Goal: Task Accomplishment & Management: Complete application form

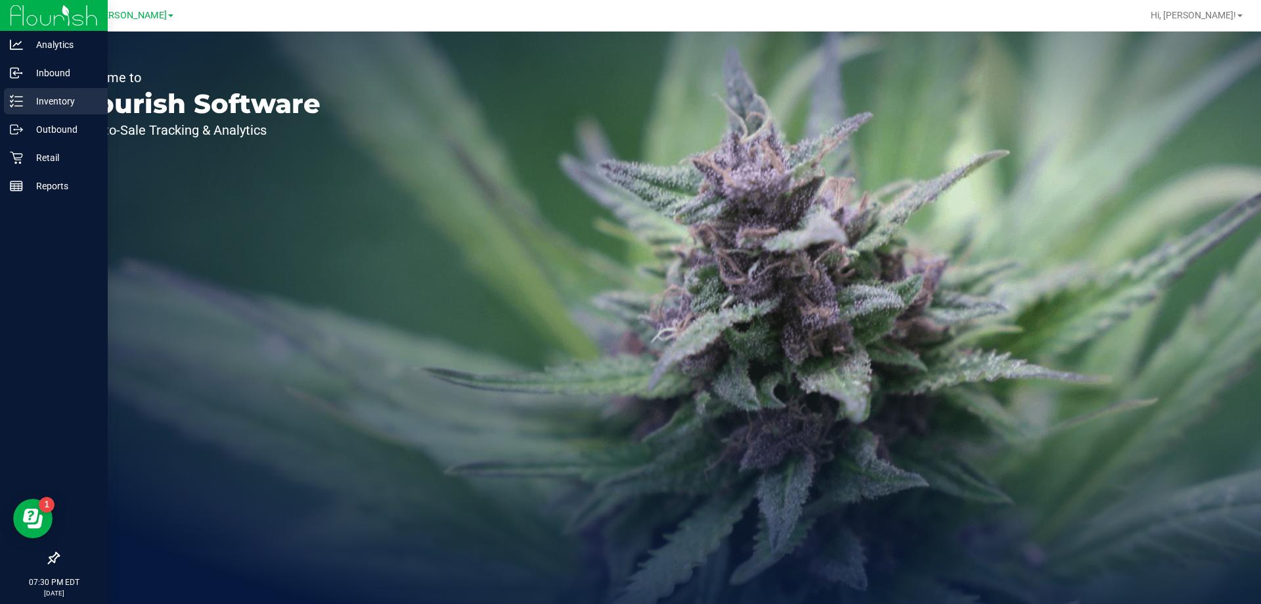
click at [18, 99] on icon at bounding box center [16, 101] width 13 height 13
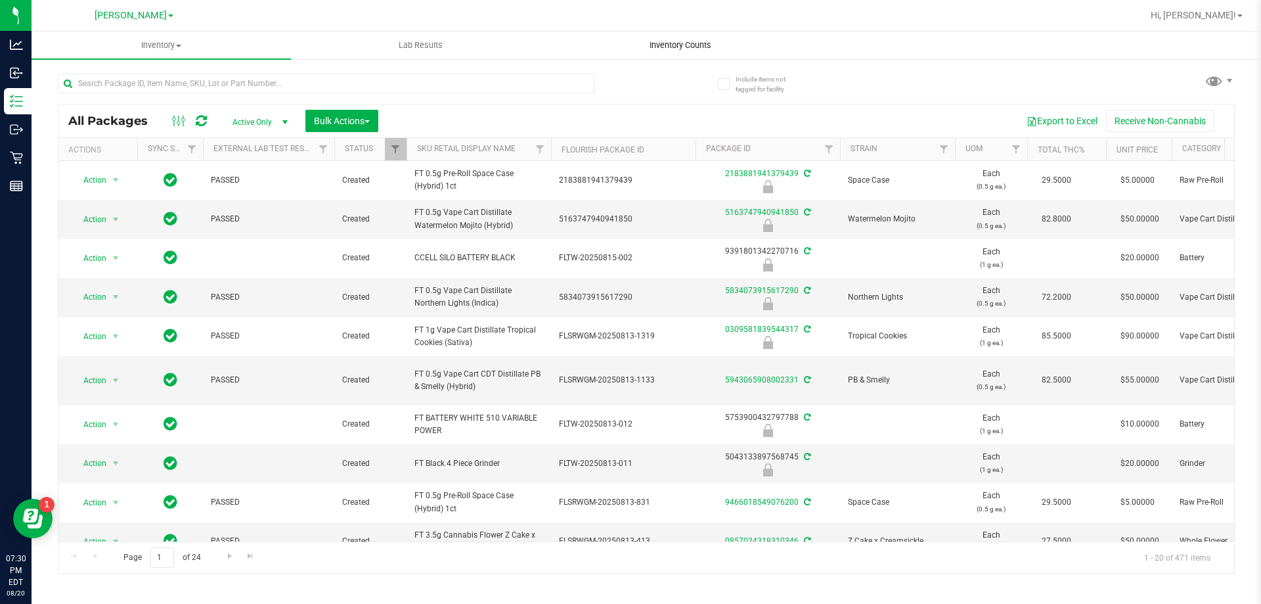
click at [692, 45] on span "Inventory Counts" at bounding box center [680, 45] width 97 height 12
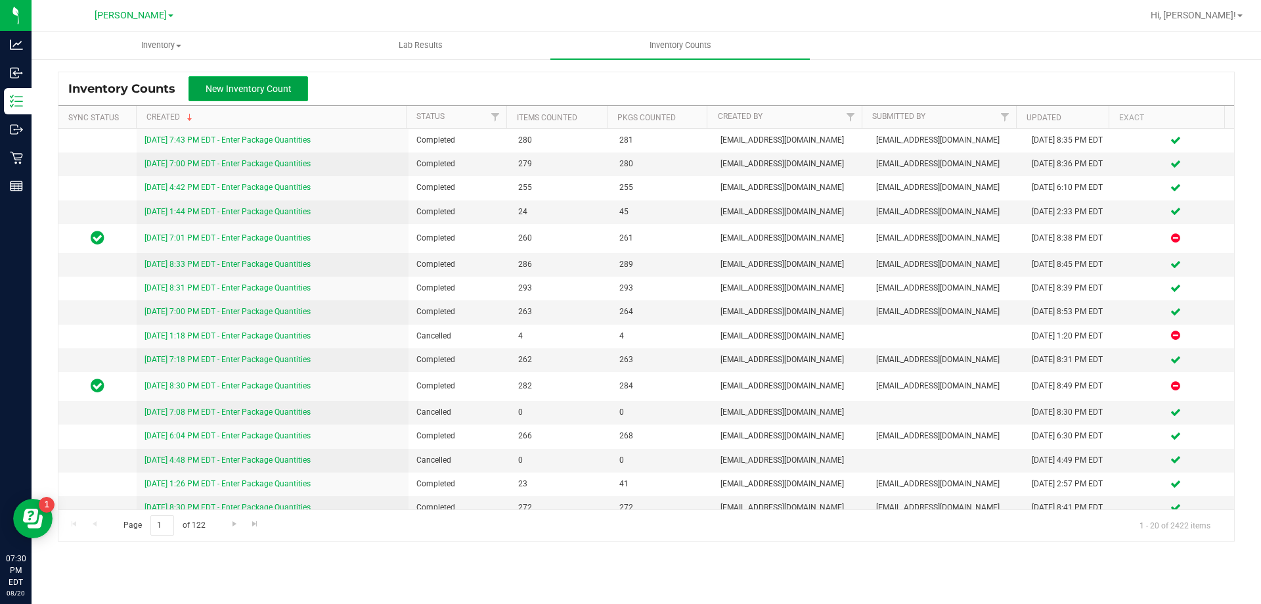
click at [267, 85] on span "New Inventory Count" at bounding box center [249, 88] width 86 height 11
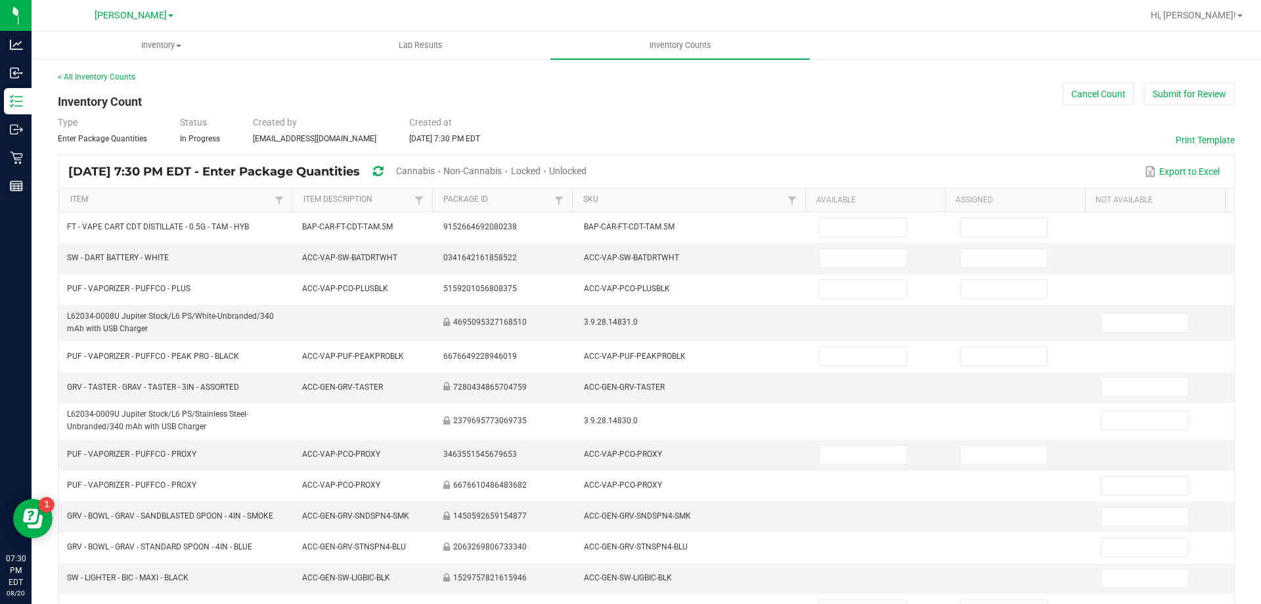
click at [443, 164] on div "Cannabis" at bounding box center [419, 172] width 47 height 24
click at [435, 171] on span "Cannabis" at bounding box center [415, 170] width 39 height 11
click at [587, 171] on span "Unlocked" at bounding box center [568, 170] width 37 height 11
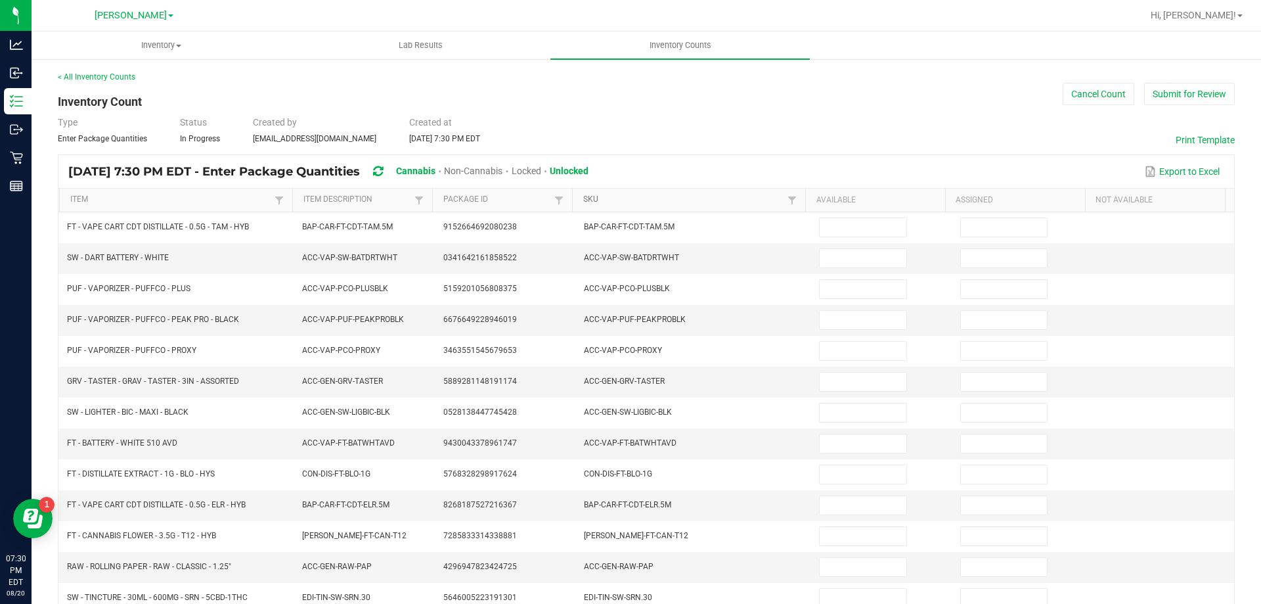
click at [598, 200] on link "SKU" at bounding box center [683, 199] width 201 height 11
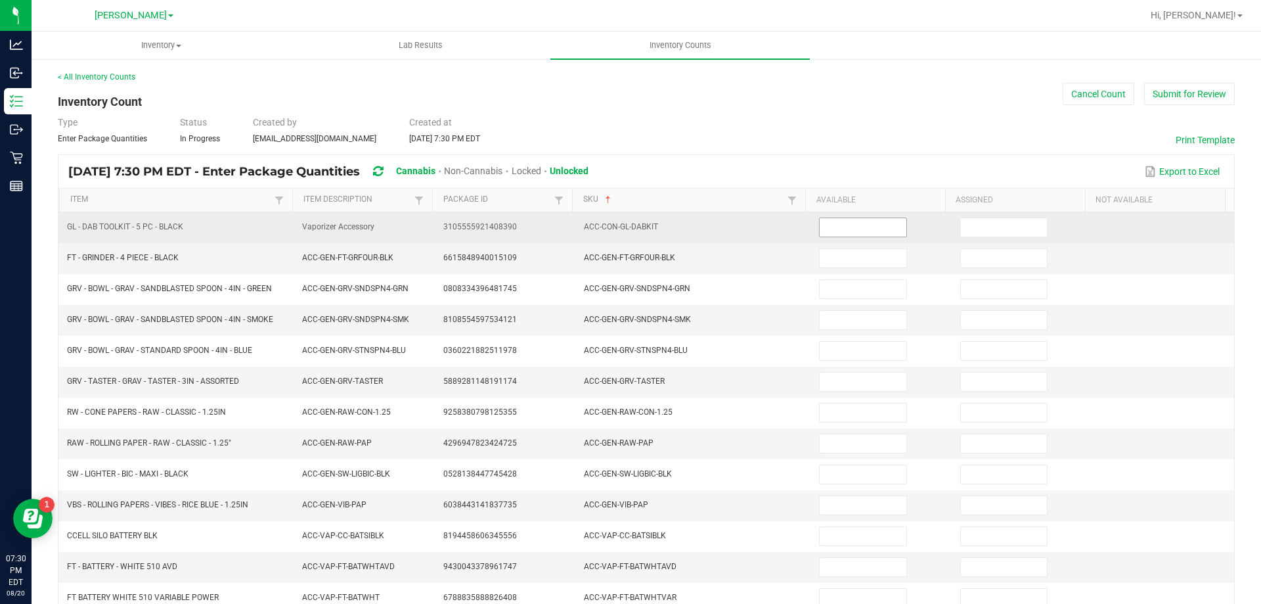
click at [839, 225] on input at bounding box center [863, 227] width 86 height 18
type input "5"
type input "1"
type input "14"
type input "13"
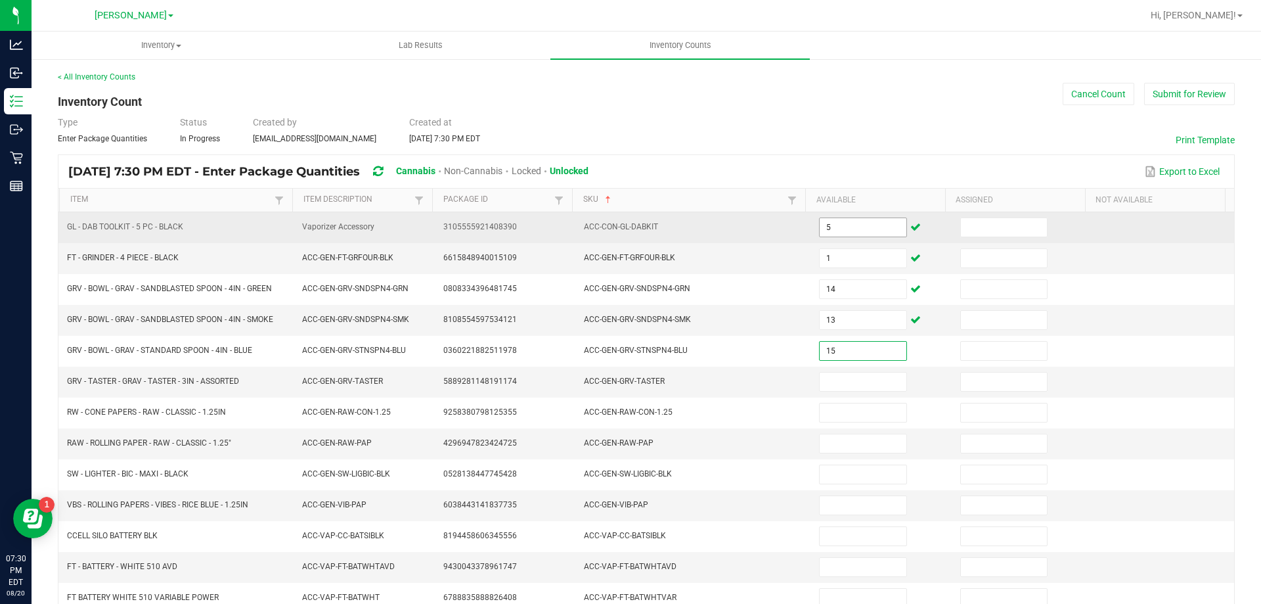
type input "15"
type input "1"
type input "10"
type input "26"
type input "29"
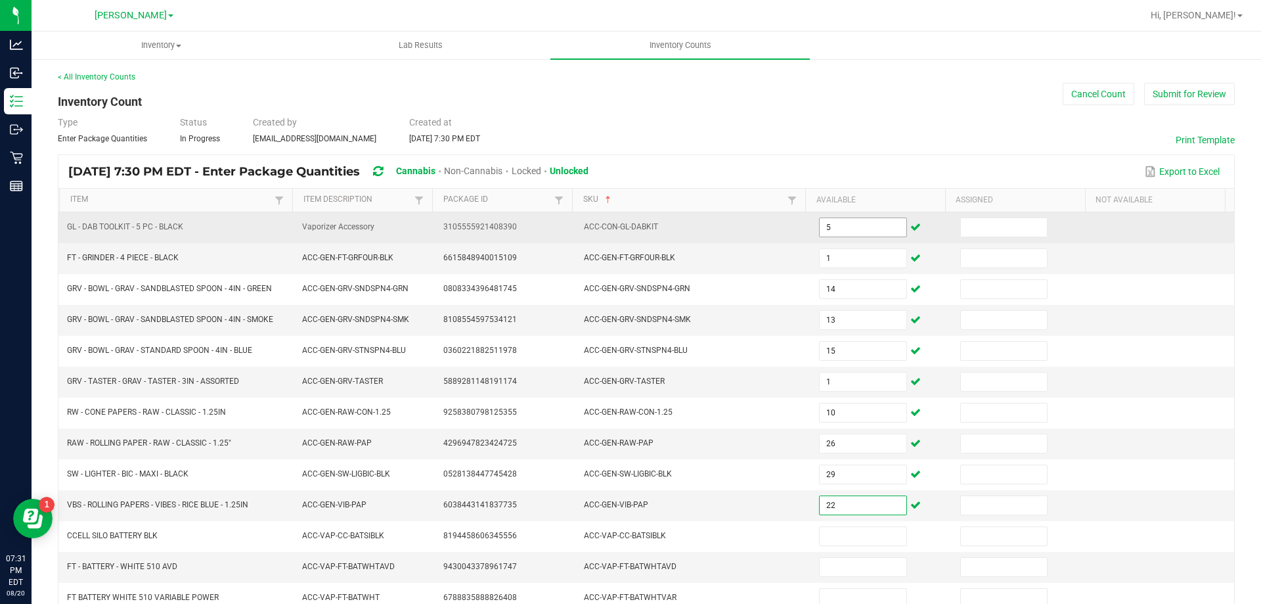
type input "22"
type input "8"
type input "31"
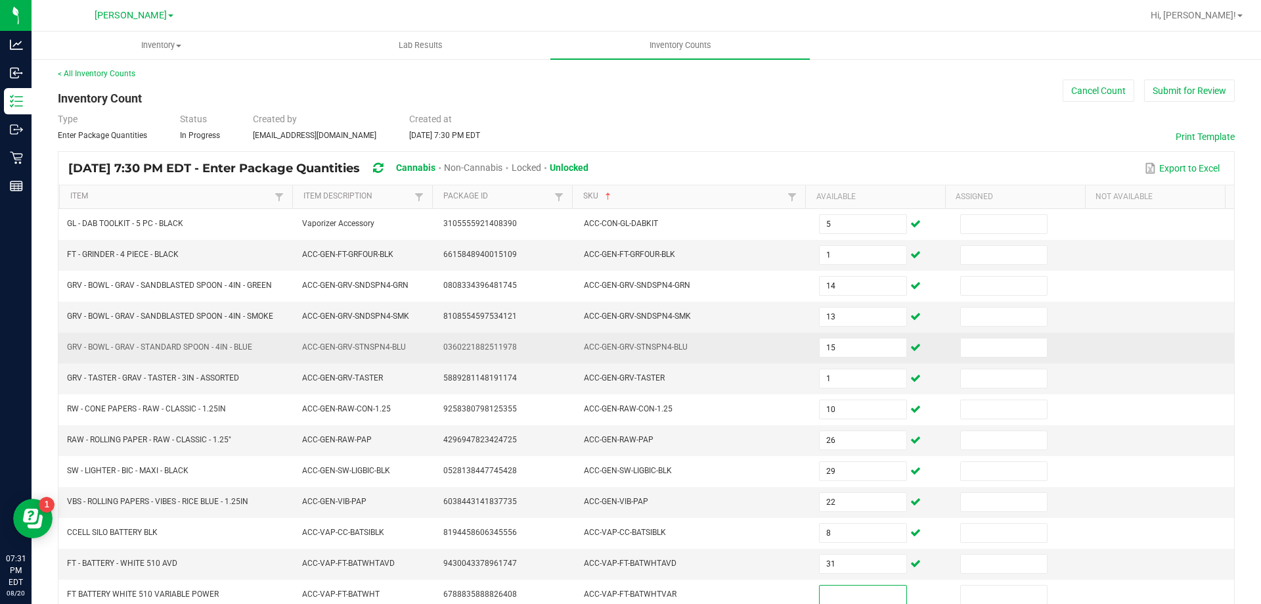
scroll to position [135, 0]
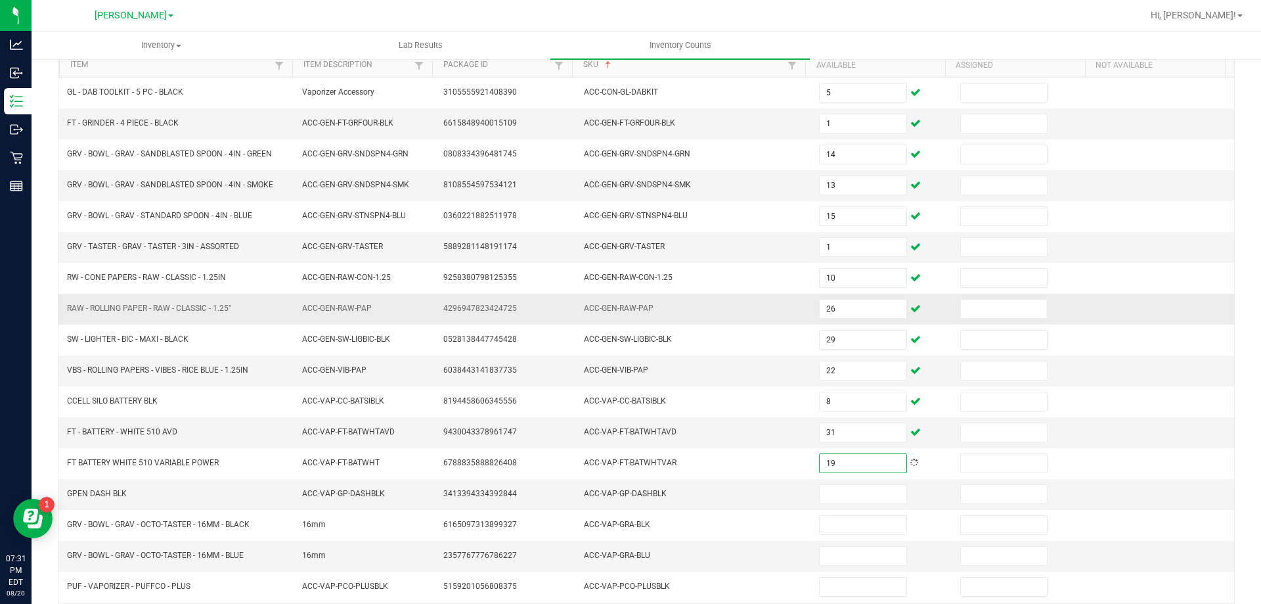
type input "19"
type input "5"
type input "1"
type input "4"
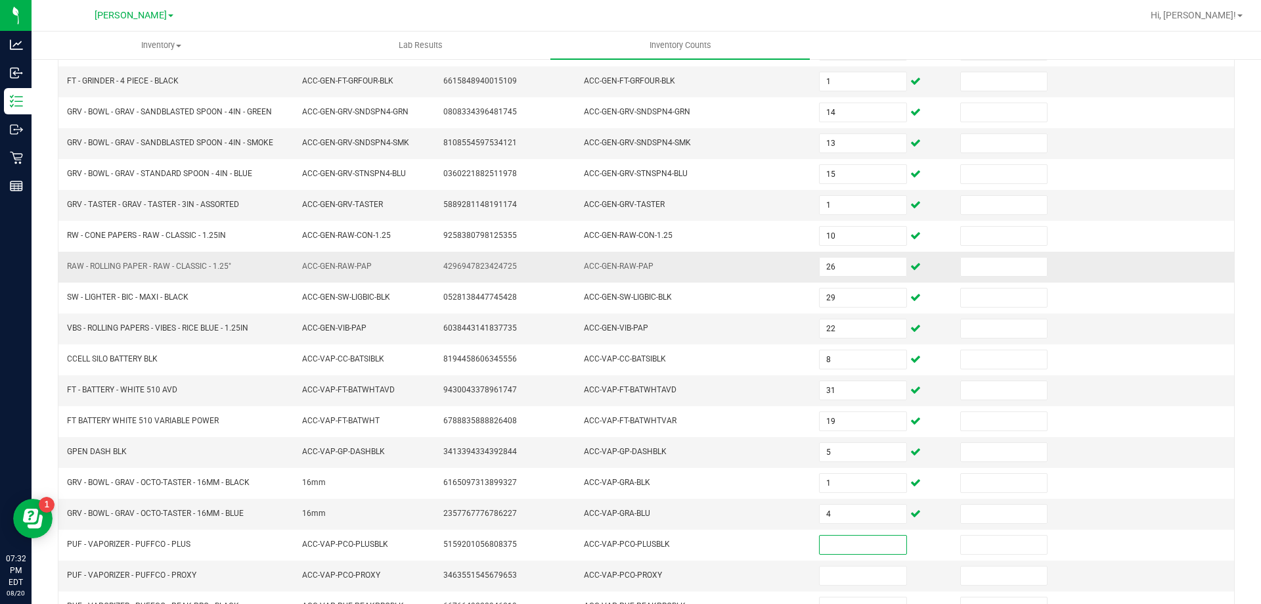
scroll to position [200, 0]
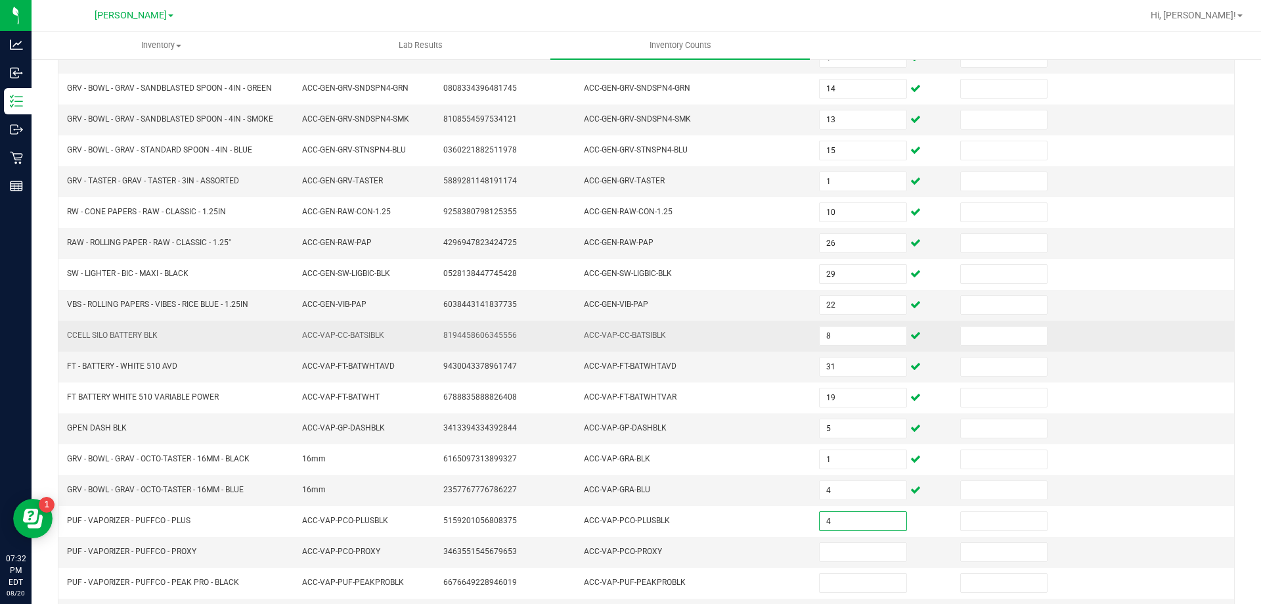
type input "4"
type input "9"
type input "13"
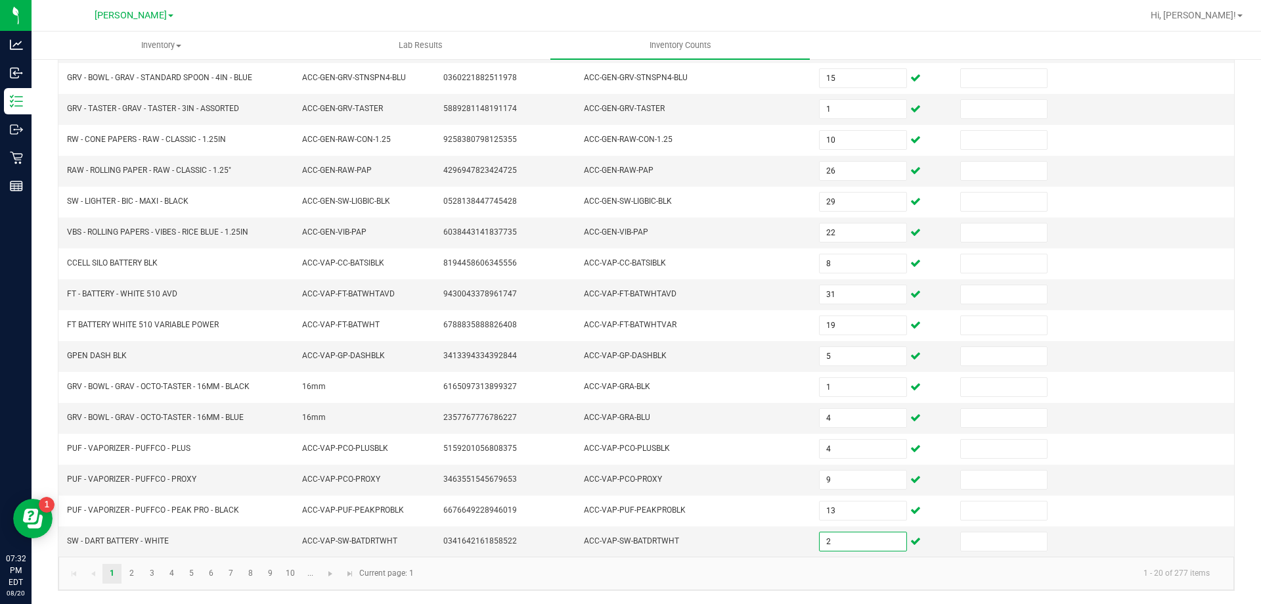
type input "2"
click at [820, 577] on kendo-pager-info "1 - 20 of 277 items" at bounding box center [821, 573] width 799 height 22
click at [135, 574] on link "2" at bounding box center [131, 573] width 19 height 20
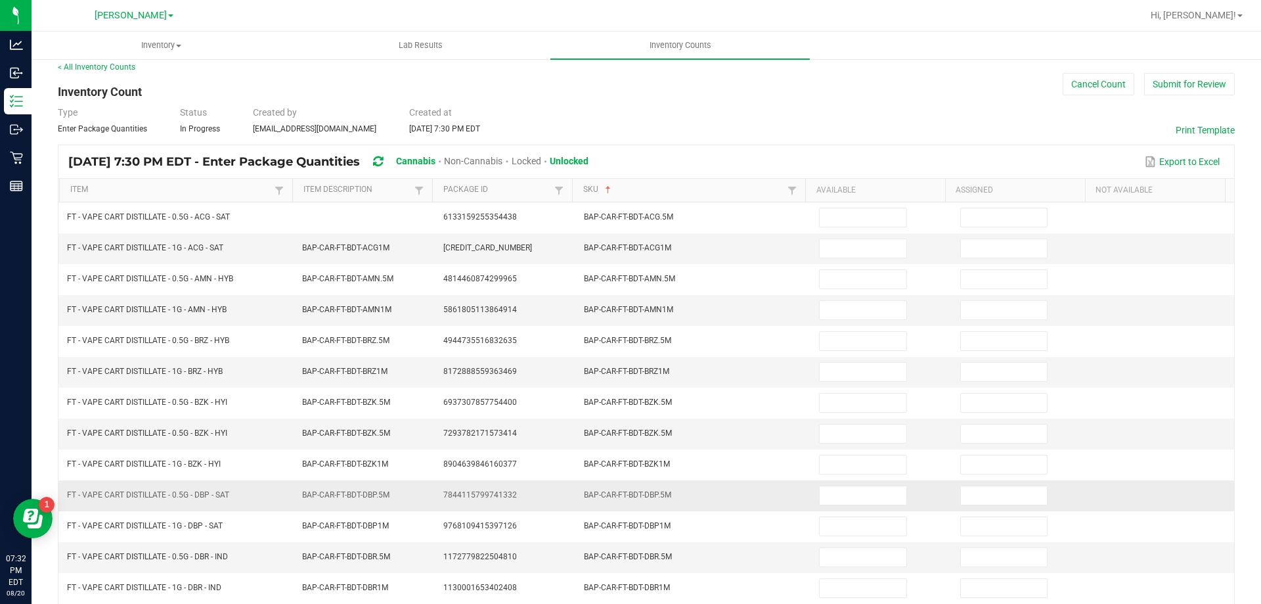
scroll to position [0, 0]
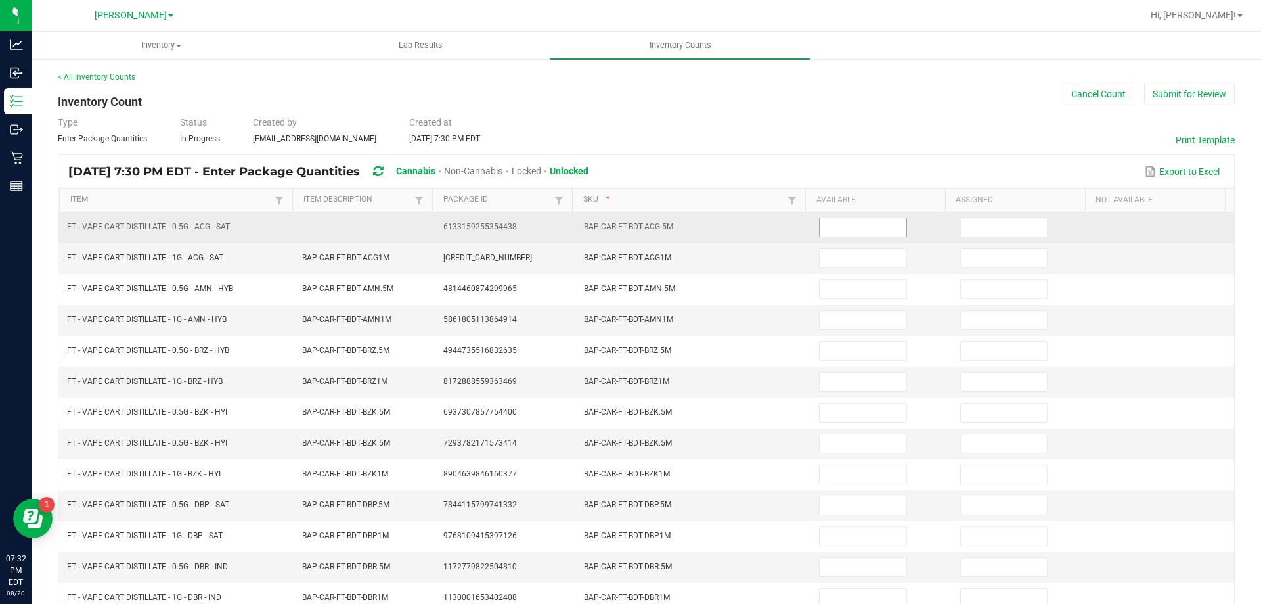
click at [822, 234] on input at bounding box center [863, 227] width 86 height 18
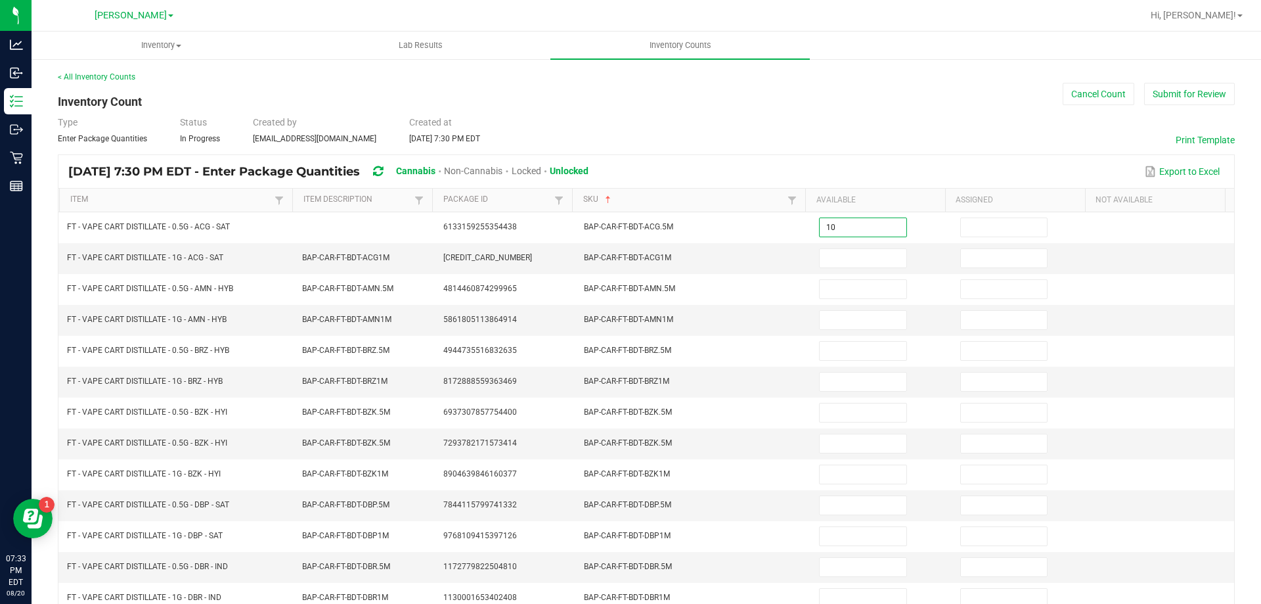
type input "10"
type input "7"
type input "6"
type input "10"
type input "3"
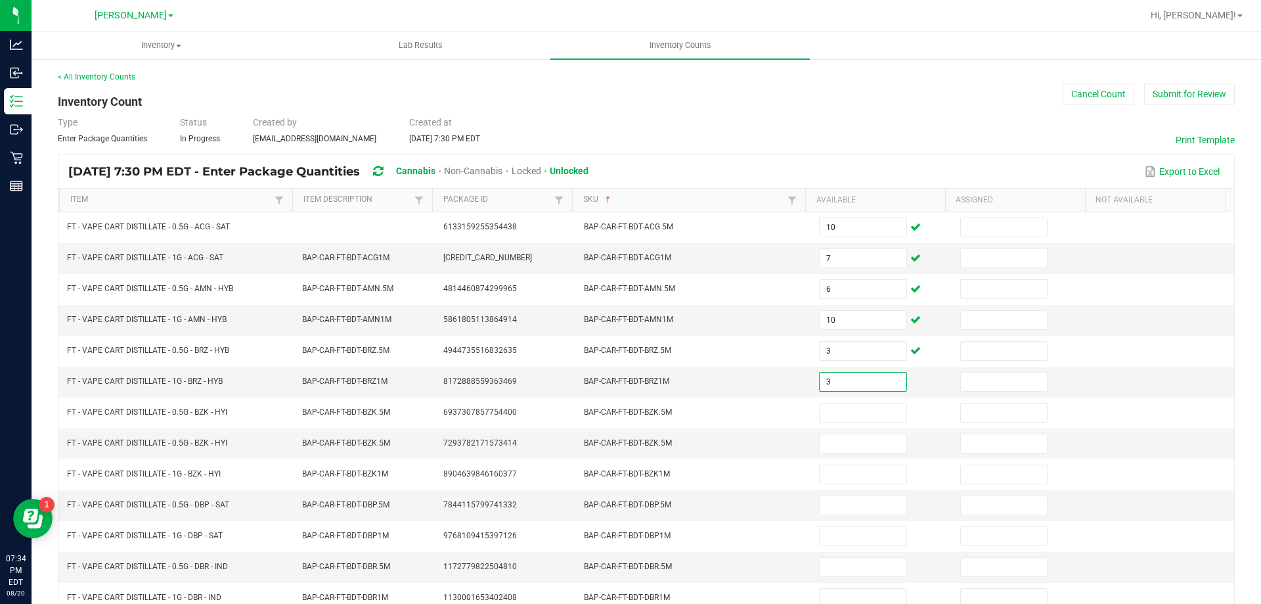
type input "3"
type input "11"
type input "0"
type input "8"
type input "2"
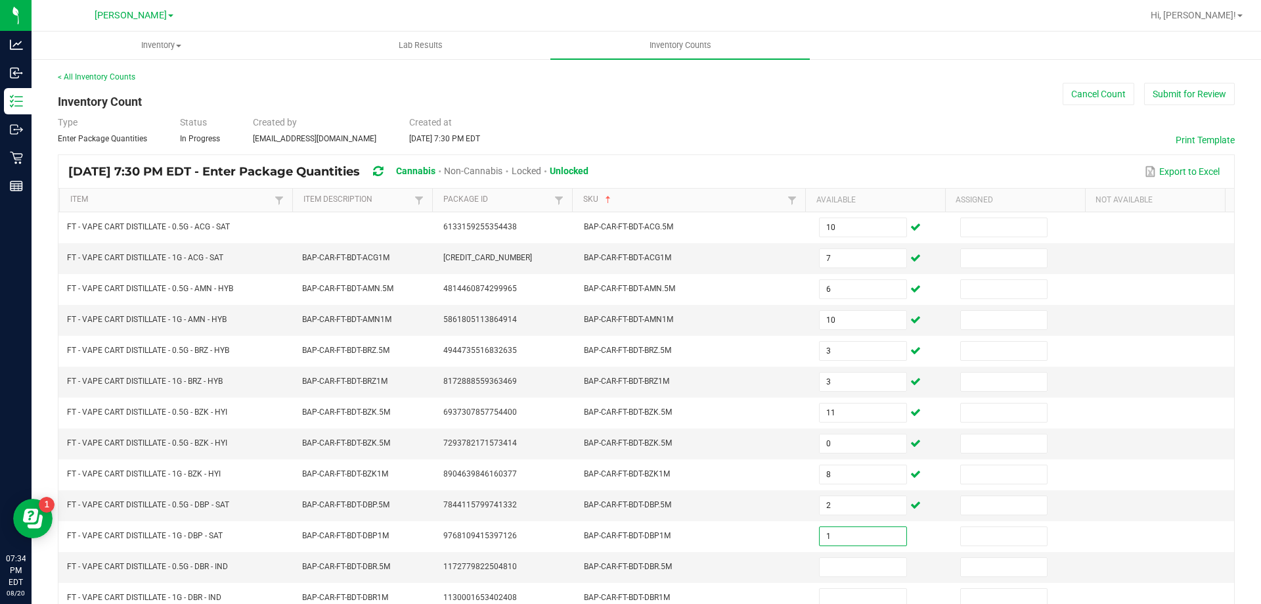
type input "1"
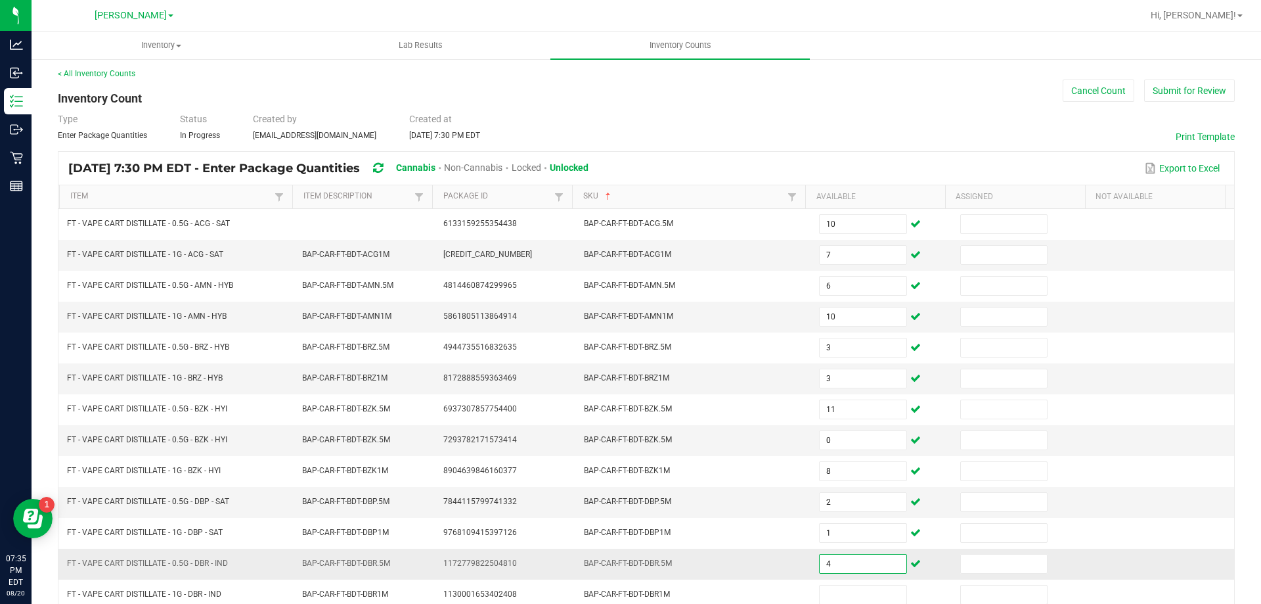
click at [820, 561] on input "4" at bounding box center [863, 563] width 86 height 18
type input "1"
type input "4"
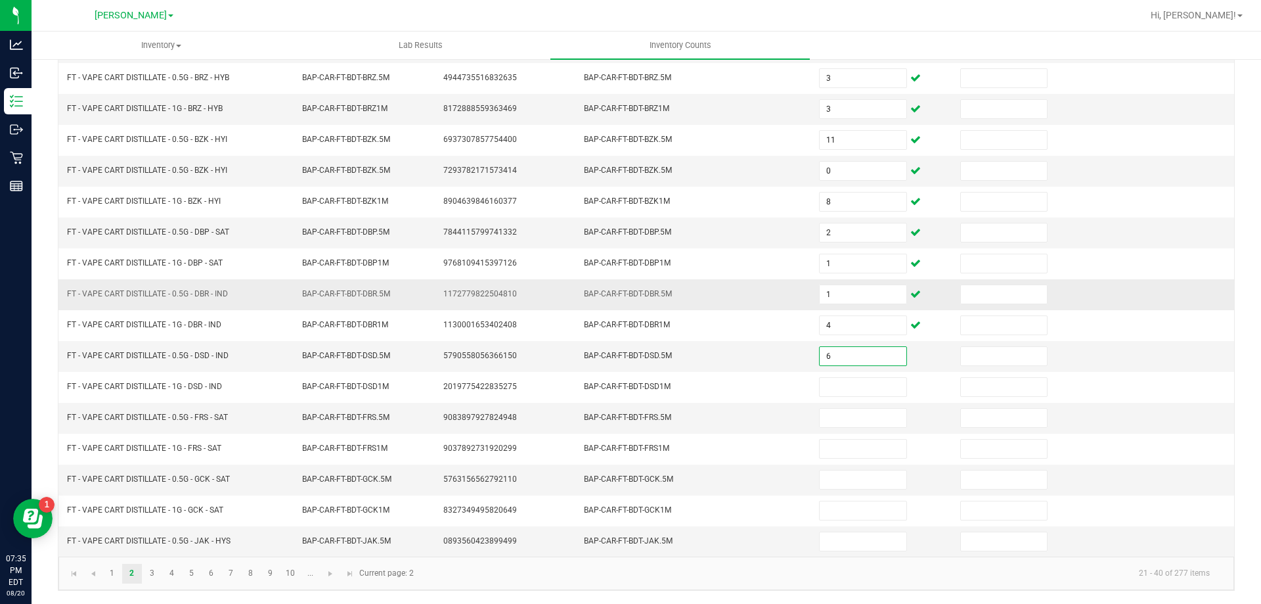
type input "6"
type input "7"
type input "1"
type input "5"
type input "8"
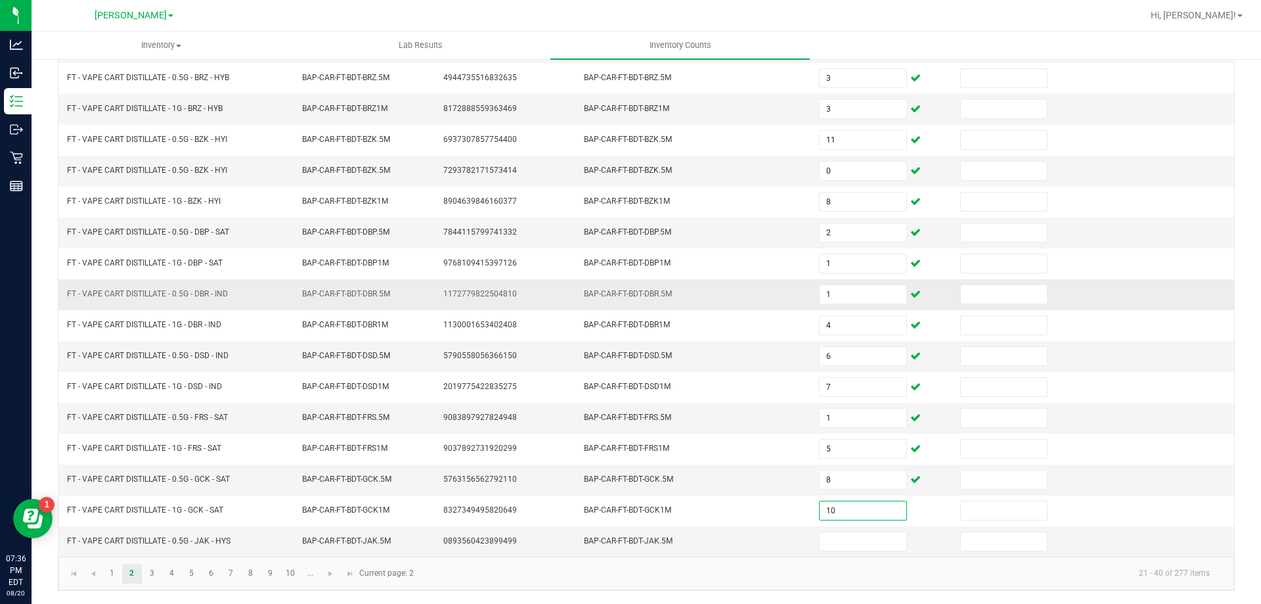
type input "10"
type input "7"
click at [658, 589] on kendo-pager "1 2 3 4 5 6 7 8 9 10 ... 21 - 40 of 277 items Current page: 2" at bounding box center [646, 572] width 1176 height 33
click at [159, 573] on link "3" at bounding box center [152, 573] width 19 height 20
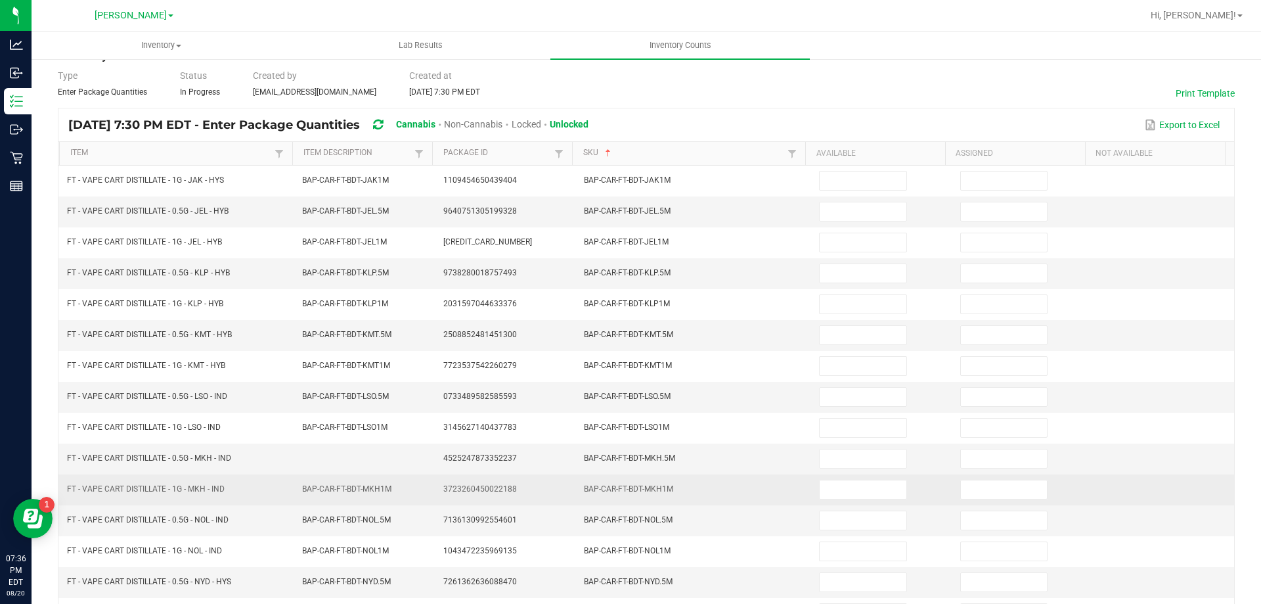
scroll to position [0, 0]
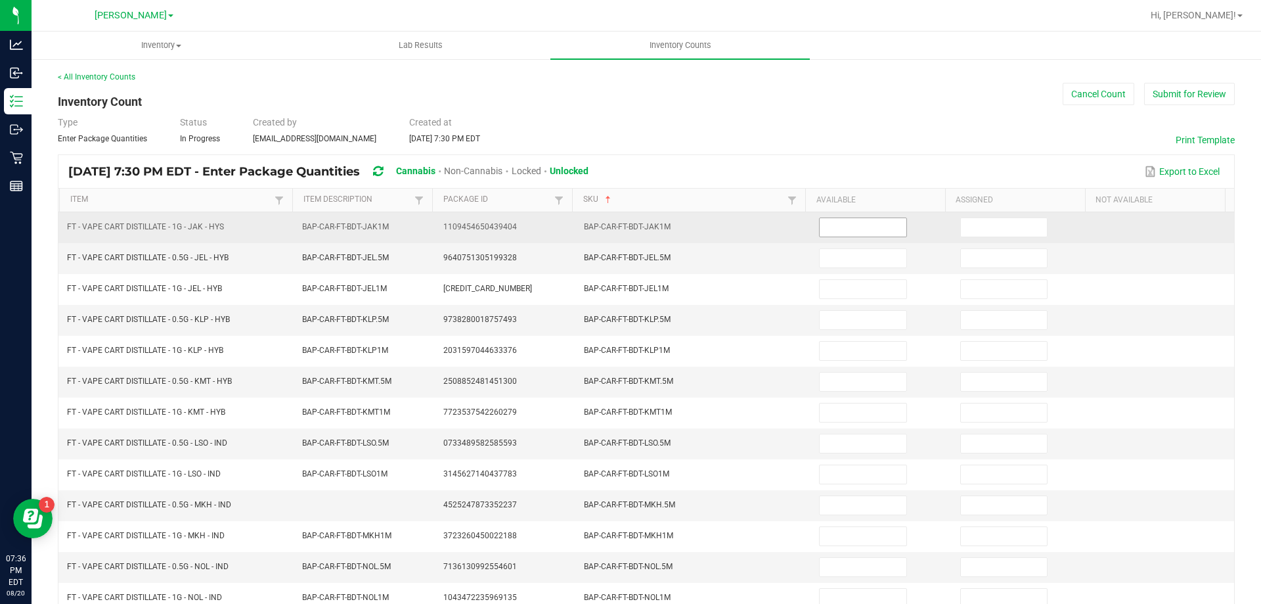
click at [847, 225] on input at bounding box center [863, 227] width 86 height 18
type input "11"
type input "6"
type input "12"
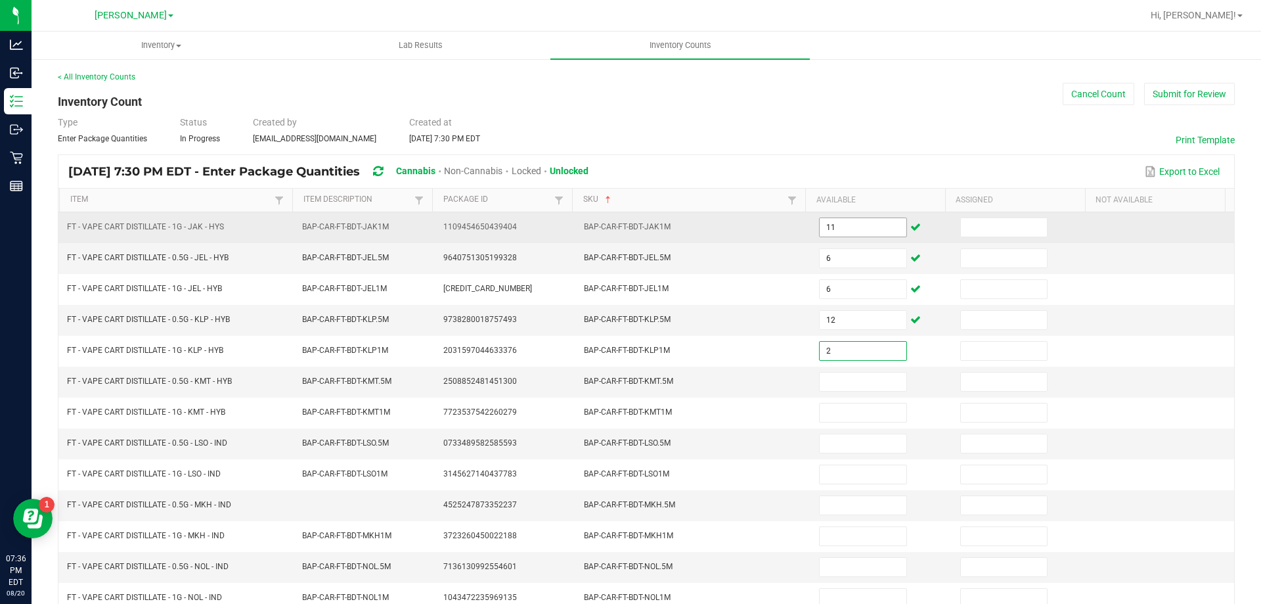
type input "2"
type input "8"
type input "4"
type input "2"
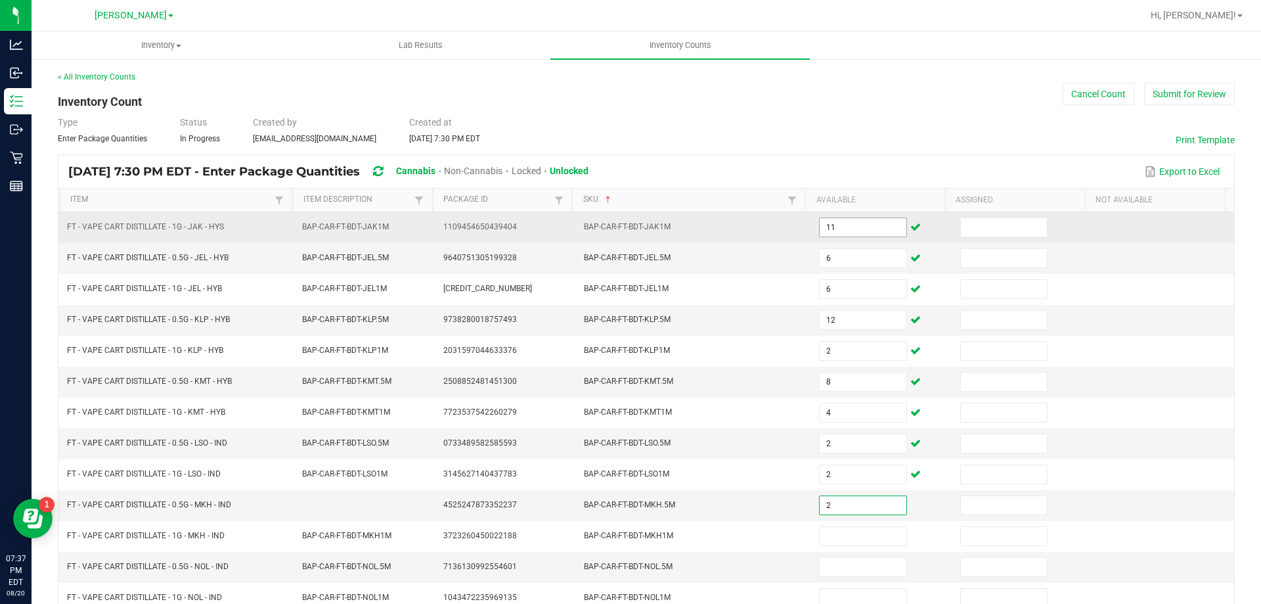
type input "2"
type input "7"
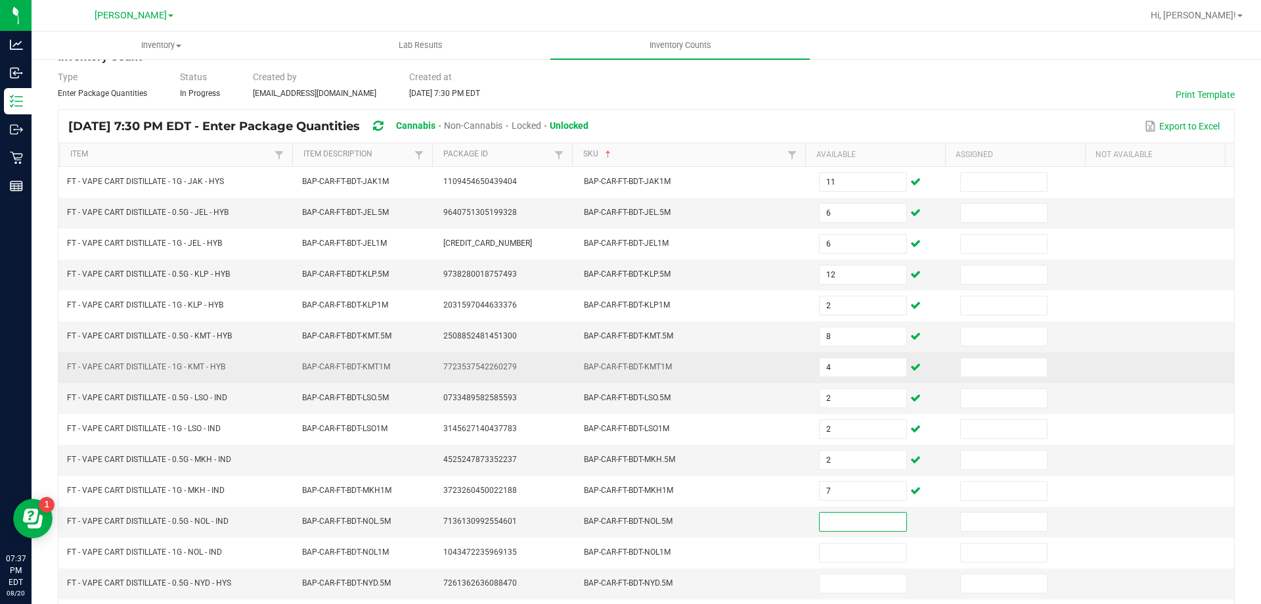
scroll to position [66, 0]
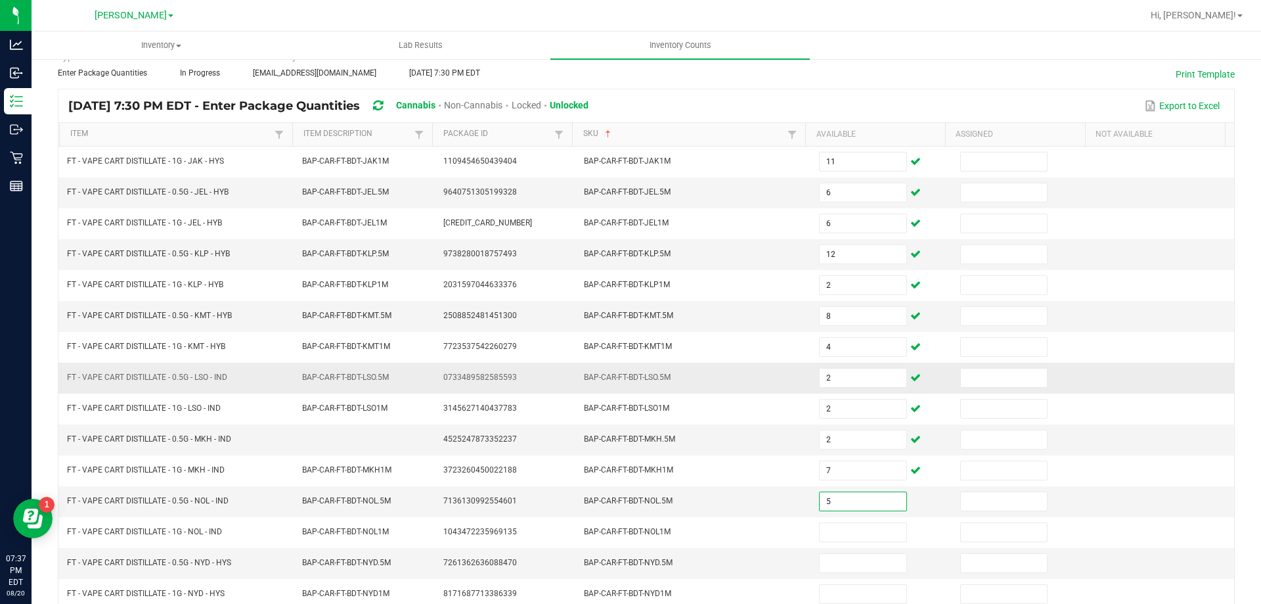
type input "5"
type input "1"
type input "9"
type input "11"
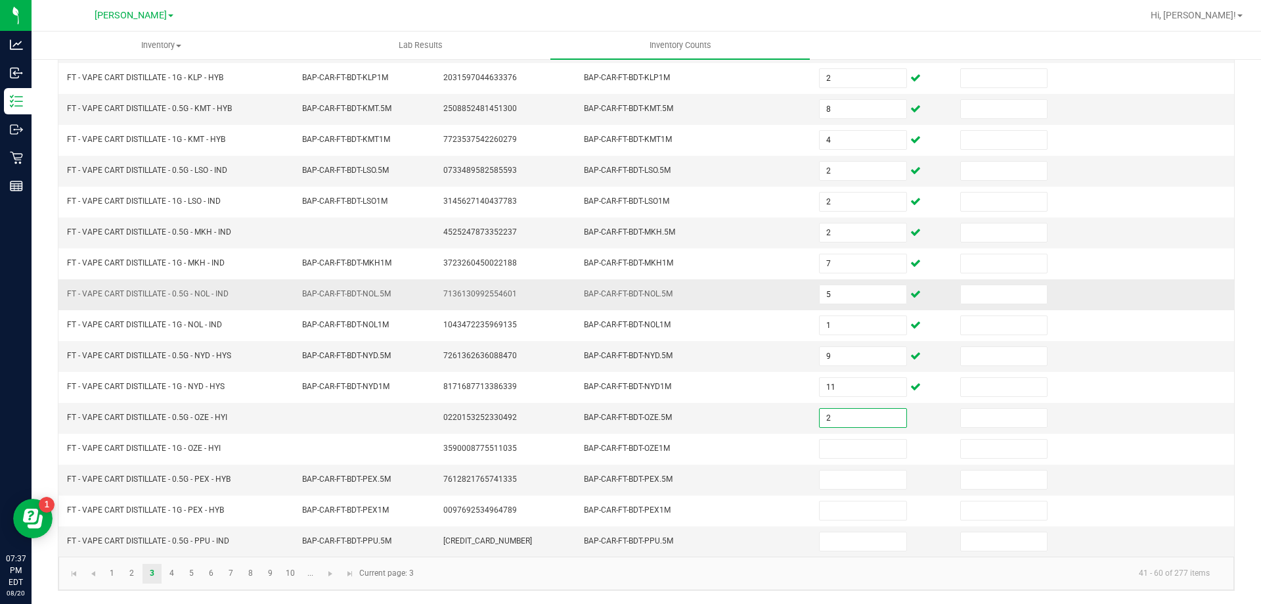
type input "2"
type input "7"
type input "3"
type input "8"
type input "11"
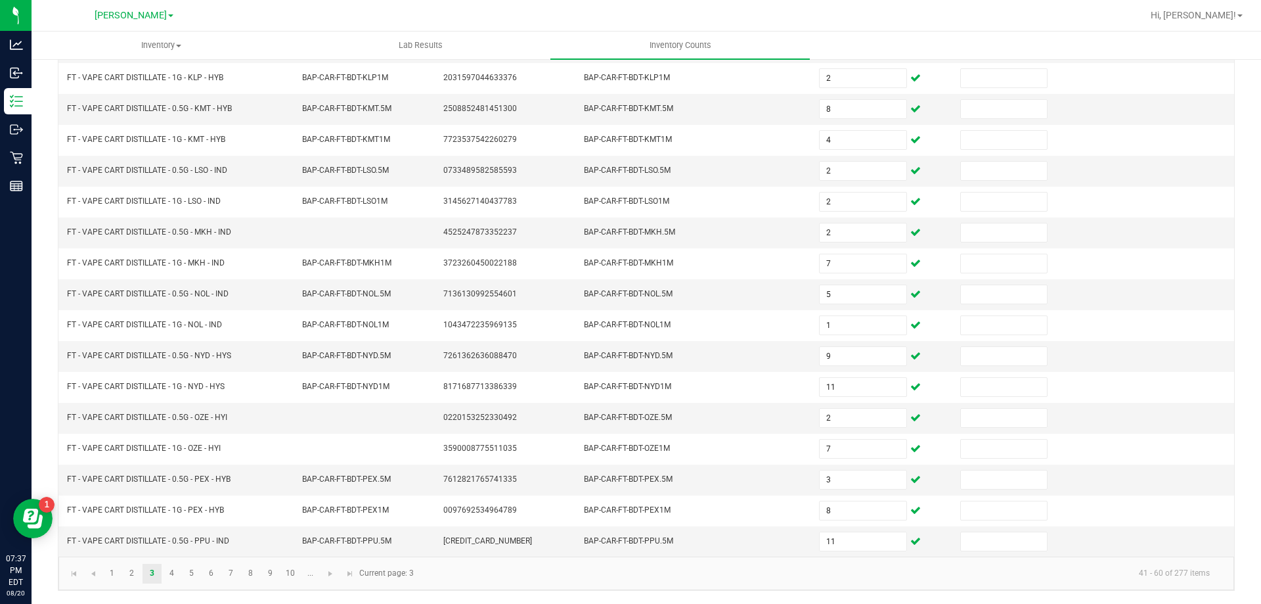
click at [487, 583] on kendo-pager-info "41 - 60 of 277 items" at bounding box center [821, 573] width 799 height 22
click at [173, 575] on link "4" at bounding box center [171, 573] width 19 height 20
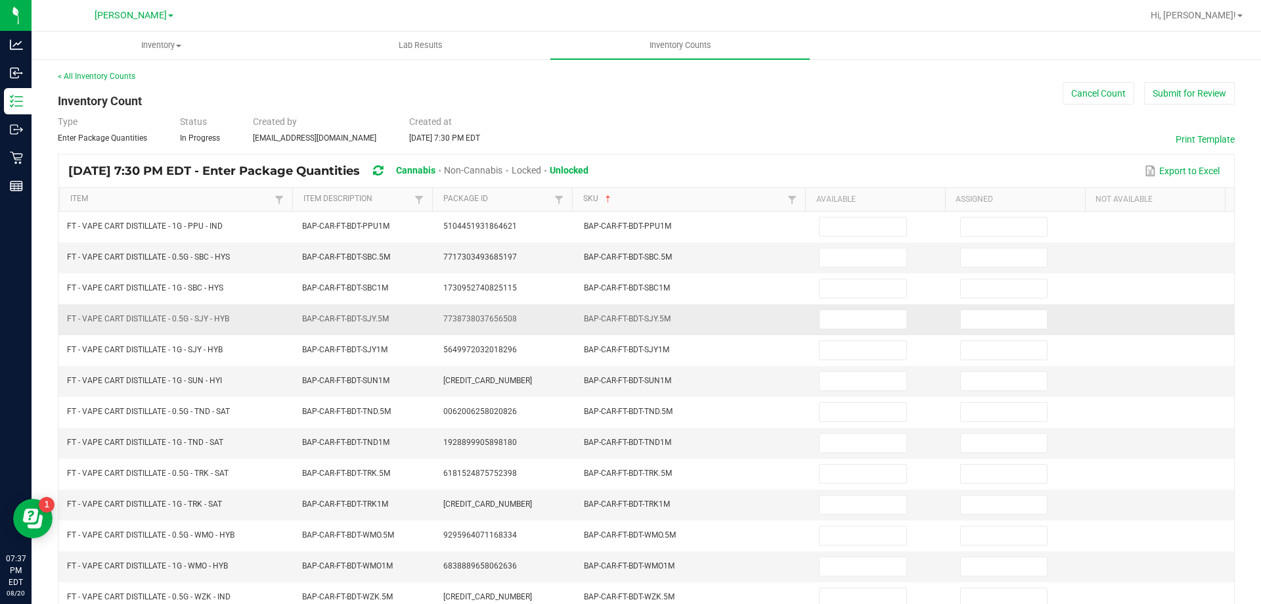
scroll to position [0, 0]
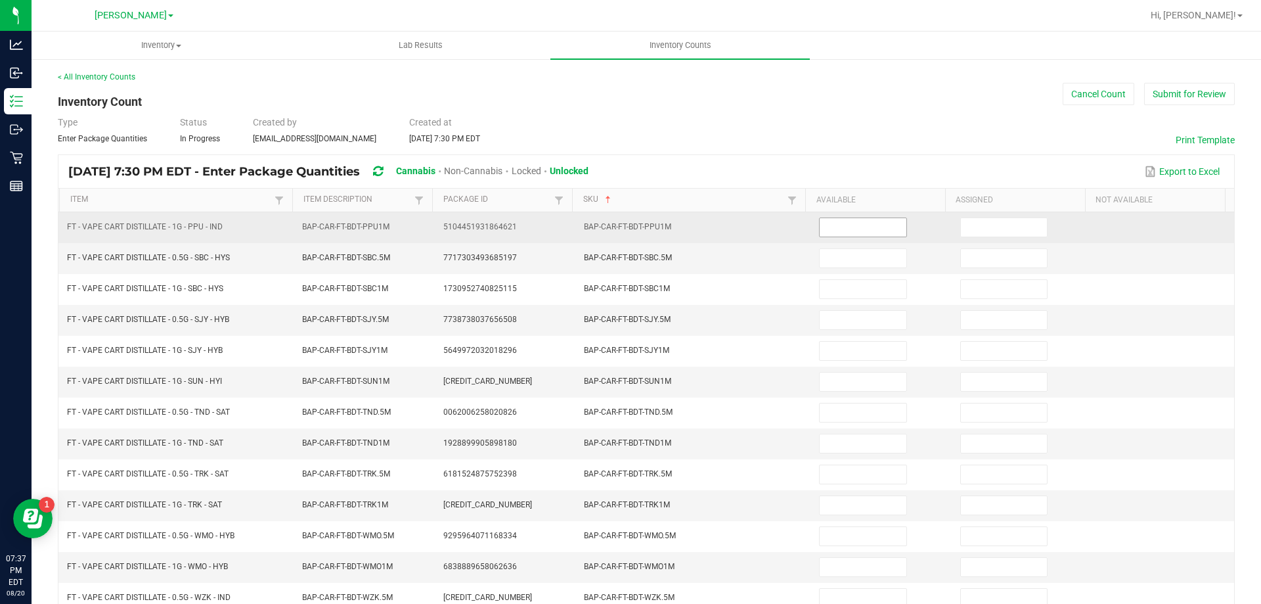
click at [833, 232] on input at bounding box center [863, 227] width 86 height 18
type input "2"
type input "7"
type input "1"
type input "11"
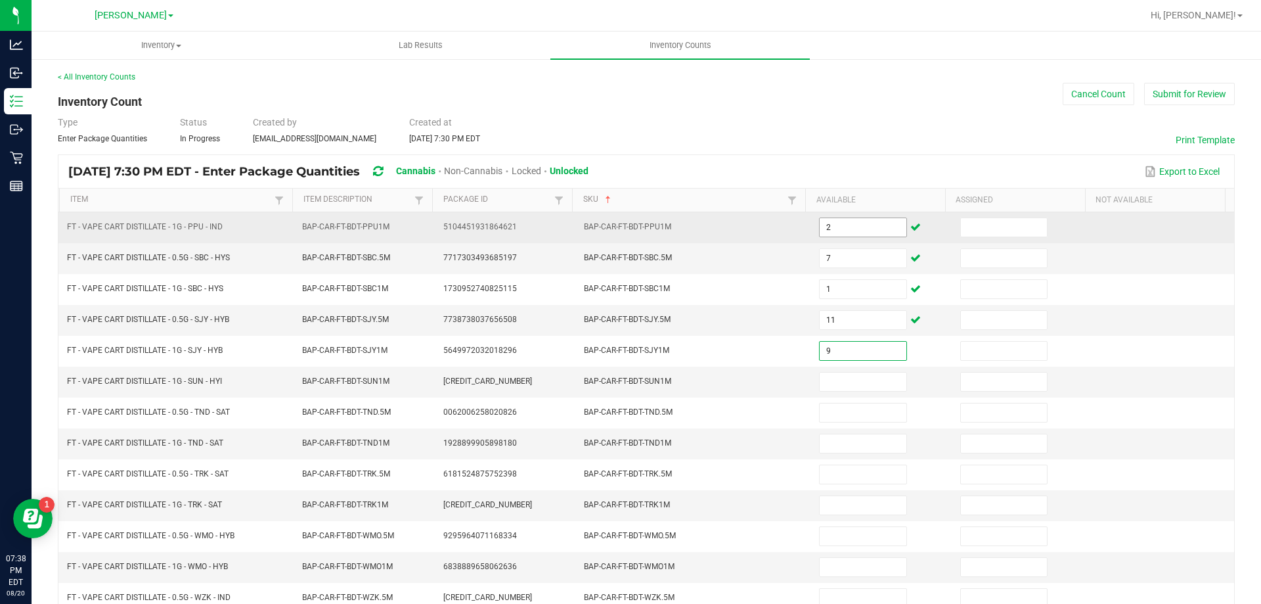
type input "9"
type input "0"
type input "9"
type input "5"
type input "10"
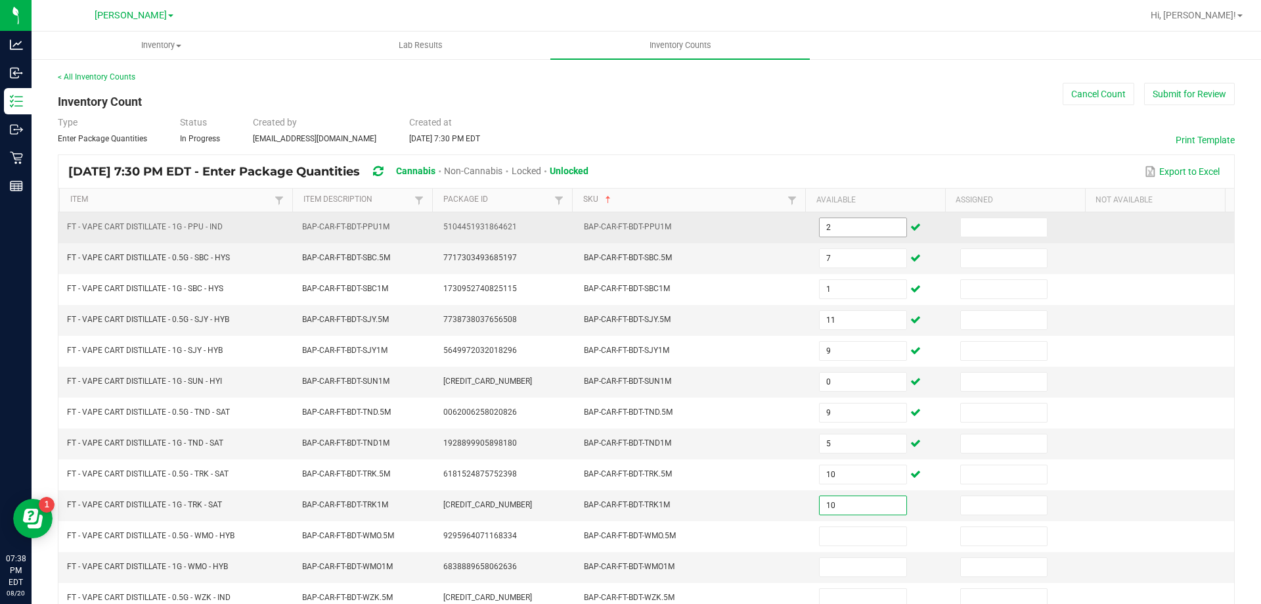
type input "10"
type input "5"
type input "8"
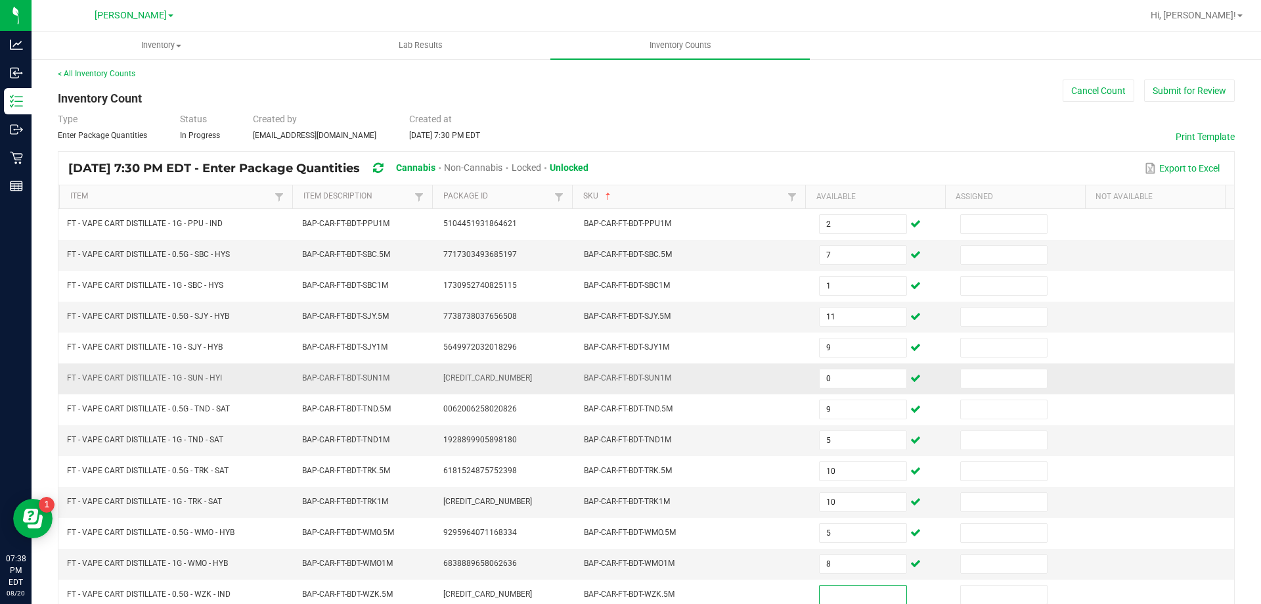
scroll to position [135, 0]
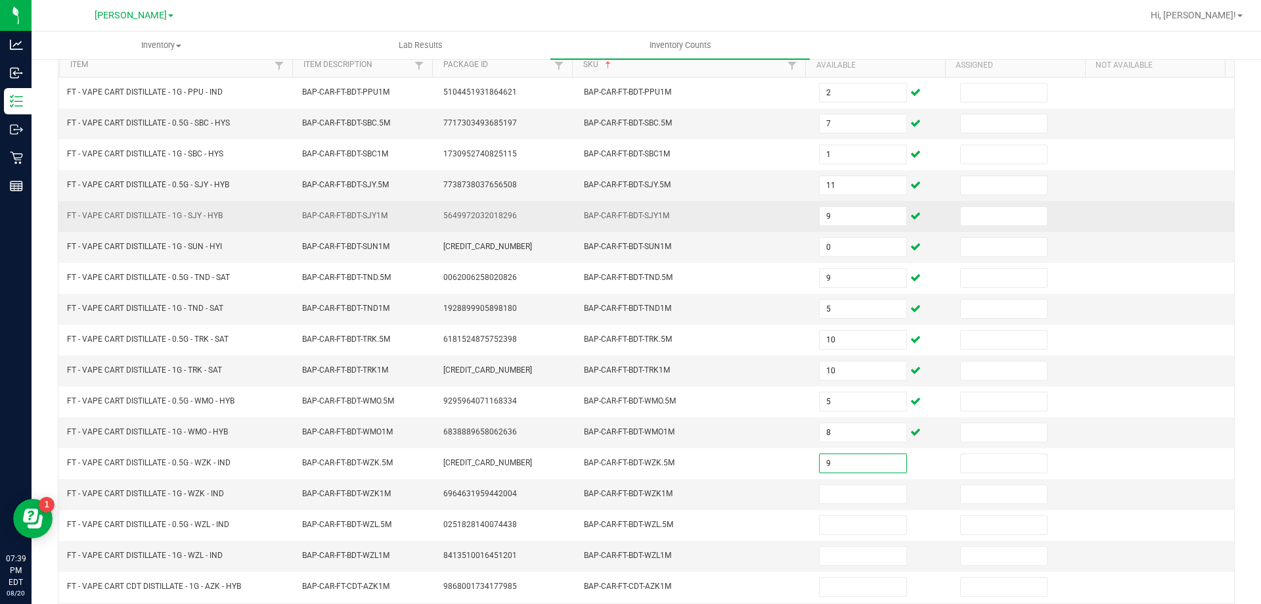
type input "9"
type input "8"
type input "4"
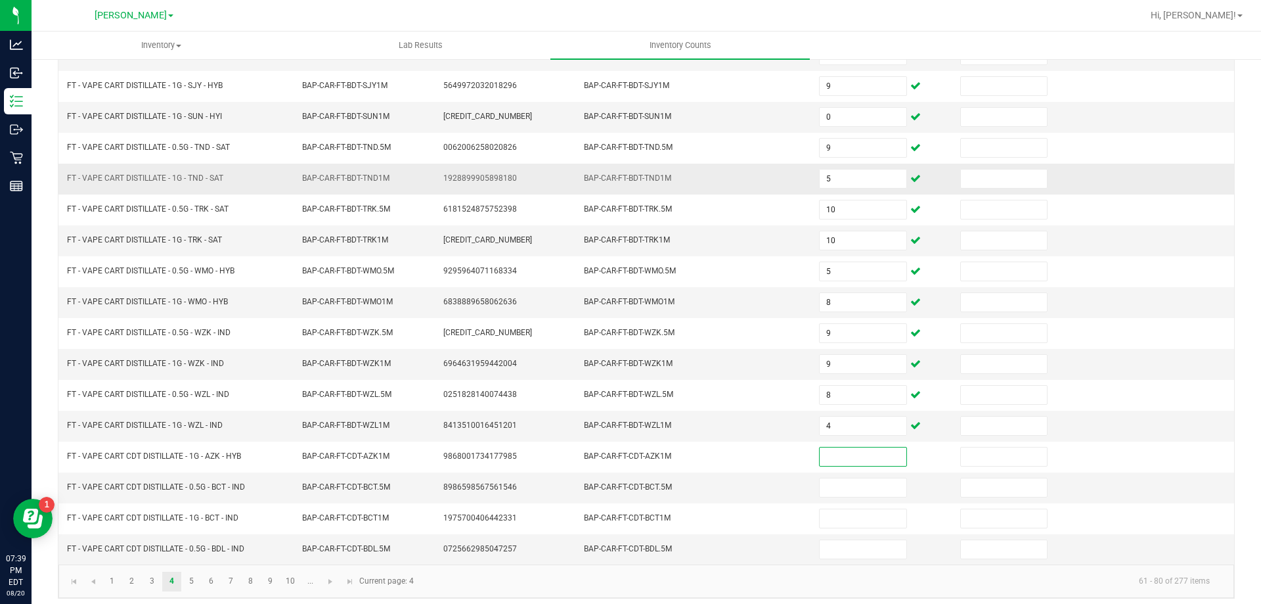
scroll to position [266, 0]
type input "6"
type input "12"
type input "2"
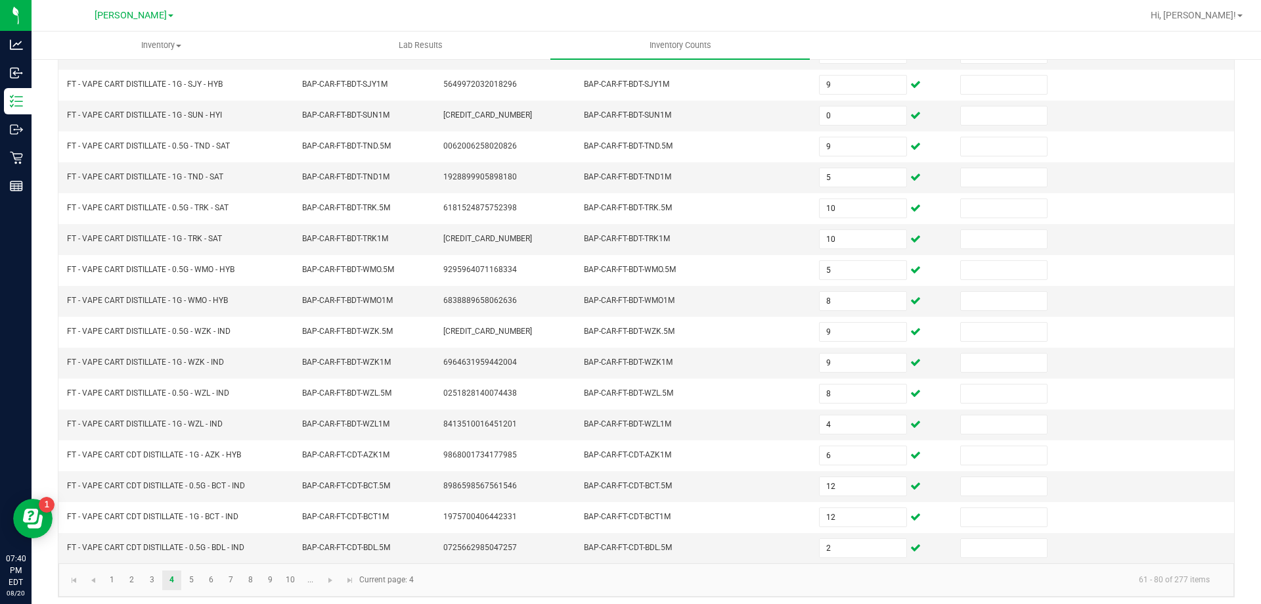
click at [646, 585] on kendo-pager-info "61 - 80 of 277 items" at bounding box center [821, 580] width 799 height 22
click at [188, 583] on link "5" at bounding box center [191, 580] width 19 height 20
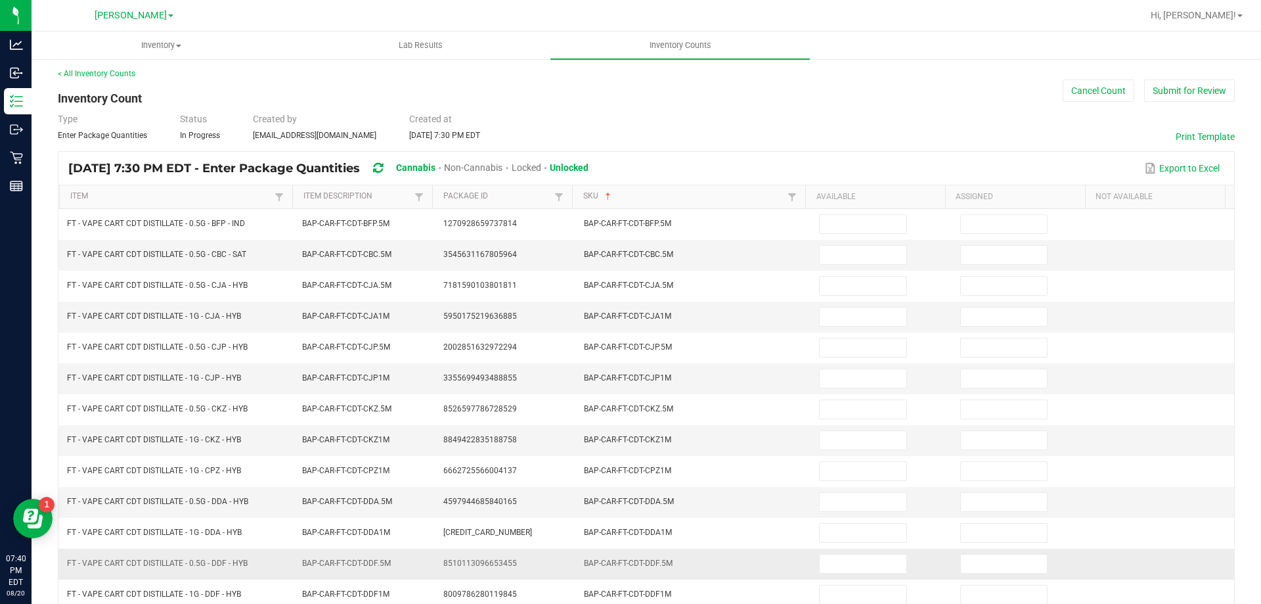
scroll to position [0, 0]
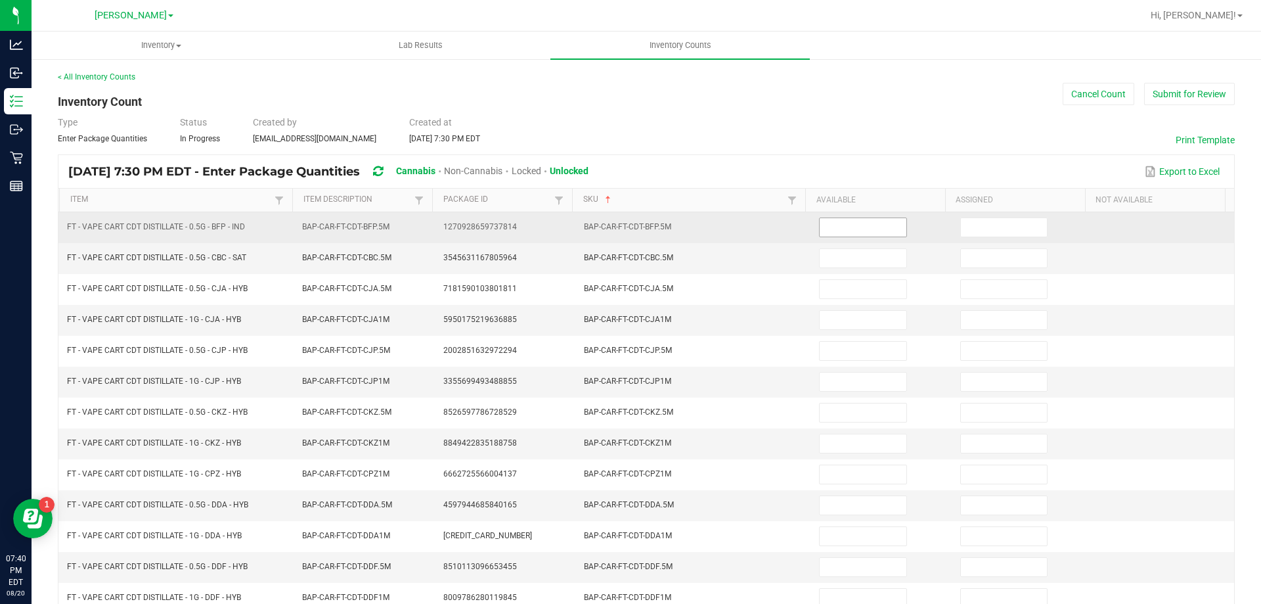
click at [869, 234] on input at bounding box center [863, 227] width 86 height 18
type input "4"
type input "3"
type input "7"
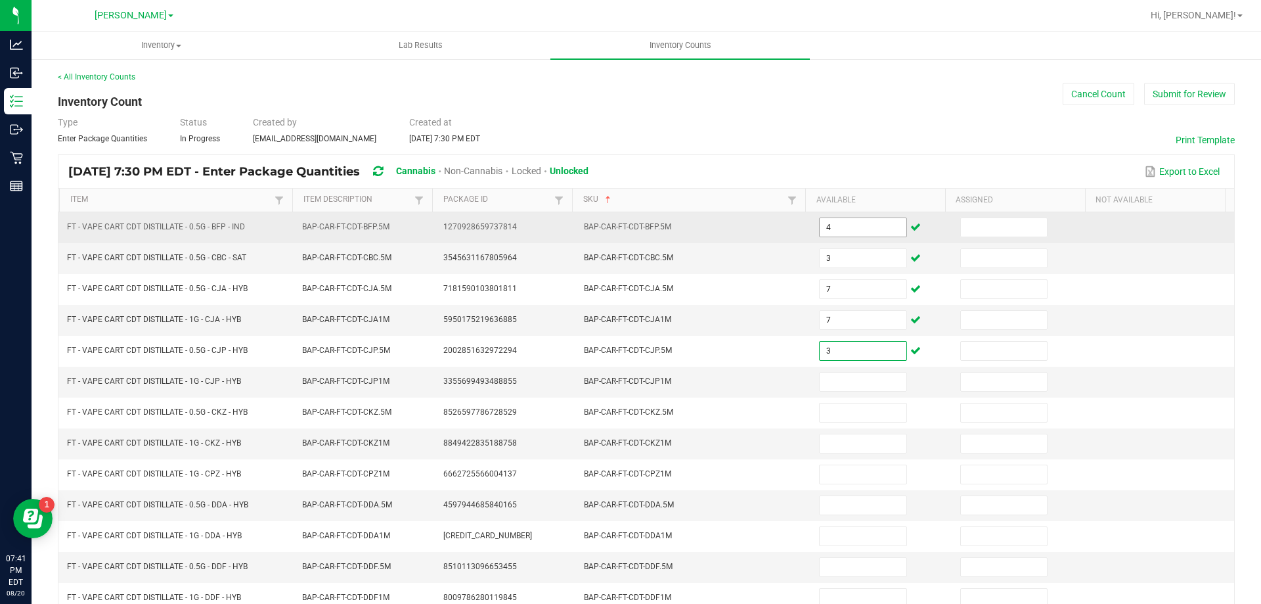
type input "3"
type input "6"
type input "2"
type input "11"
type input "12"
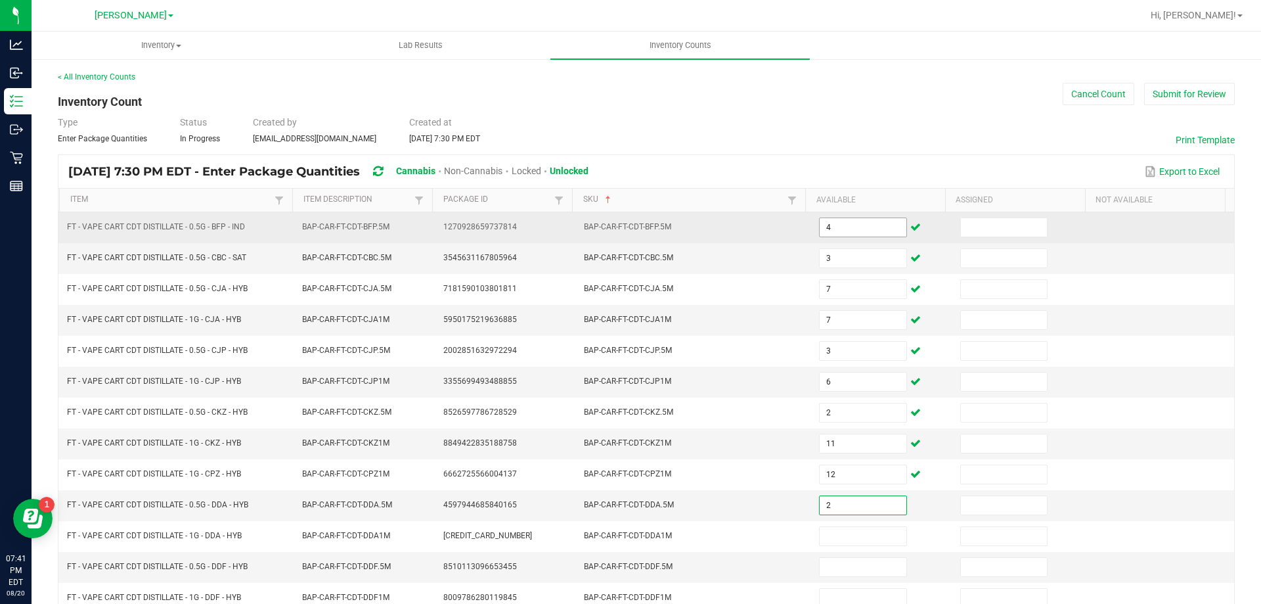
type input "2"
type input "3"
type input "10"
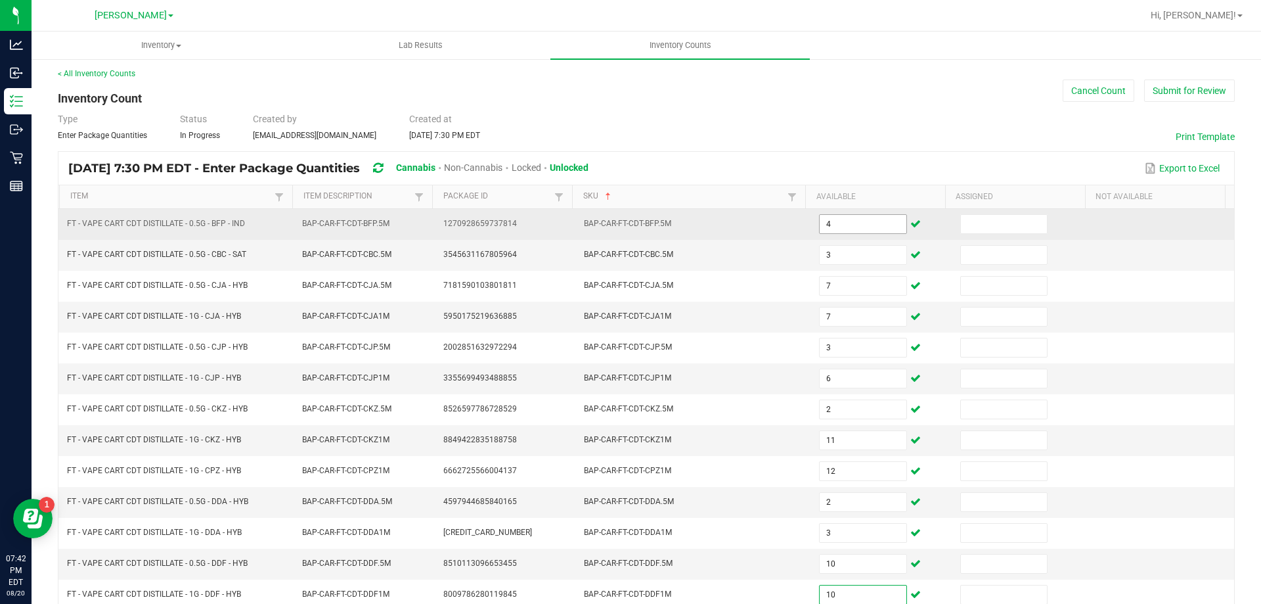
type input "10"
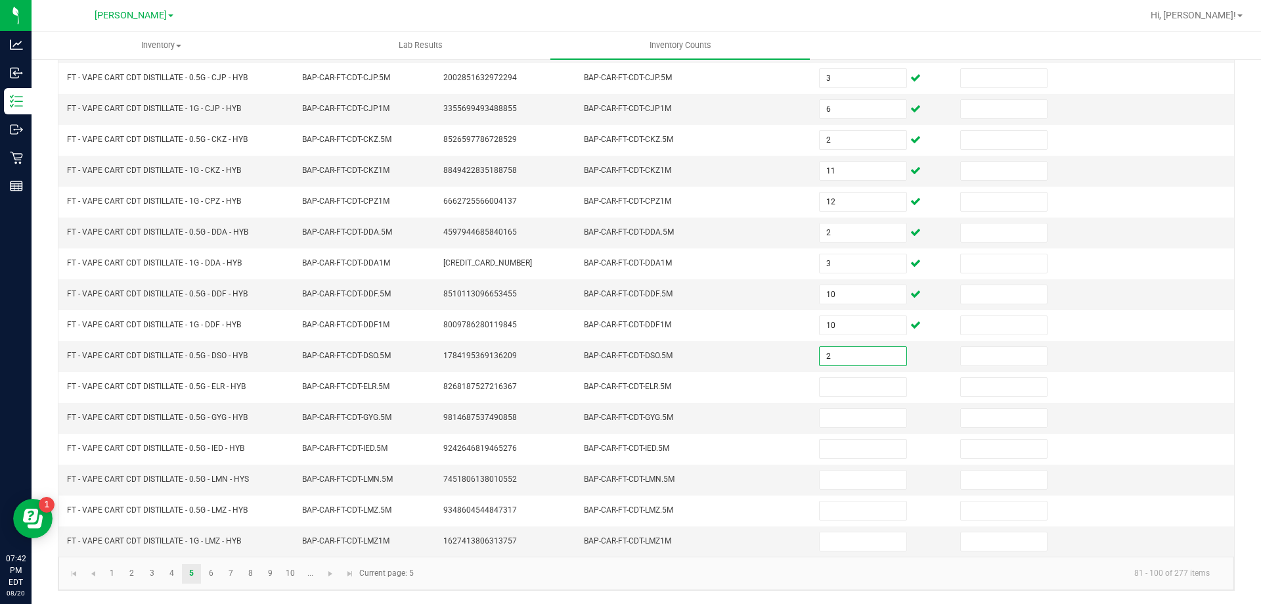
type input "2"
type input "7"
type input "1"
type input "4"
type input "2"
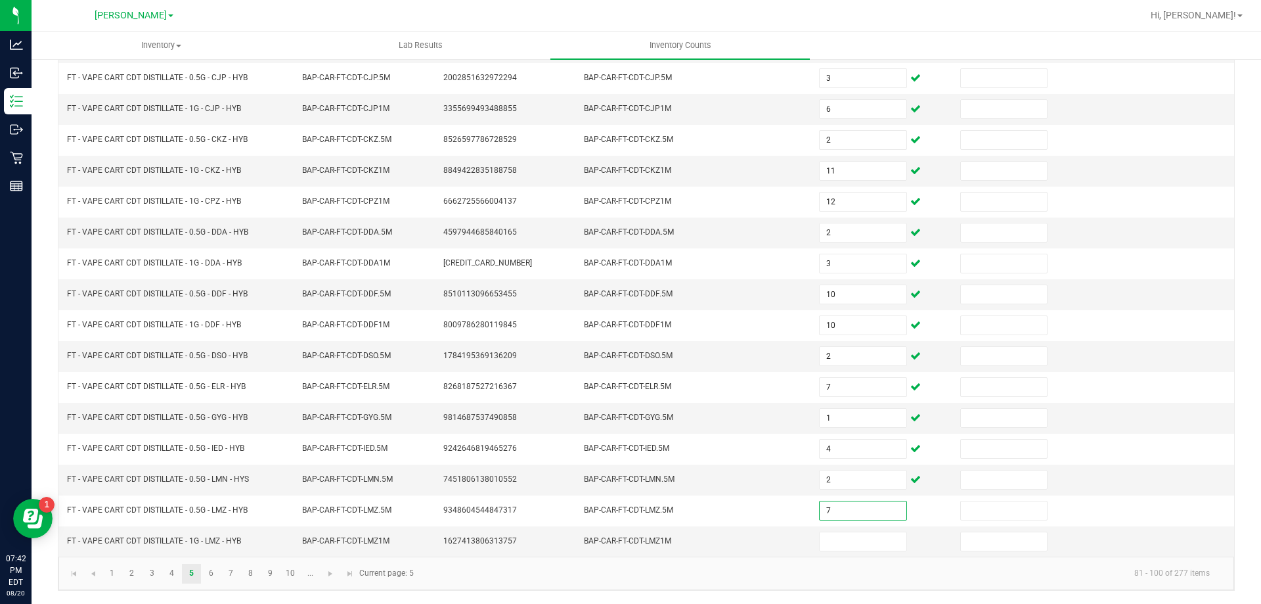
type input "7"
type input "1"
click at [508, 579] on kendo-pager-info "81 - 100 of 277 items" at bounding box center [821, 573] width 799 height 22
click at [207, 579] on link "6" at bounding box center [211, 573] width 19 height 20
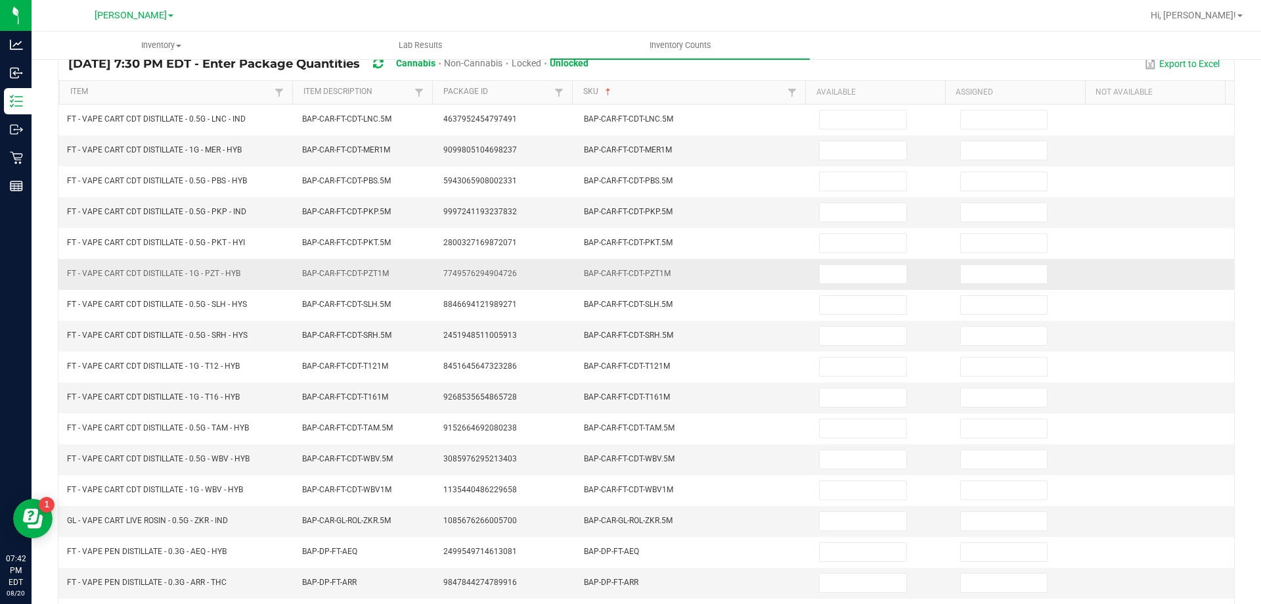
scroll to position [10, 0]
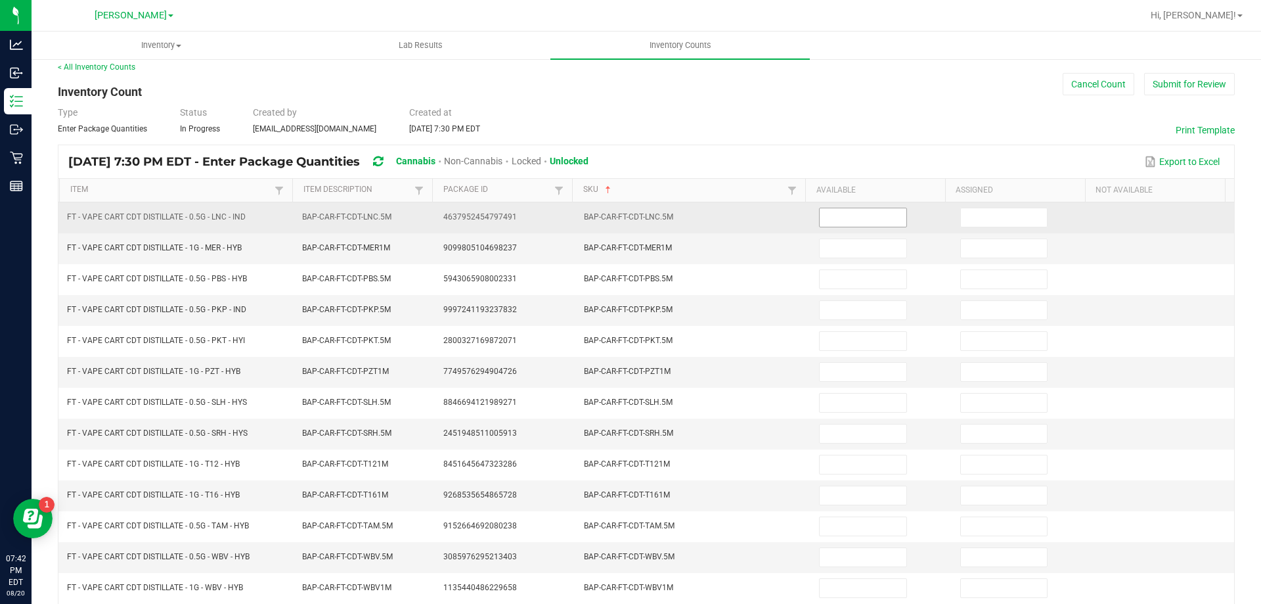
click at [831, 218] on input at bounding box center [863, 217] width 86 height 18
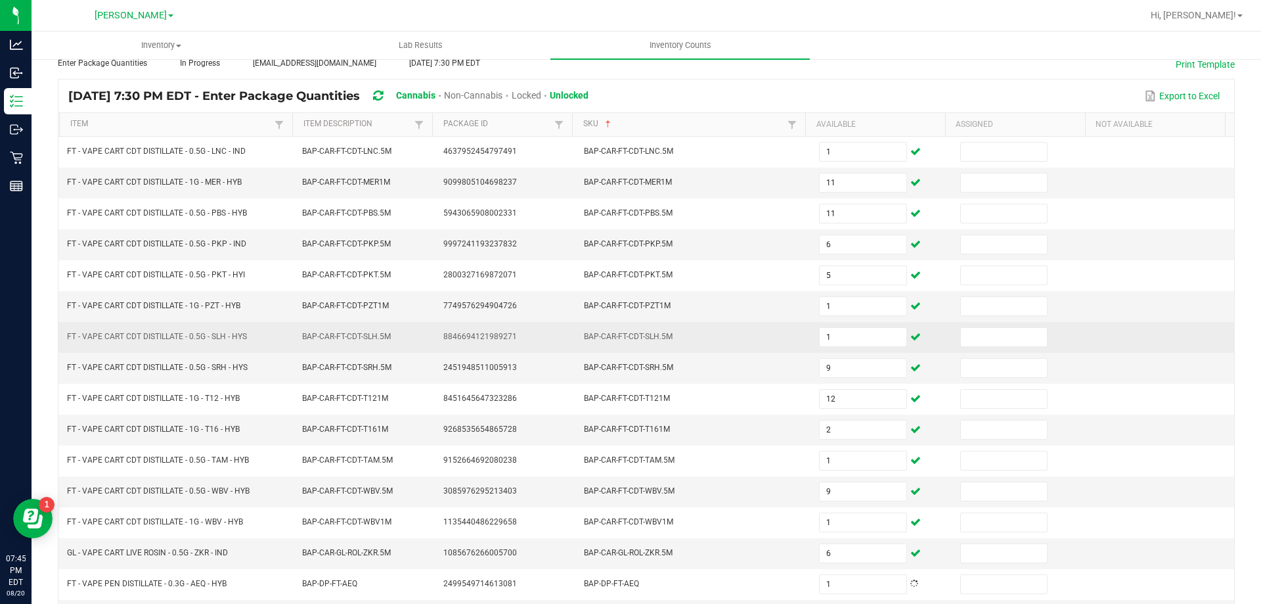
scroll to position [273, 0]
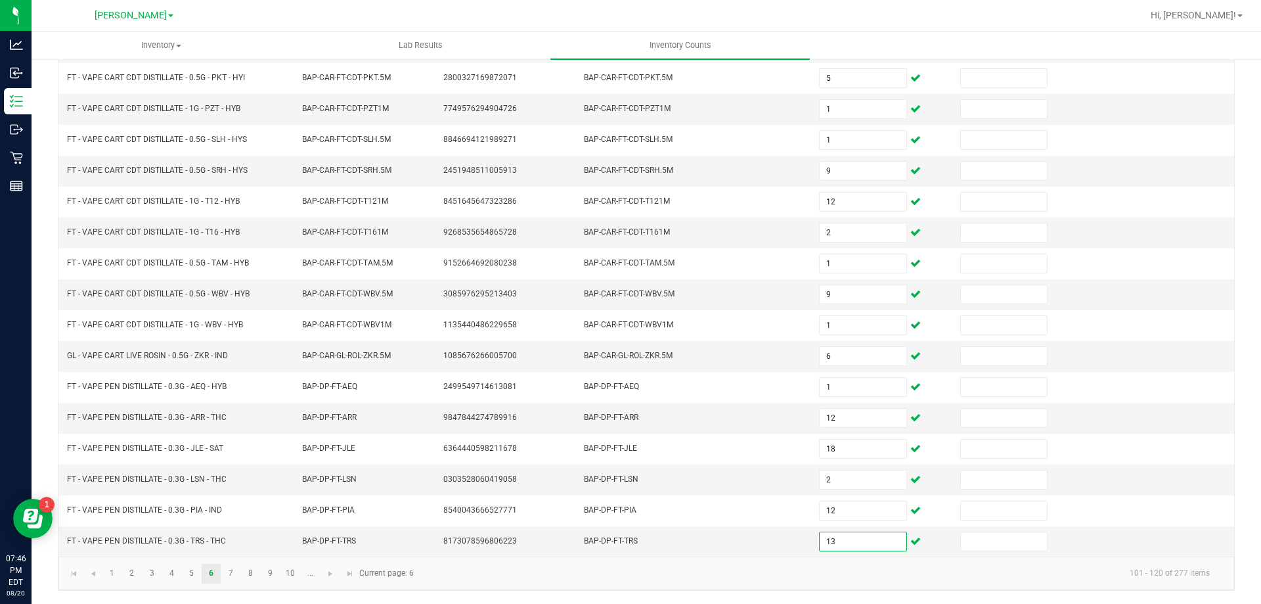
click at [678, 573] on kendo-pager-info "101 - 120 of 277 items" at bounding box center [821, 573] width 799 height 22
click at [227, 575] on link "7" at bounding box center [230, 573] width 19 height 20
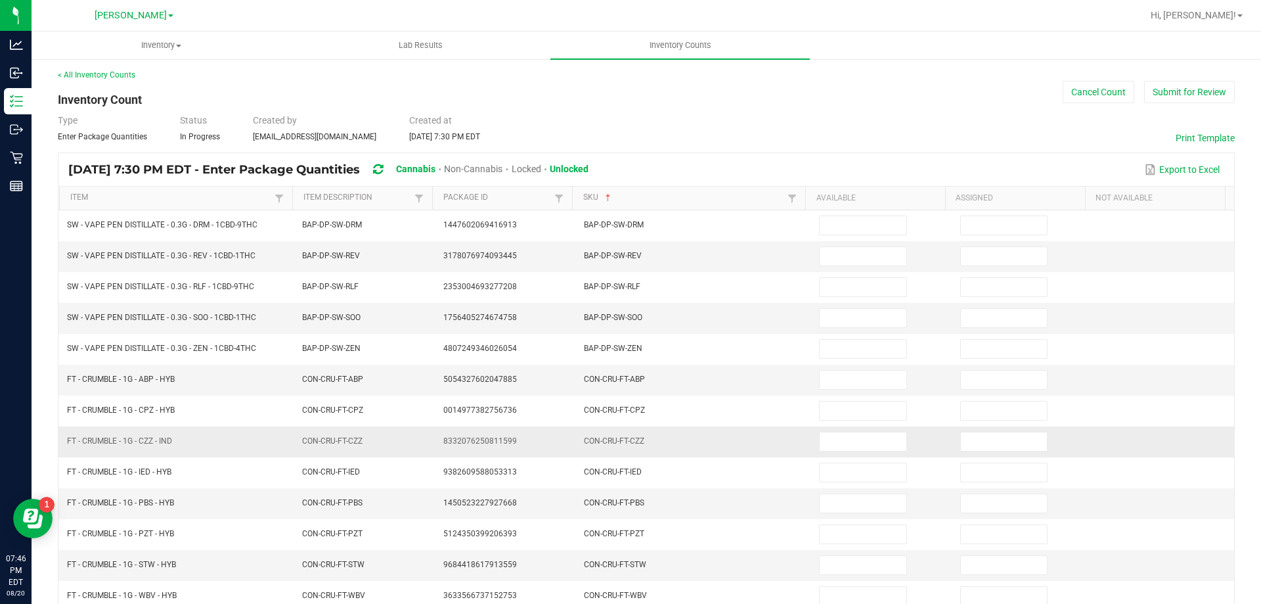
scroll to position [0, 0]
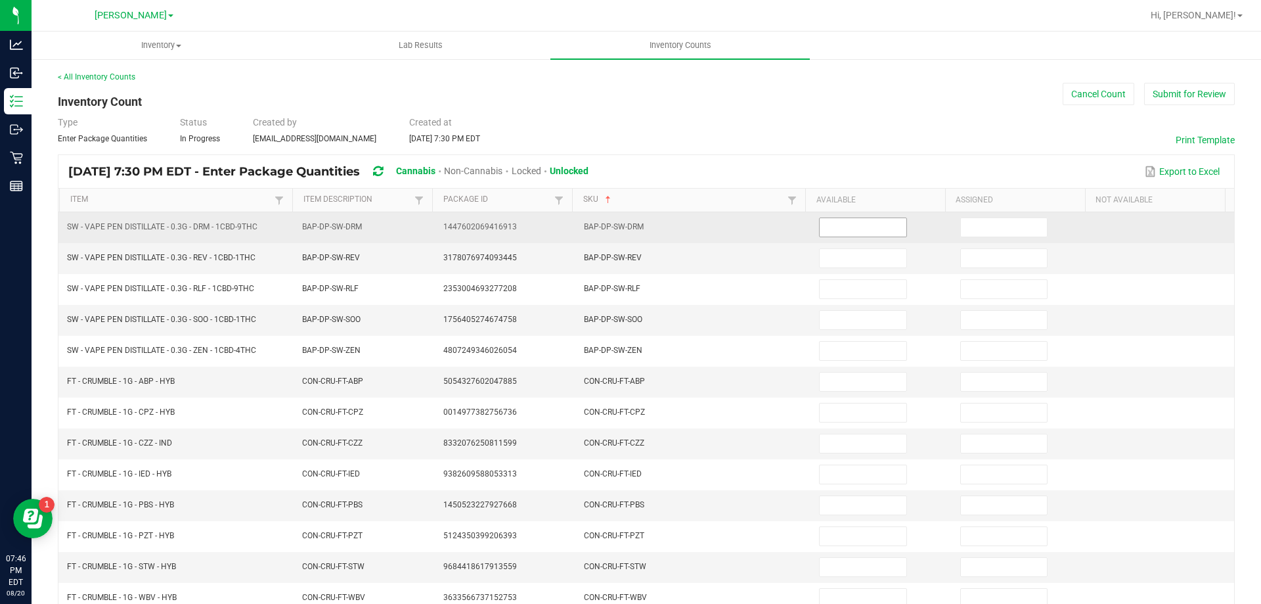
click at [820, 225] on input at bounding box center [863, 227] width 86 height 18
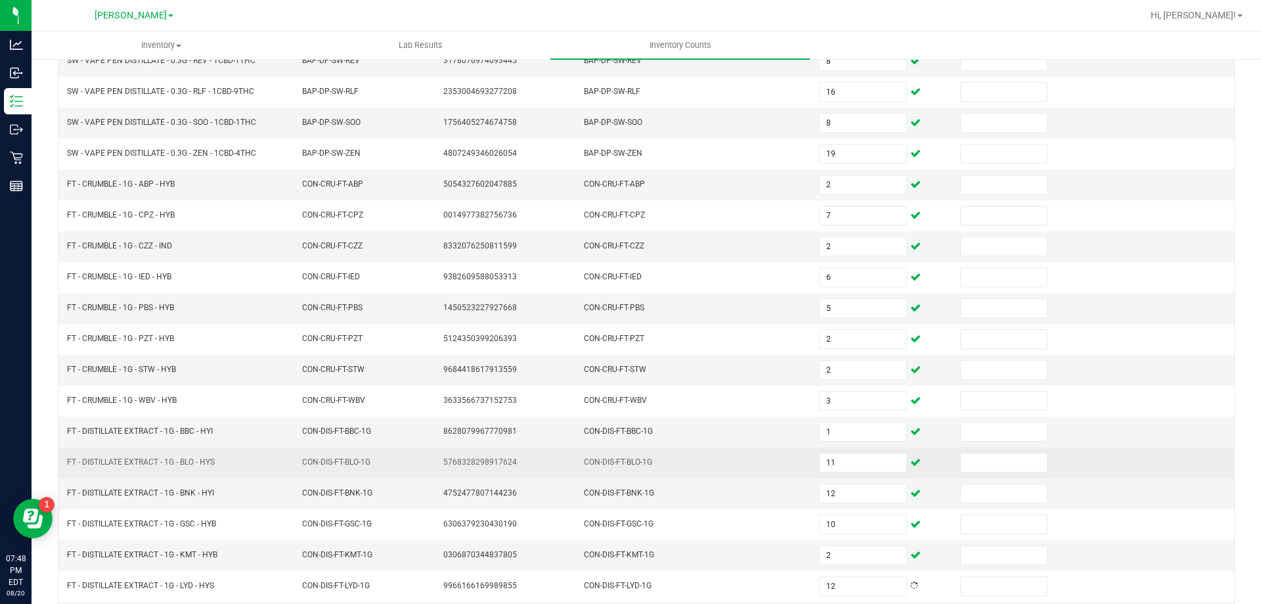
scroll to position [273, 0]
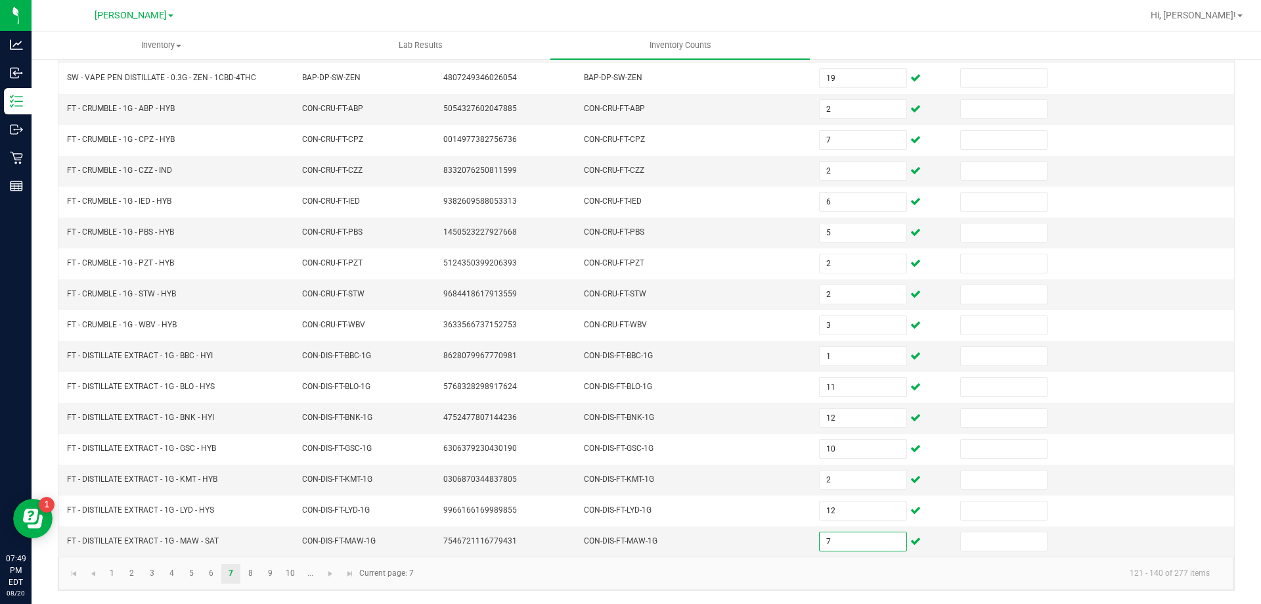
click at [548, 569] on kendo-pager-info "121 - 140 of 277 items" at bounding box center [821, 573] width 799 height 22
click at [253, 575] on link "8" at bounding box center [250, 573] width 19 height 20
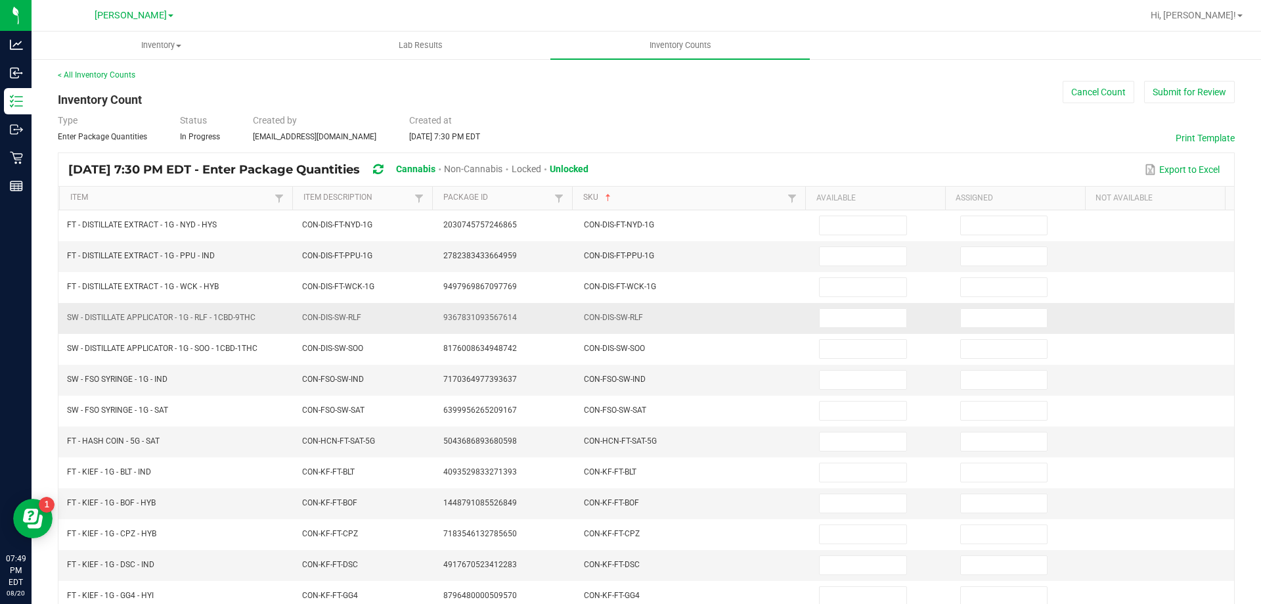
scroll to position [0, 0]
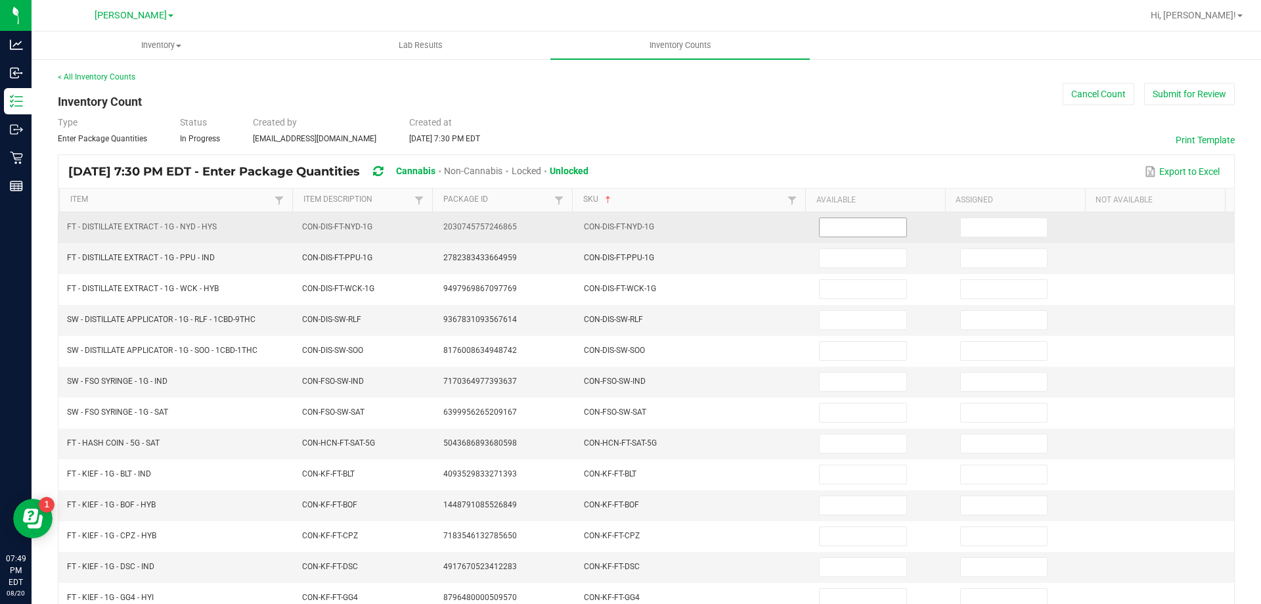
click at [847, 225] on input at bounding box center [863, 227] width 86 height 18
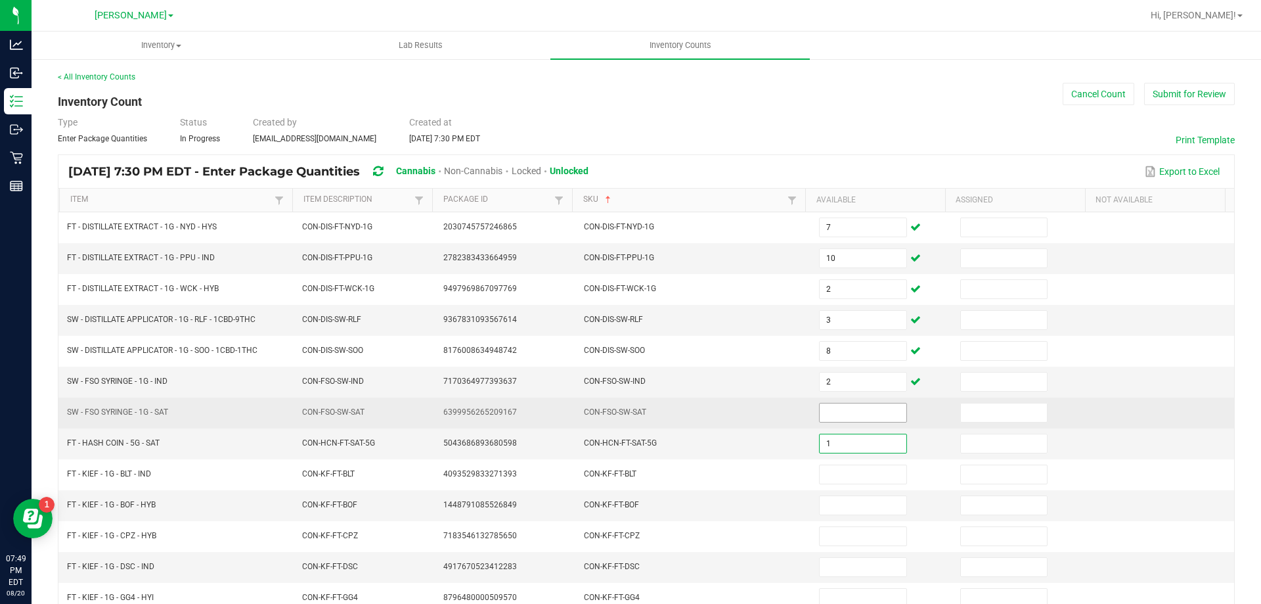
click at [866, 412] on input at bounding box center [863, 412] width 86 height 18
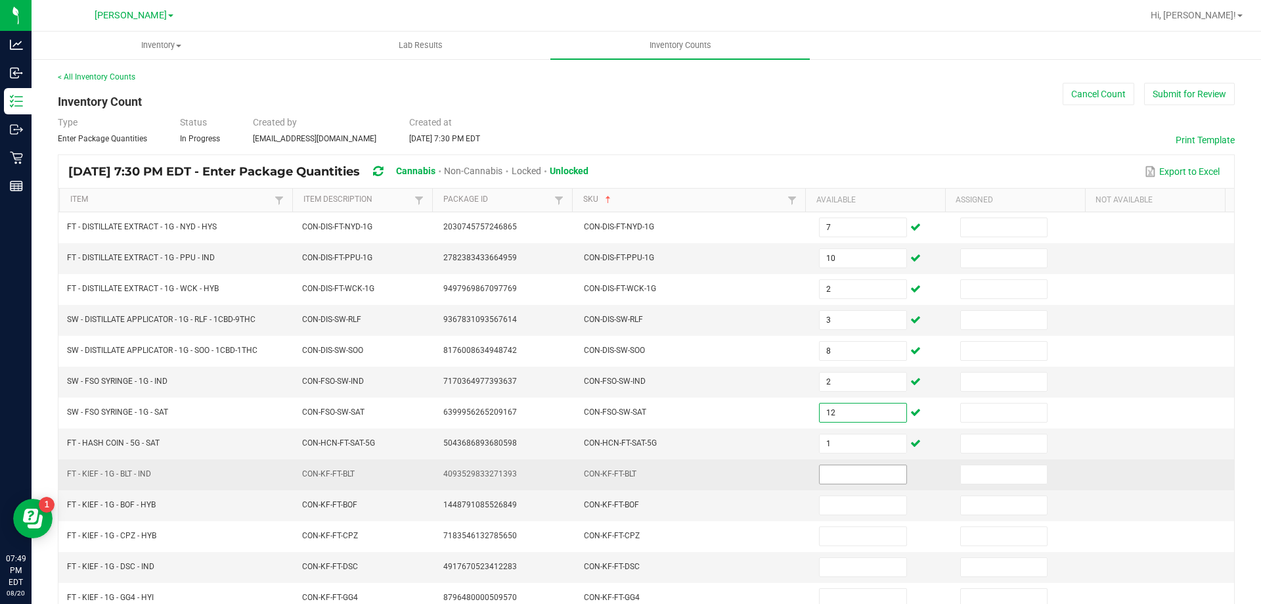
click at [820, 477] on input at bounding box center [863, 474] width 86 height 18
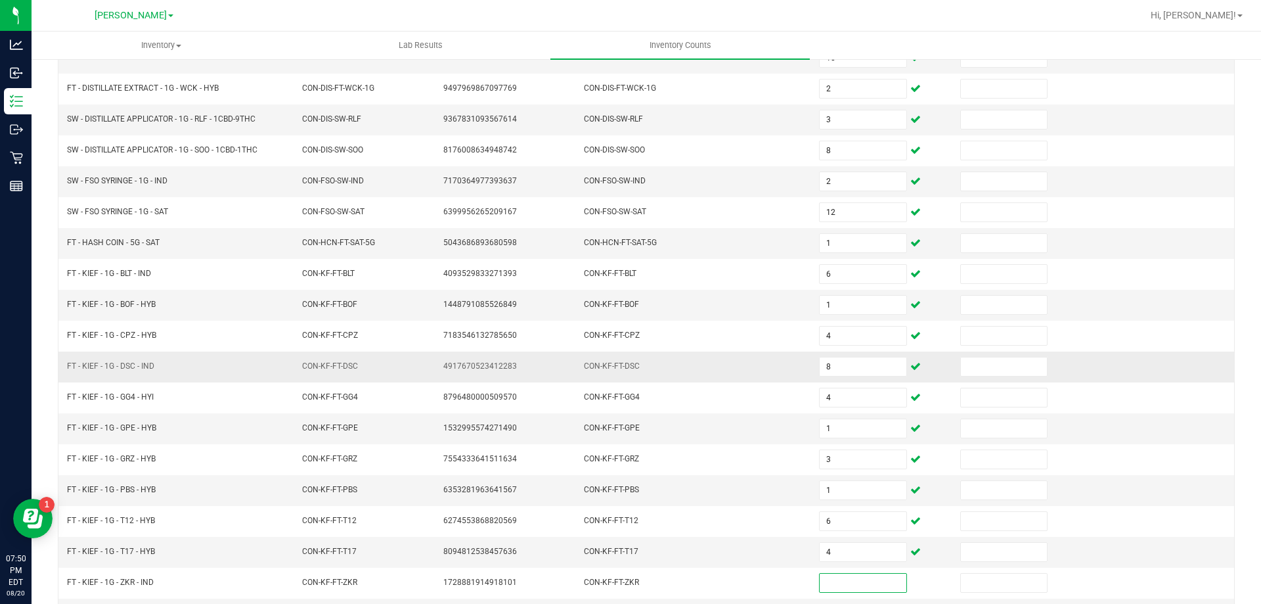
scroll to position [266, 0]
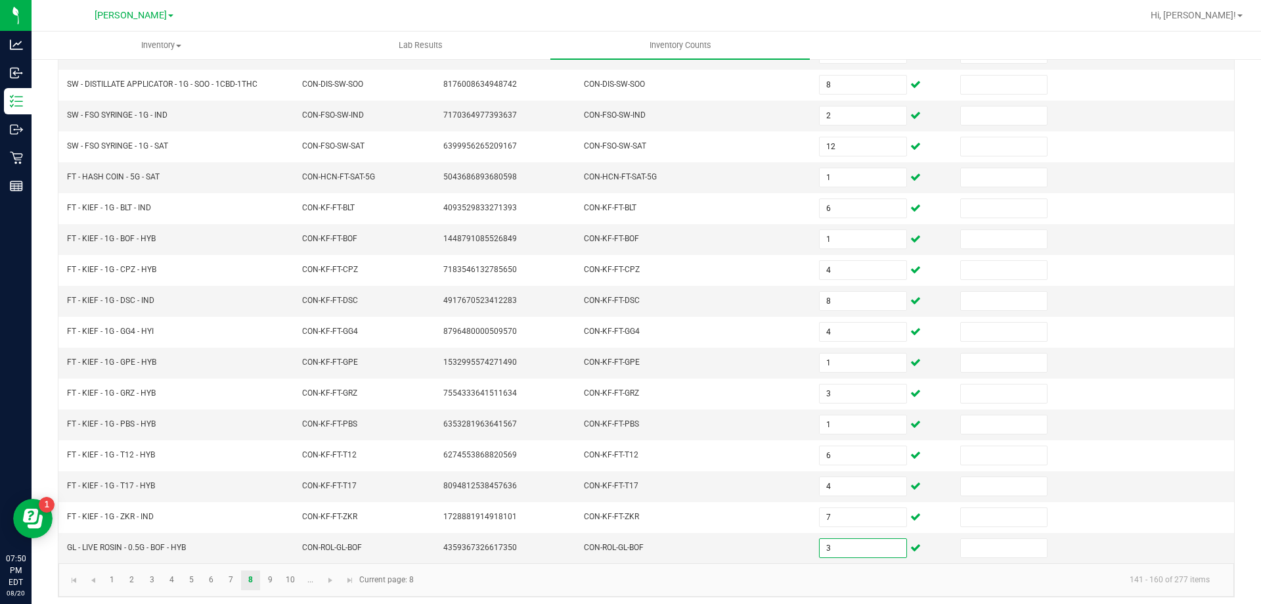
click at [628, 586] on kendo-pager-info "141 - 160 of 277 items" at bounding box center [821, 580] width 799 height 22
click at [270, 583] on link "9" at bounding box center [270, 580] width 19 height 20
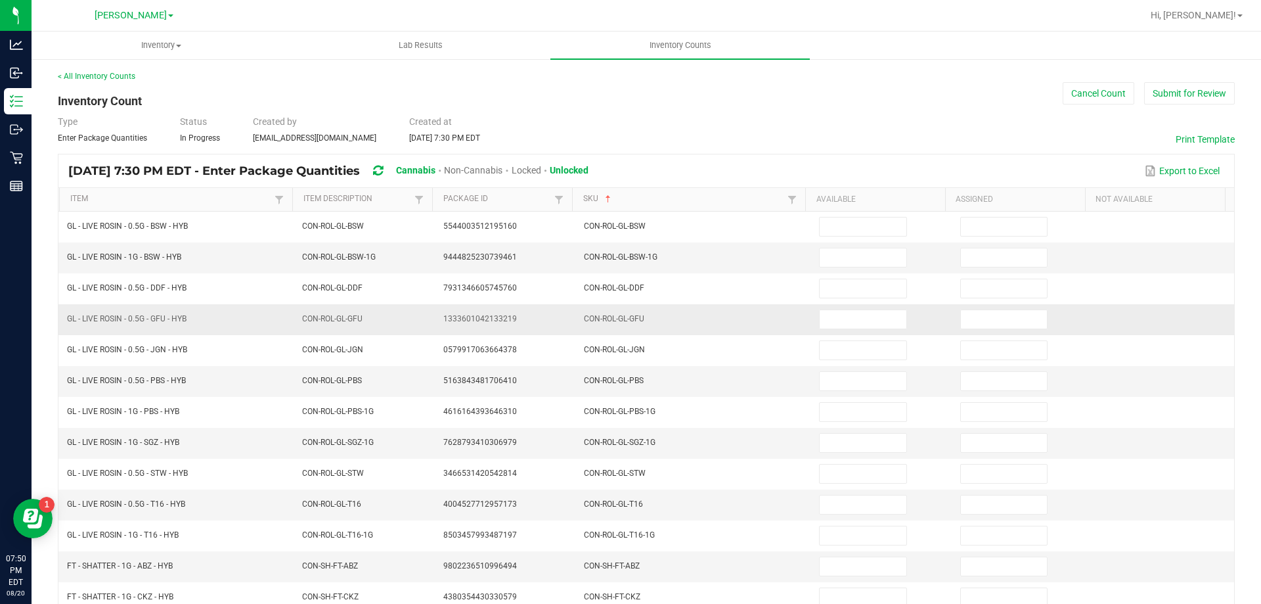
scroll to position [0, 0]
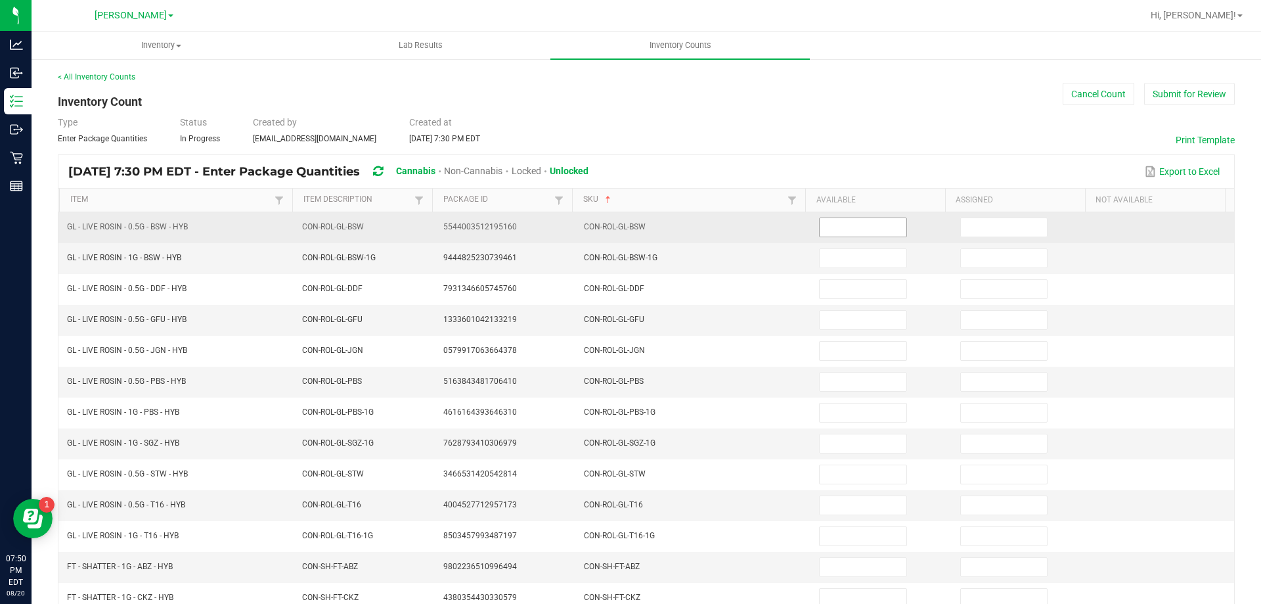
click at [857, 219] on input at bounding box center [863, 227] width 86 height 18
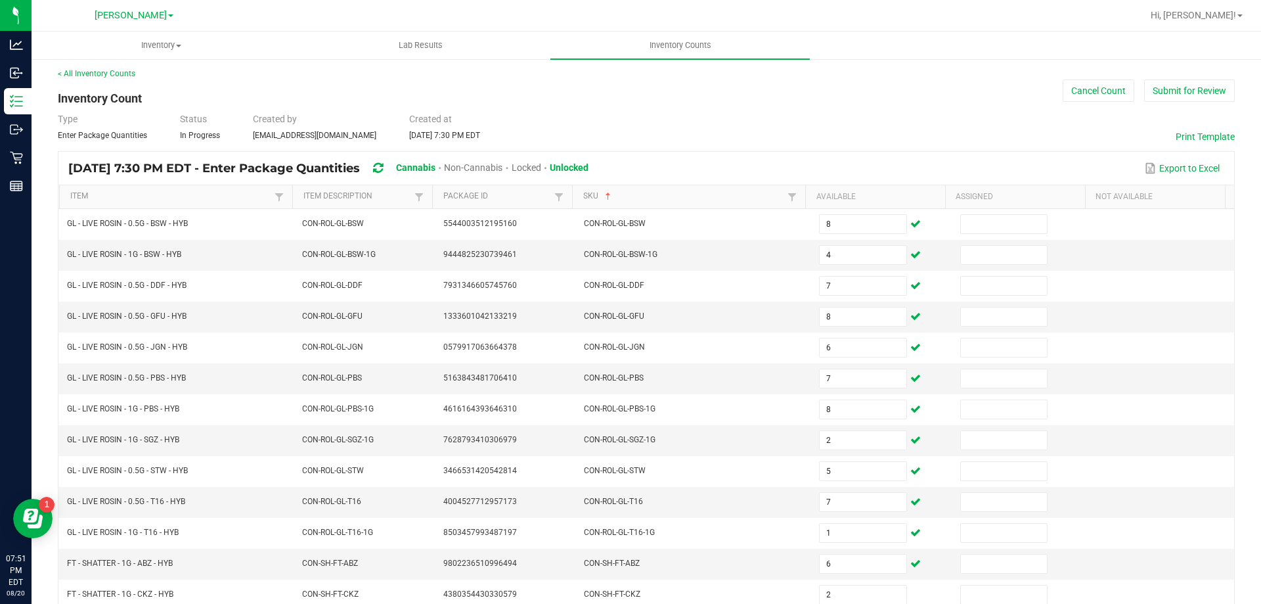
scroll to position [273, 0]
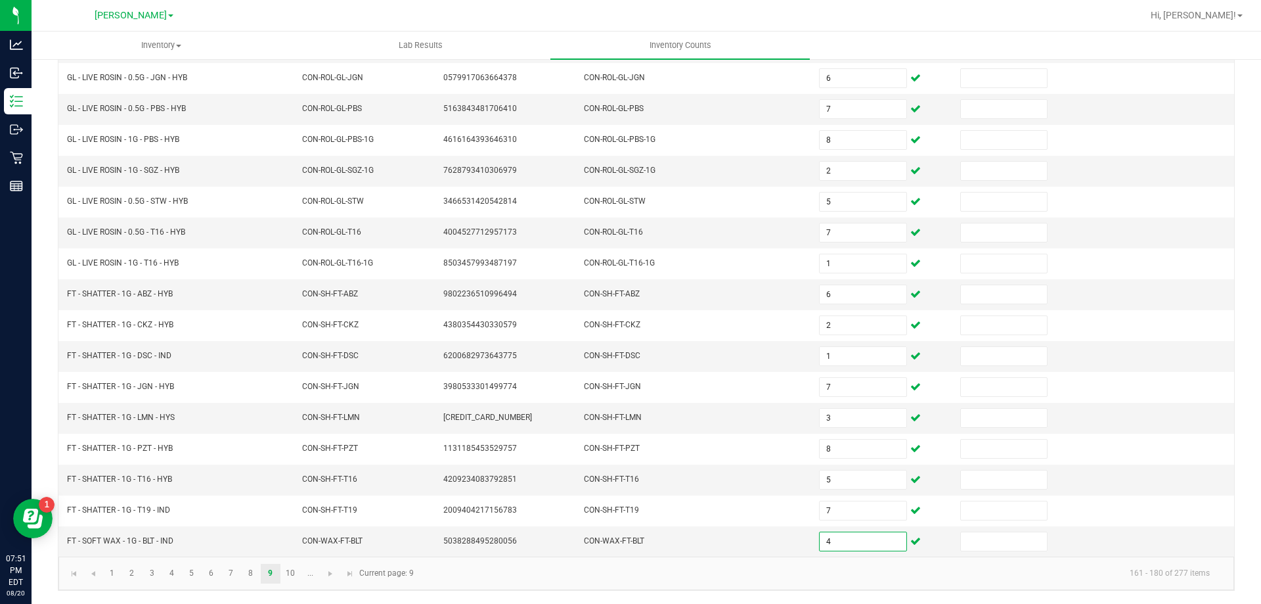
click at [529, 586] on kendo-pager "1 2 3 4 5 6 7 8 9 10 ... 161 - 180 of 277 items Current page: 9" at bounding box center [646, 572] width 1176 height 33
click at [290, 579] on link "10" at bounding box center [290, 573] width 19 height 20
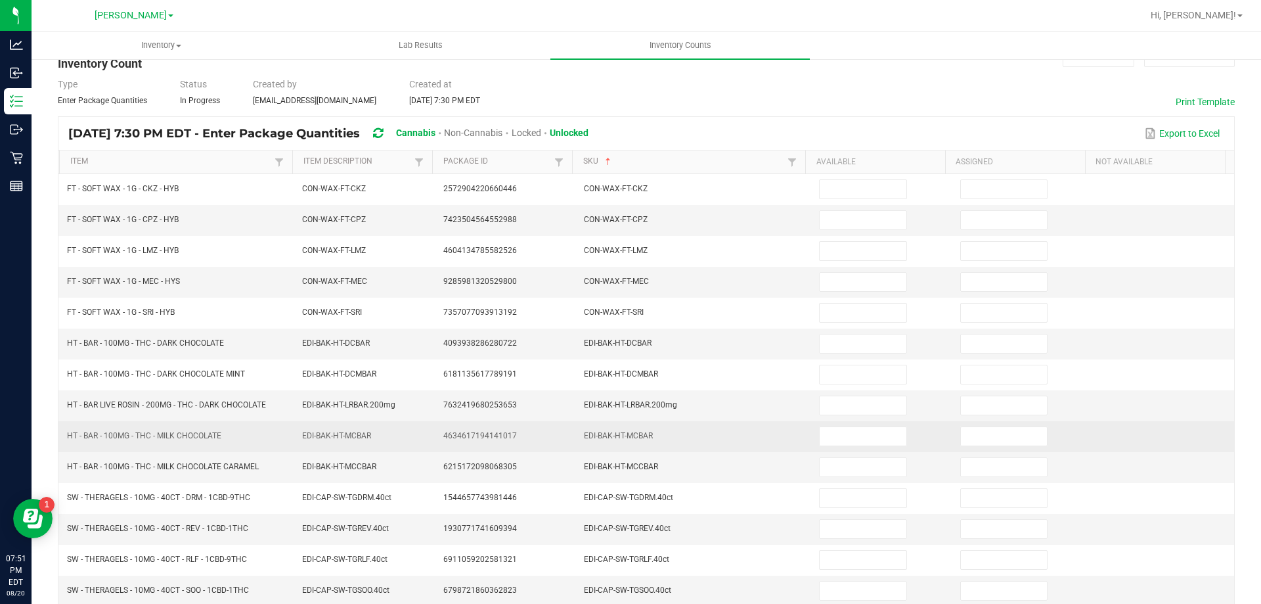
scroll to position [0, 0]
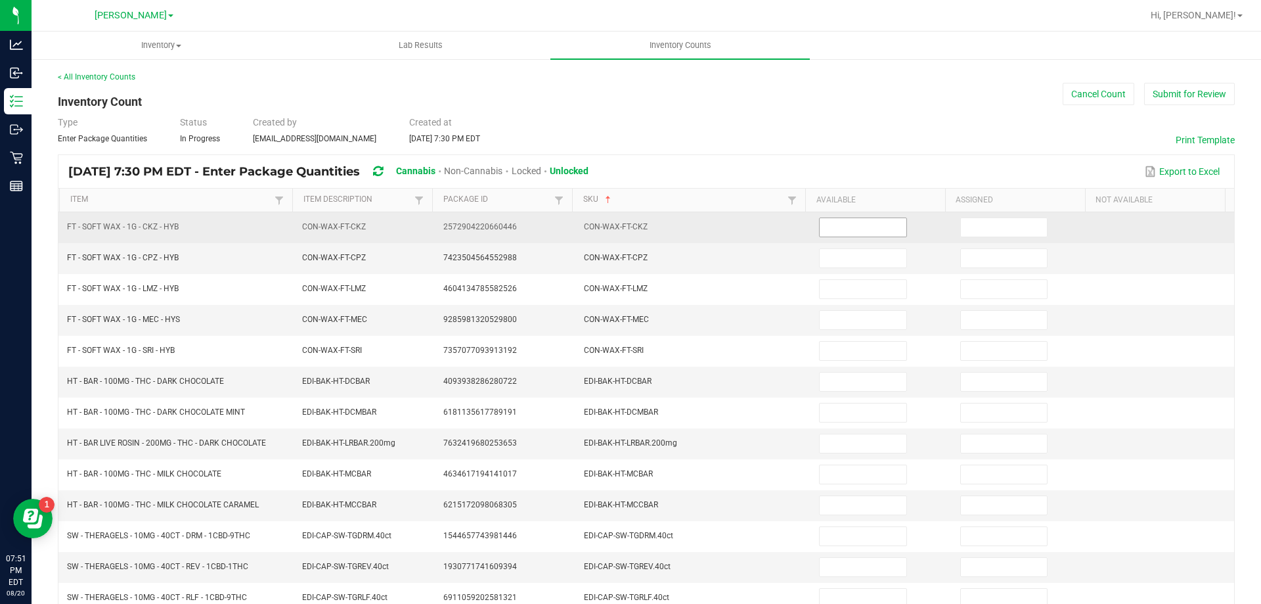
click at [825, 231] on input at bounding box center [863, 227] width 86 height 18
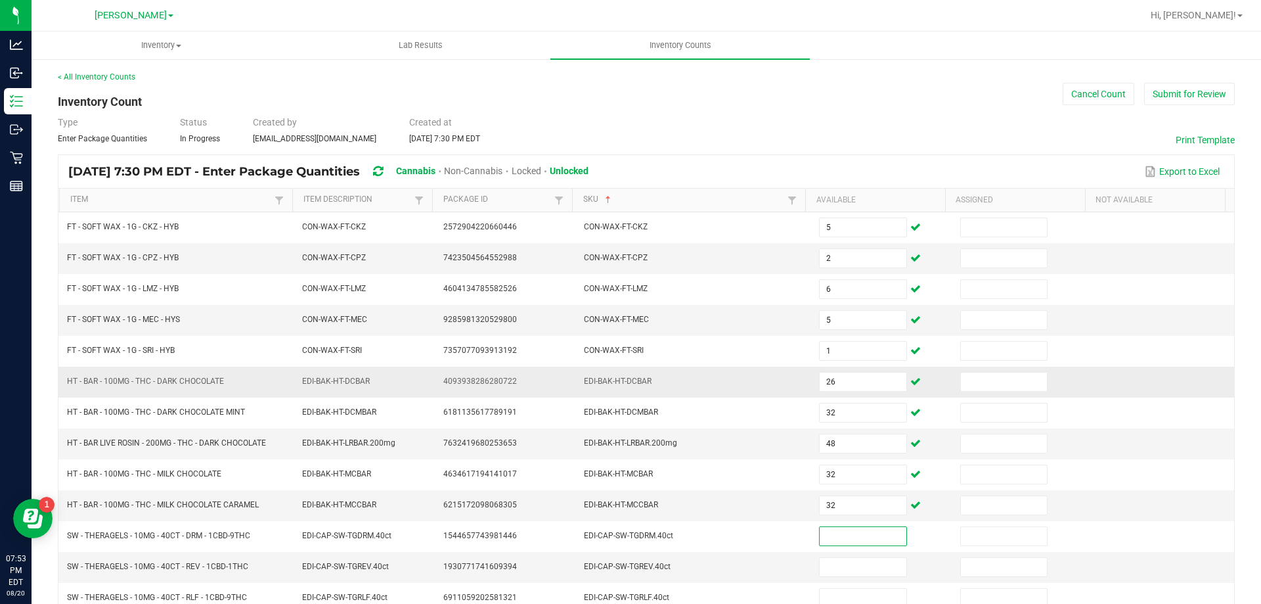
scroll to position [131, 0]
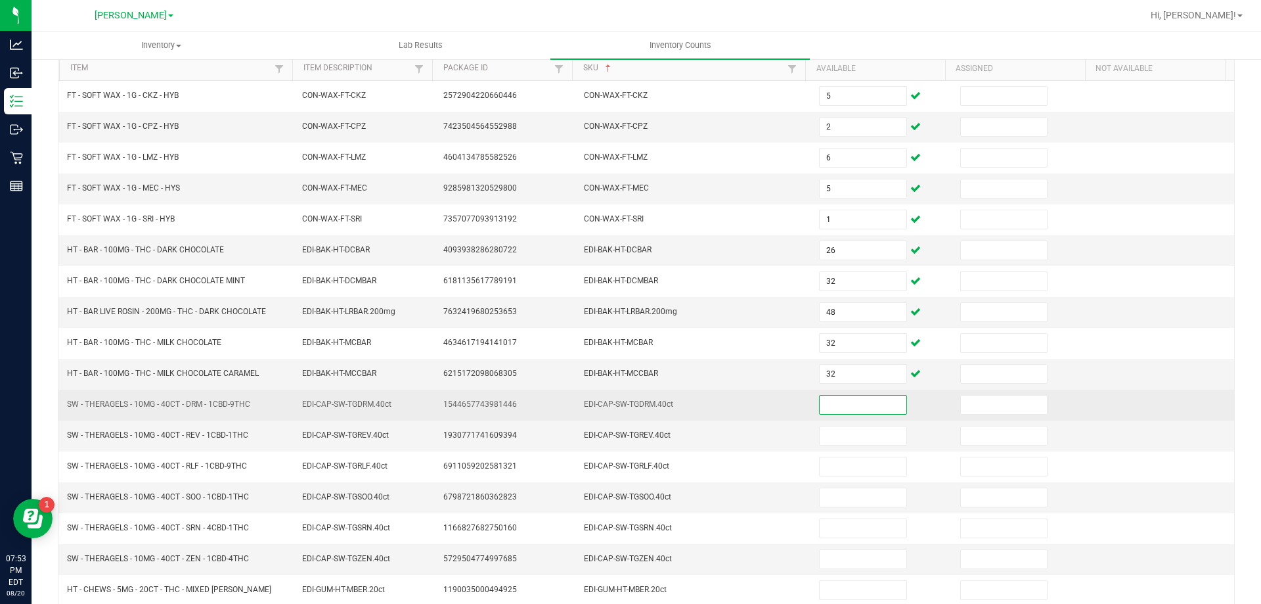
click at [828, 409] on input at bounding box center [863, 404] width 86 height 18
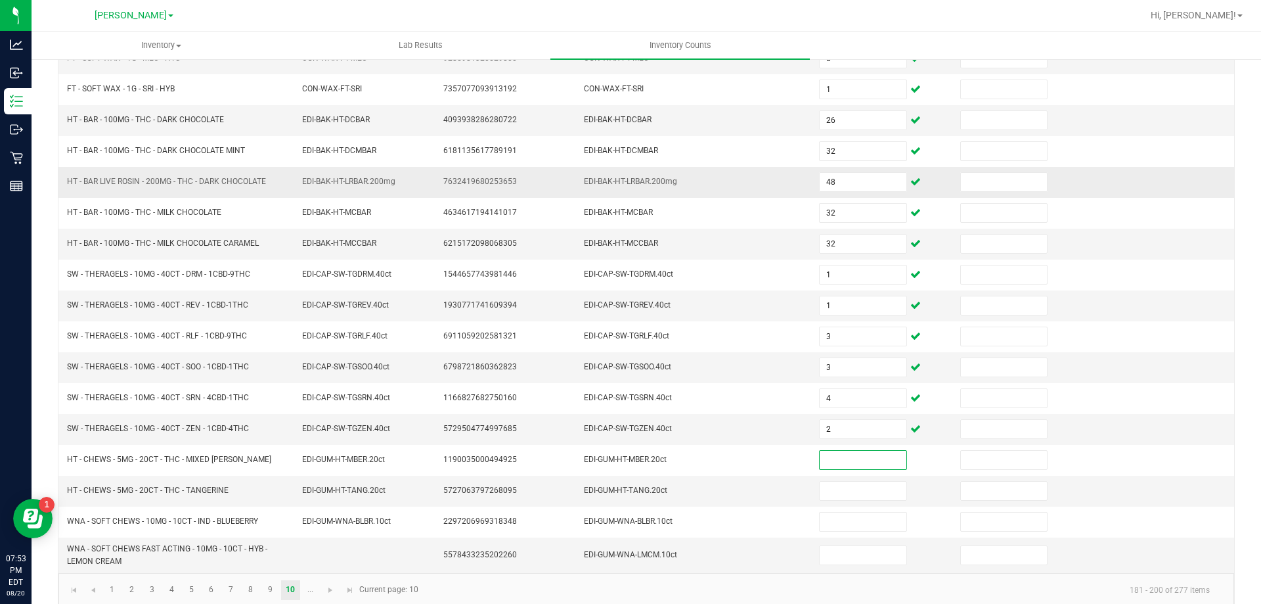
scroll to position [263, 0]
click at [674, 580] on kendo-pager-info "181 - 200 of 277 items" at bounding box center [823, 588] width 794 height 22
click at [332, 586] on span "Go to the next page" at bounding box center [330, 588] width 11 height 11
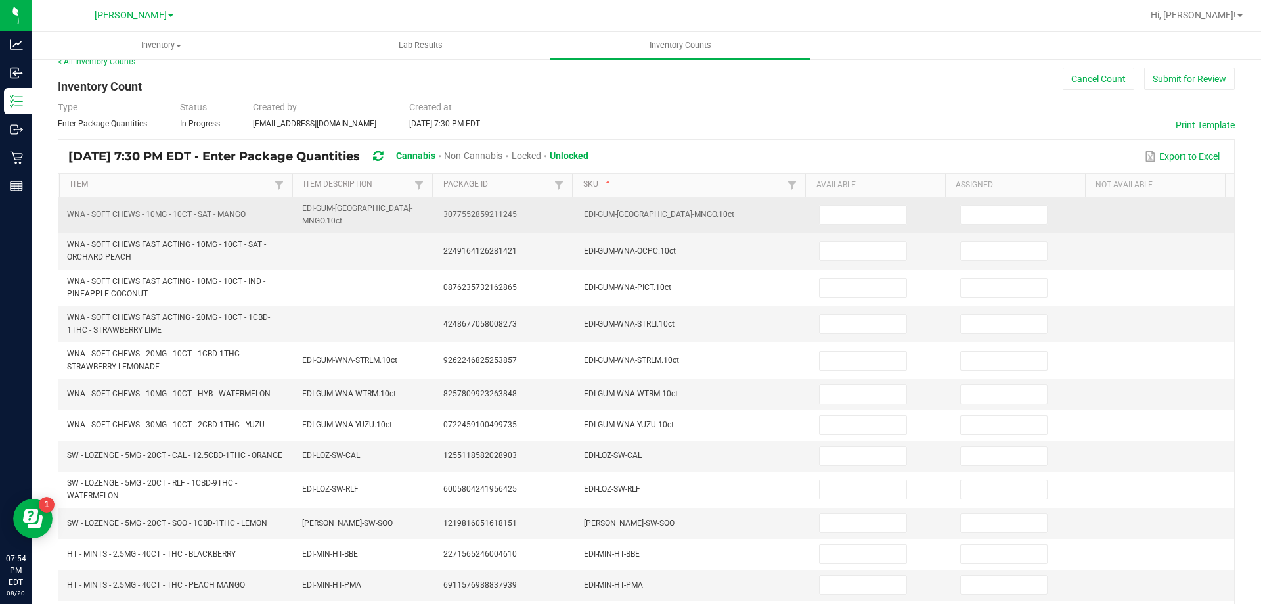
scroll to position [0, 0]
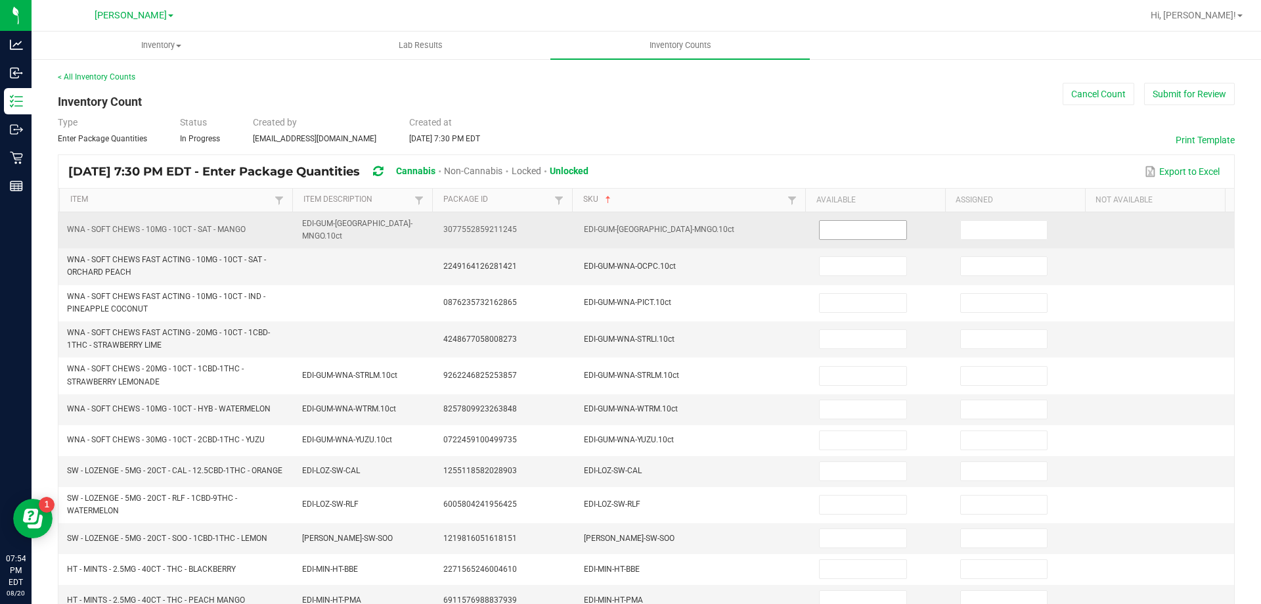
click at [824, 221] on input at bounding box center [863, 230] width 86 height 18
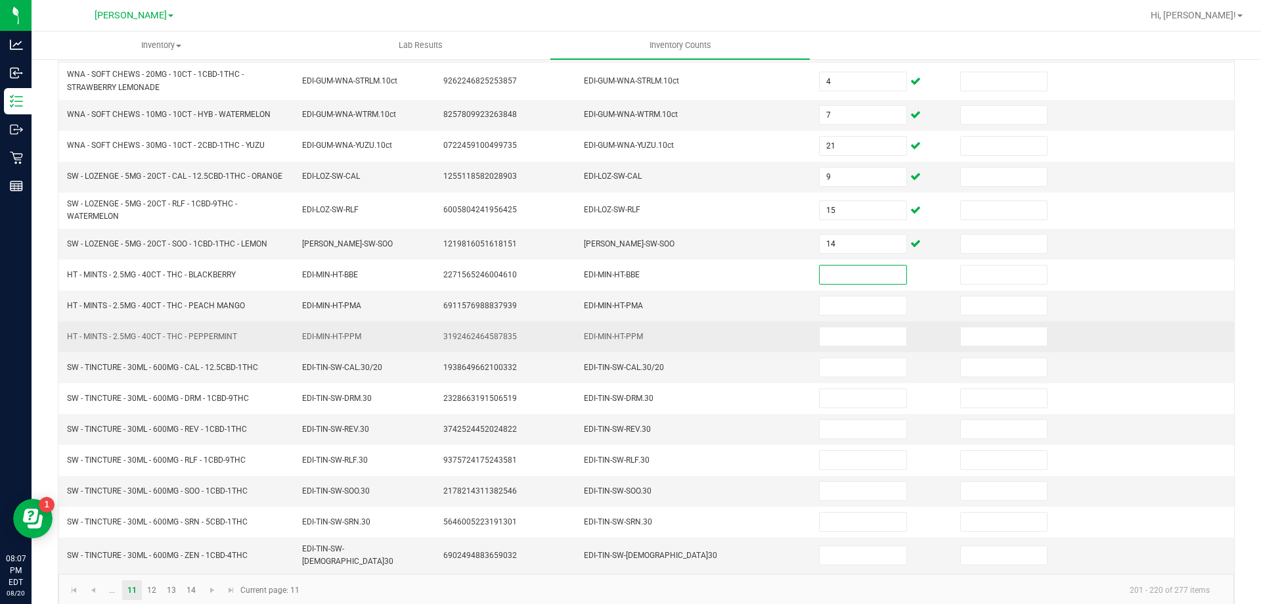
scroll to position [306, 0]
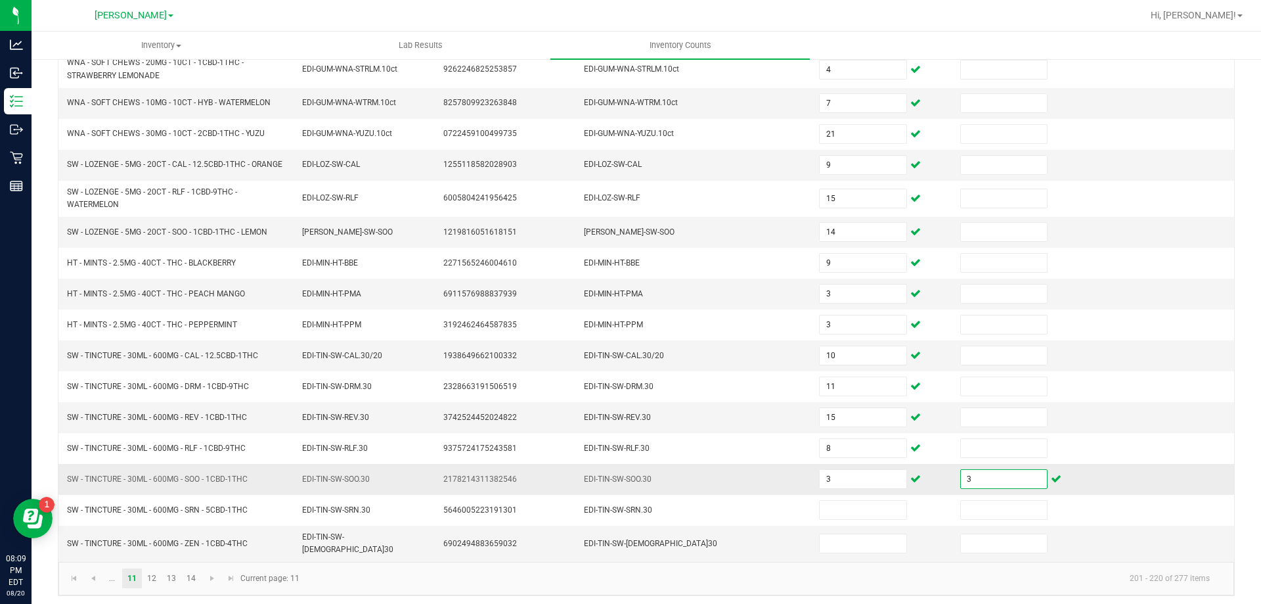
click at [968, 474] on input "3" at bounding box center [1004, 479] width 86 height 18
click at [846, 567] on kendo-pager-info "201 - 220 of 277 items" at bounding box center [763, 578] width 913 height 22
click at [468, 579] on kendo-pager-info "201 - 220 of 277 items" at bounding box center [763, 578] width 913 height 22
click at [154, 569] on link "12" at bounding box center [152, 578] width 19 height 20
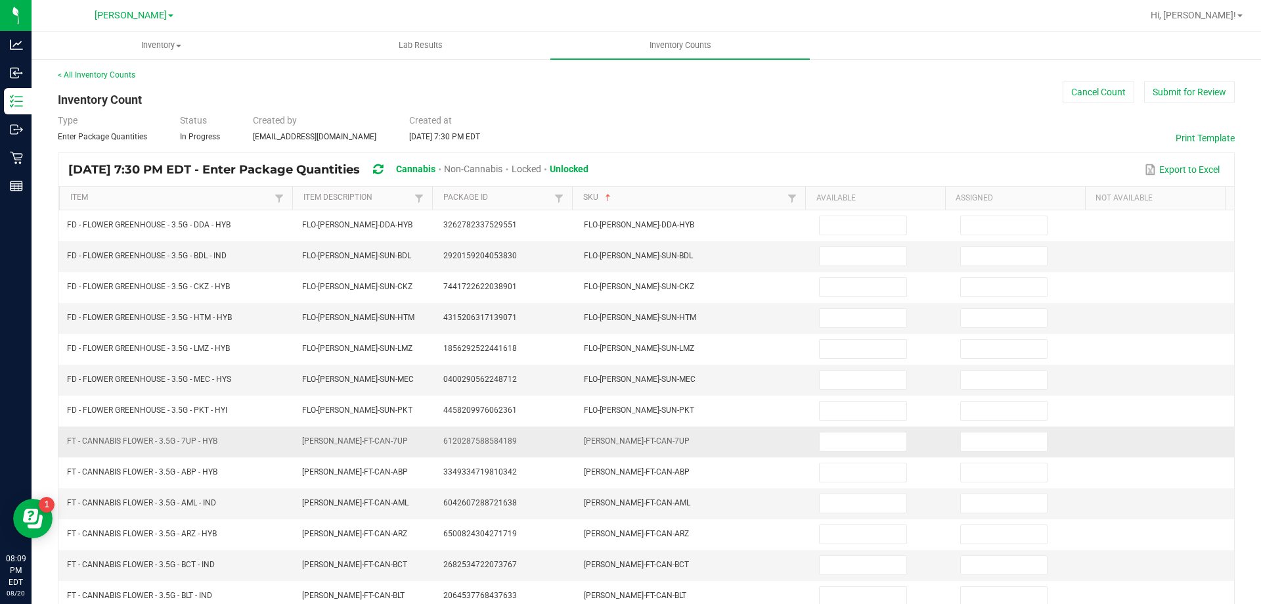
scroll to position [0, 0]
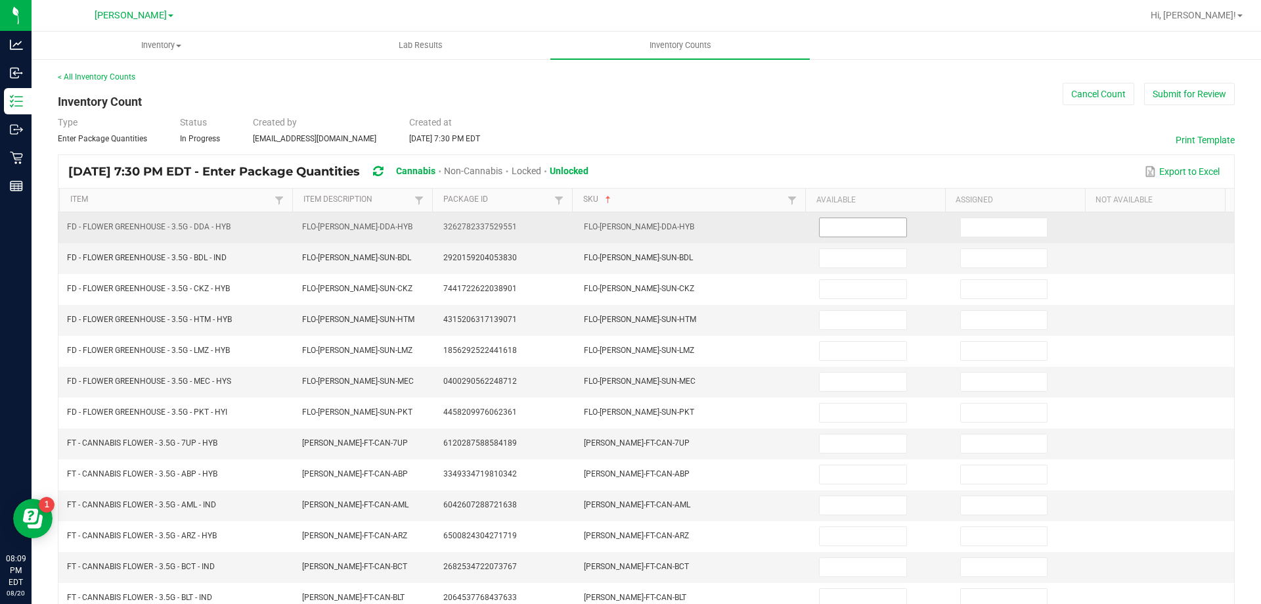
click at [852, 223] on input at bounding box center [863, 227] width 86 height 18
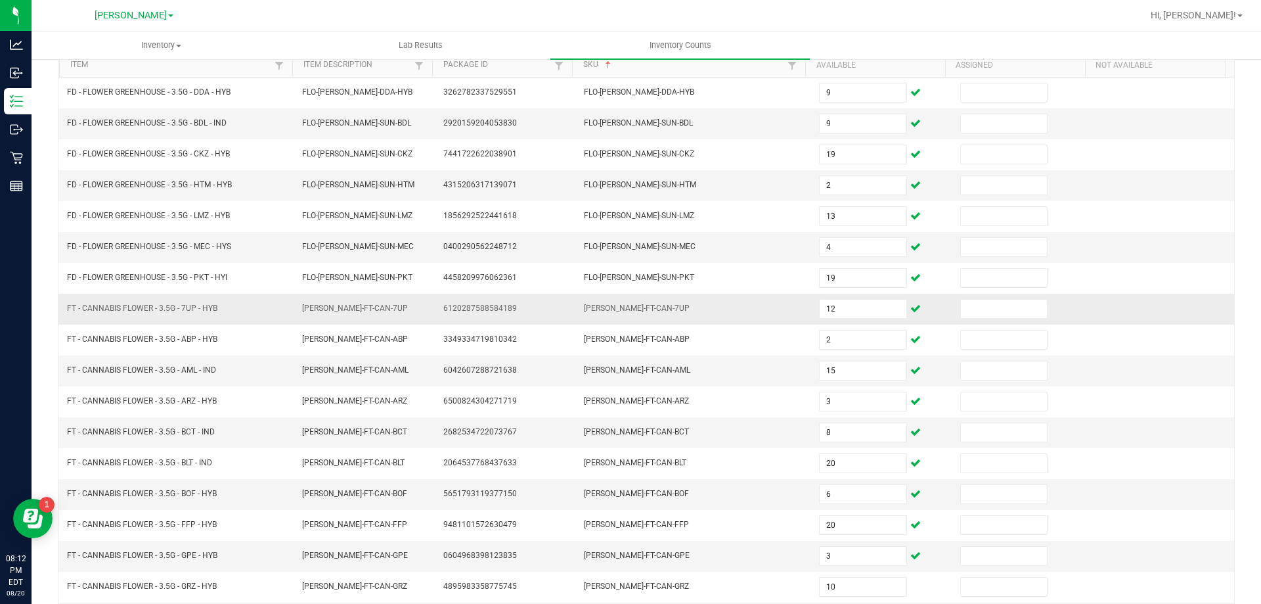
scroll to position [273, 0]
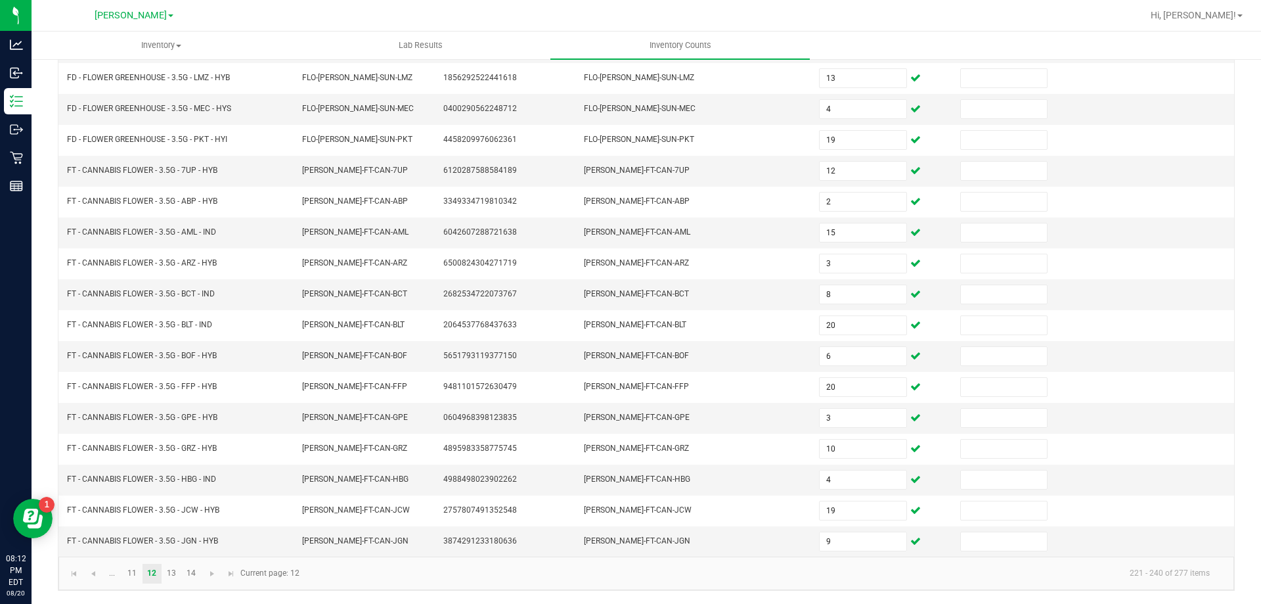
click at [479, 577] on kendo-pager-info "221 - 240 of 277 items" at bounding box center [763, 573] width 913 height 22
click at [176, 573] on link "13" at bounding box center [171, 573] width 19 height 20
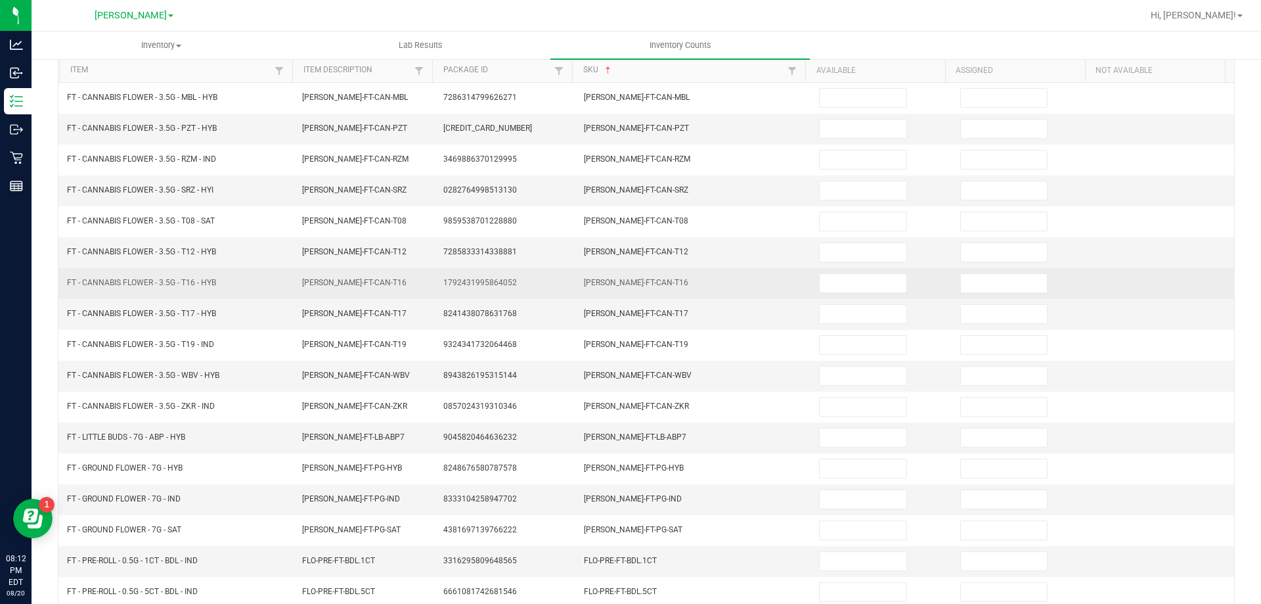
scroll to position [0, 0]
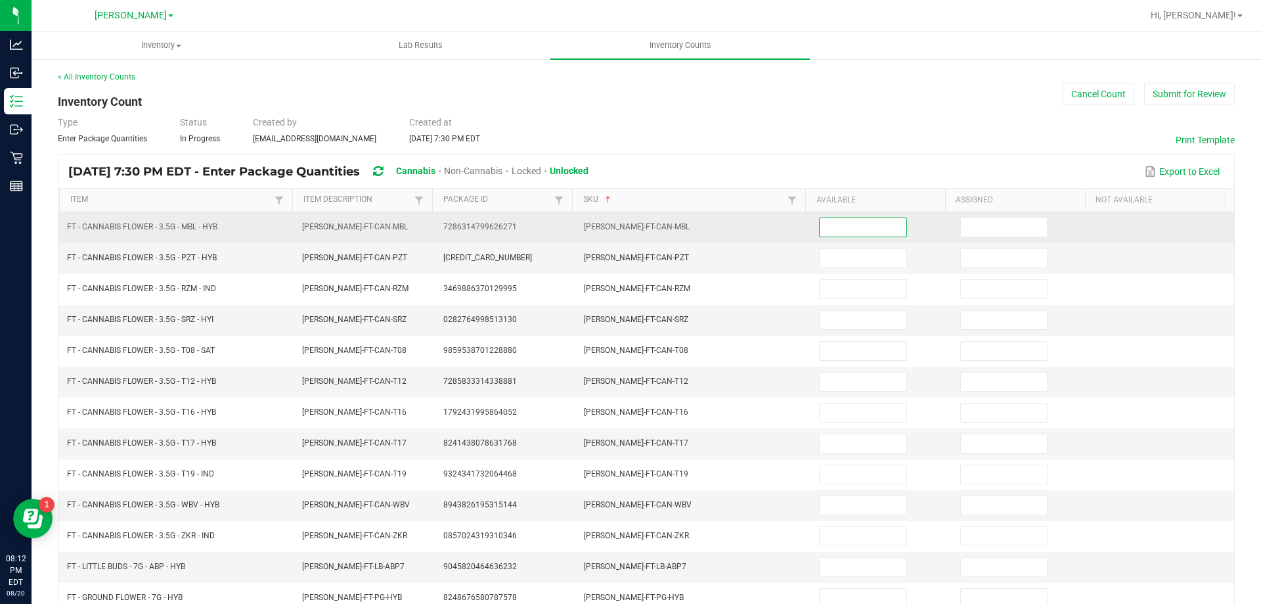
click at [843, 227] on input at bounding box center [863, 227] width 86 height 18
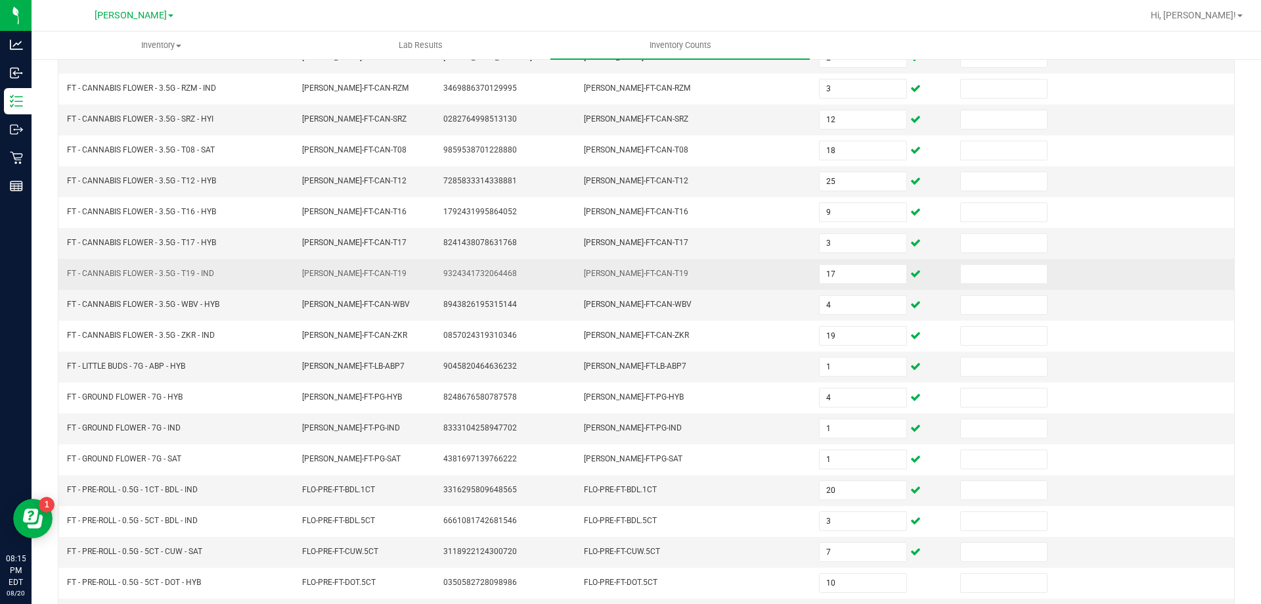
scroll to position [273, 0]
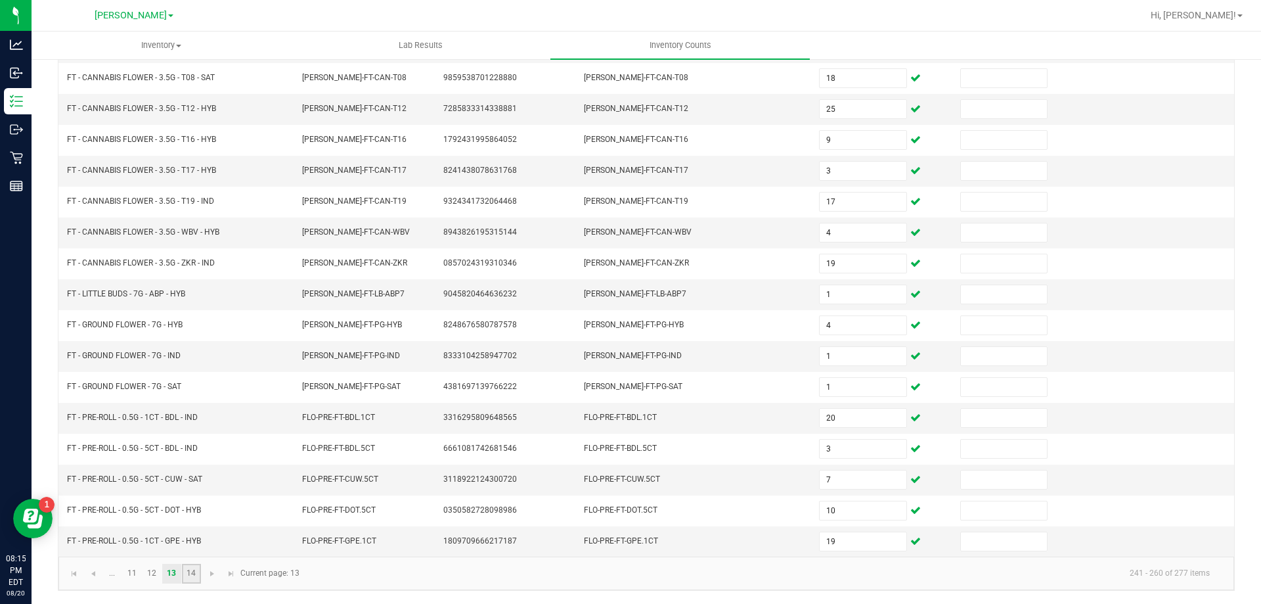
click at [195, 571] on link "14" at bounding box center [191, 573] width 19 height 20
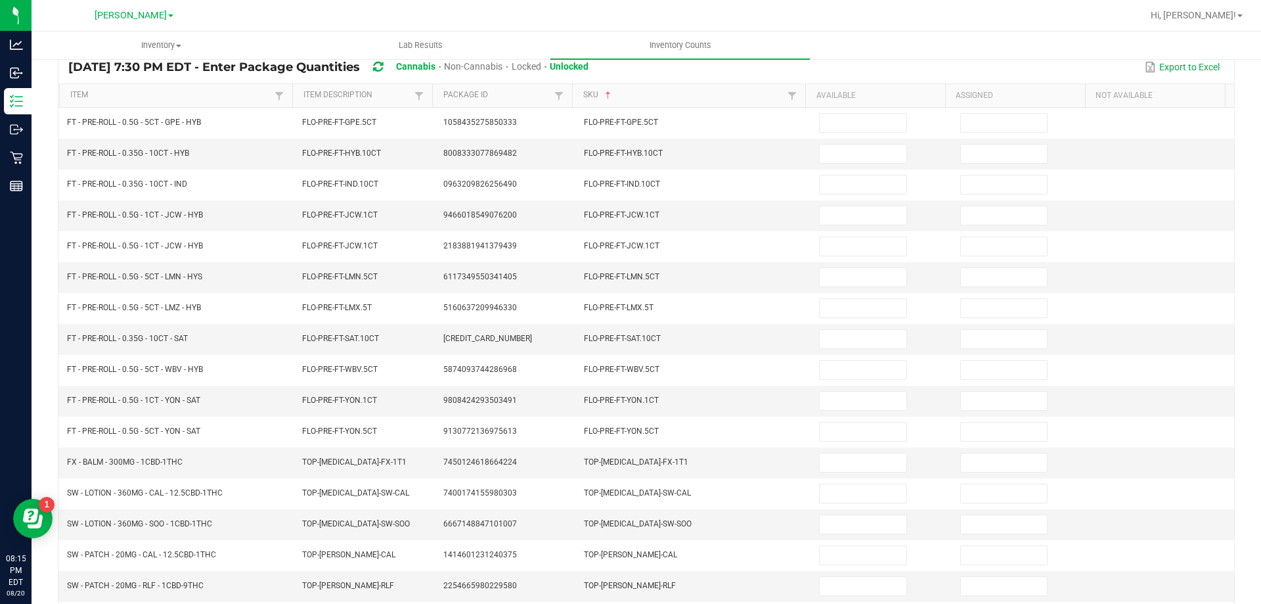
scroll to position [0, 0]
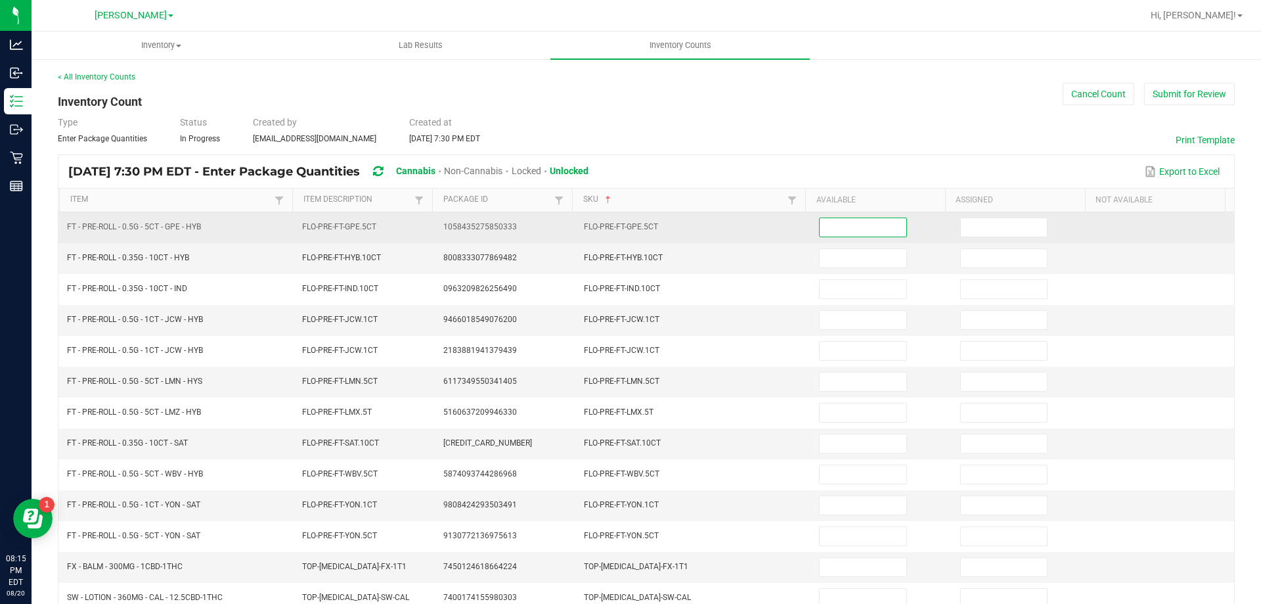
click at [838, 228] on input at bounding box center [863, 227] width 86 height 18
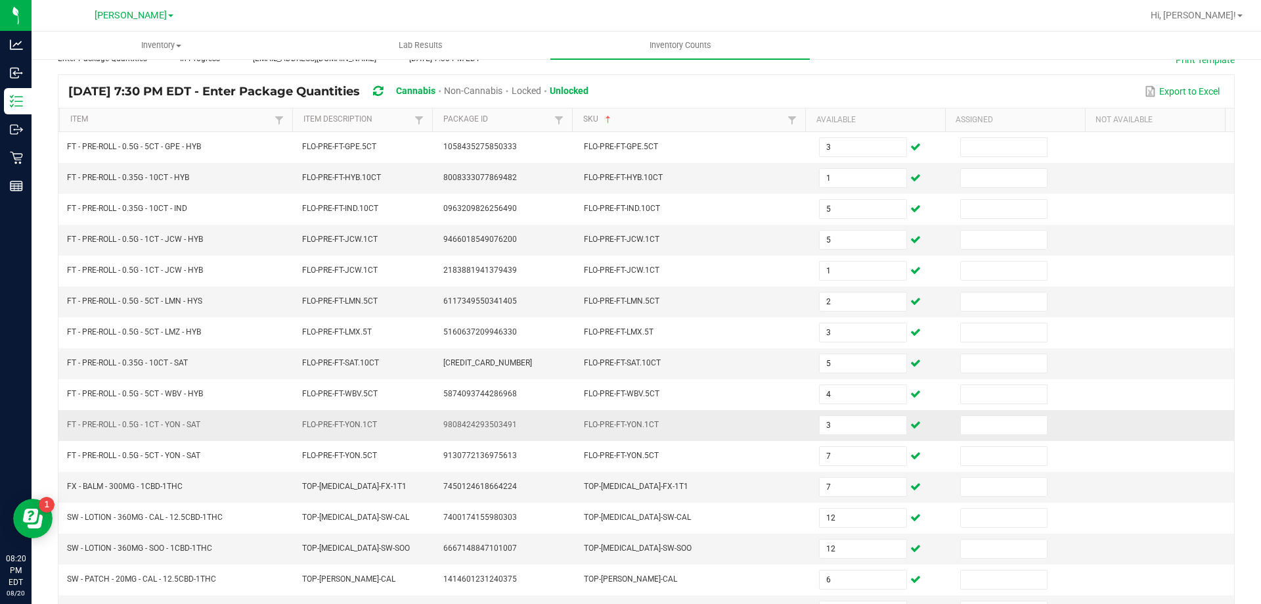
scroll to position [180, 0]
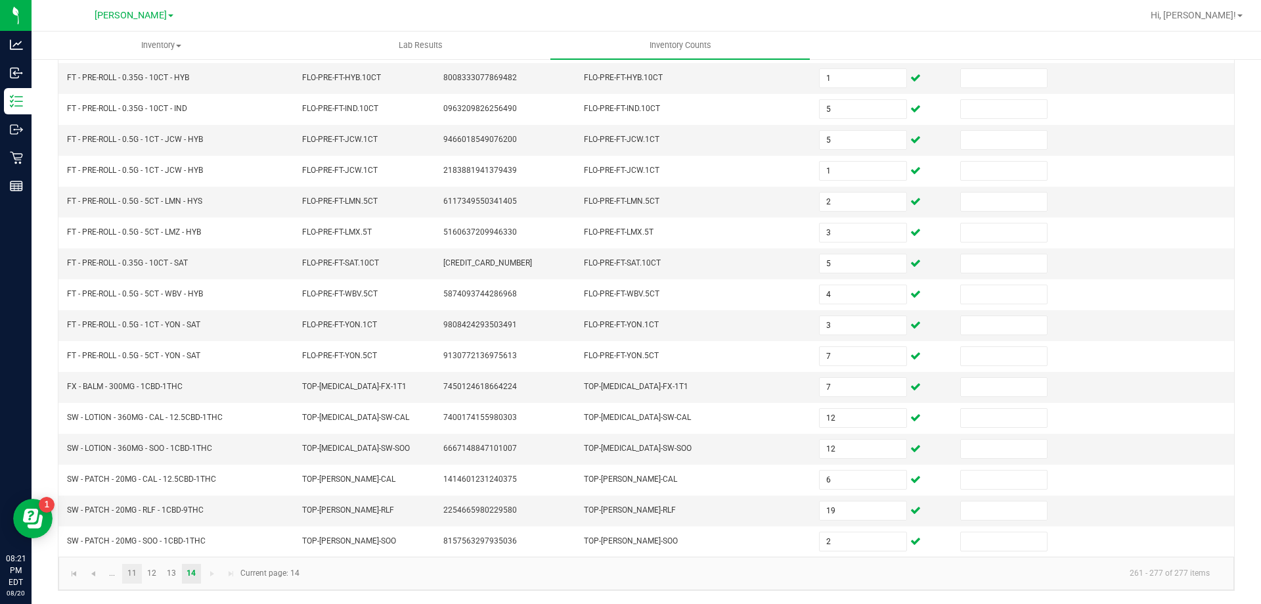
click at [134, 572] on link "11" at bounding box center [131, 573] width 19 height 20
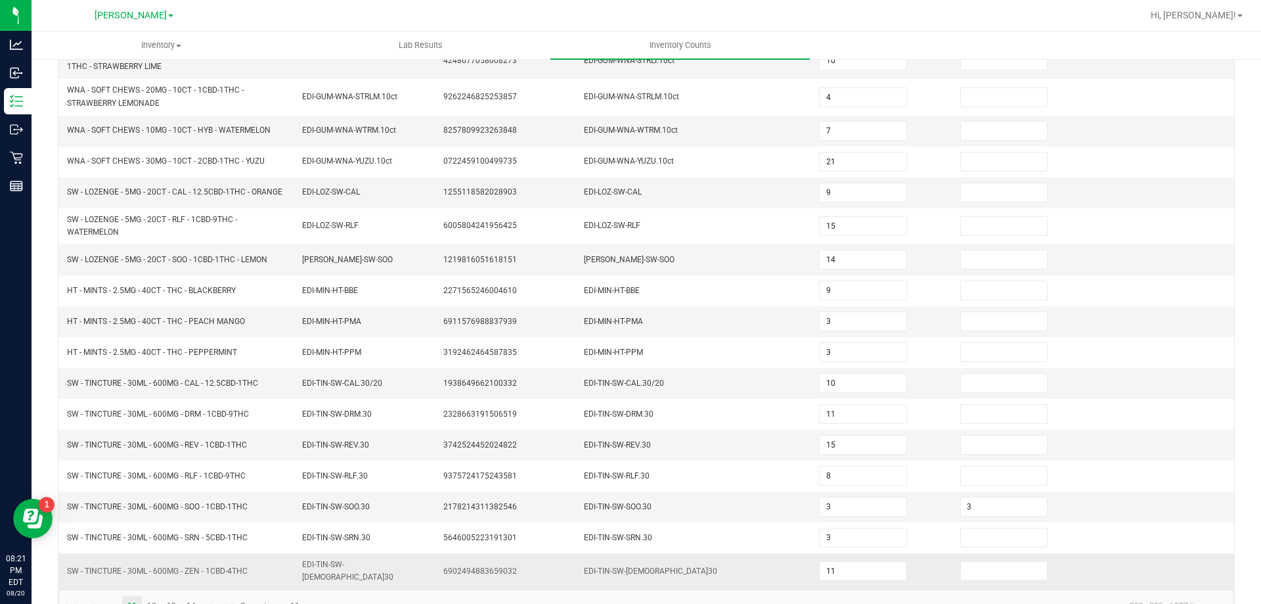
scroll to position [306, 0]
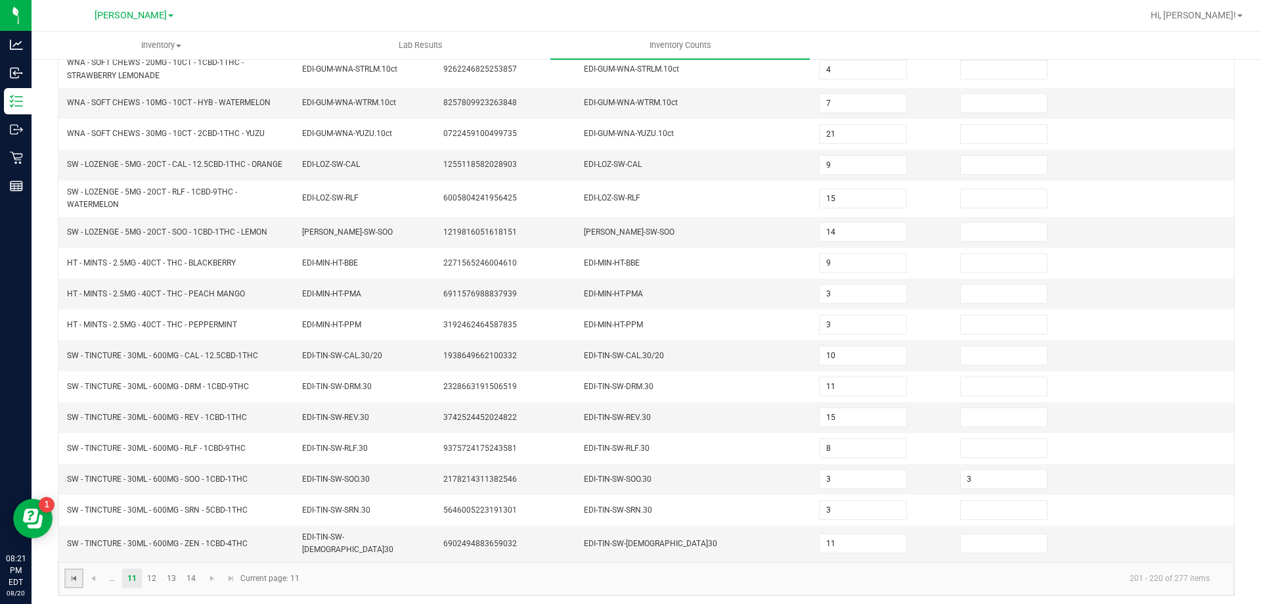
click at [74, 574] on span "Go to the first page" at bounding box center [74, 578] width 11 height 11
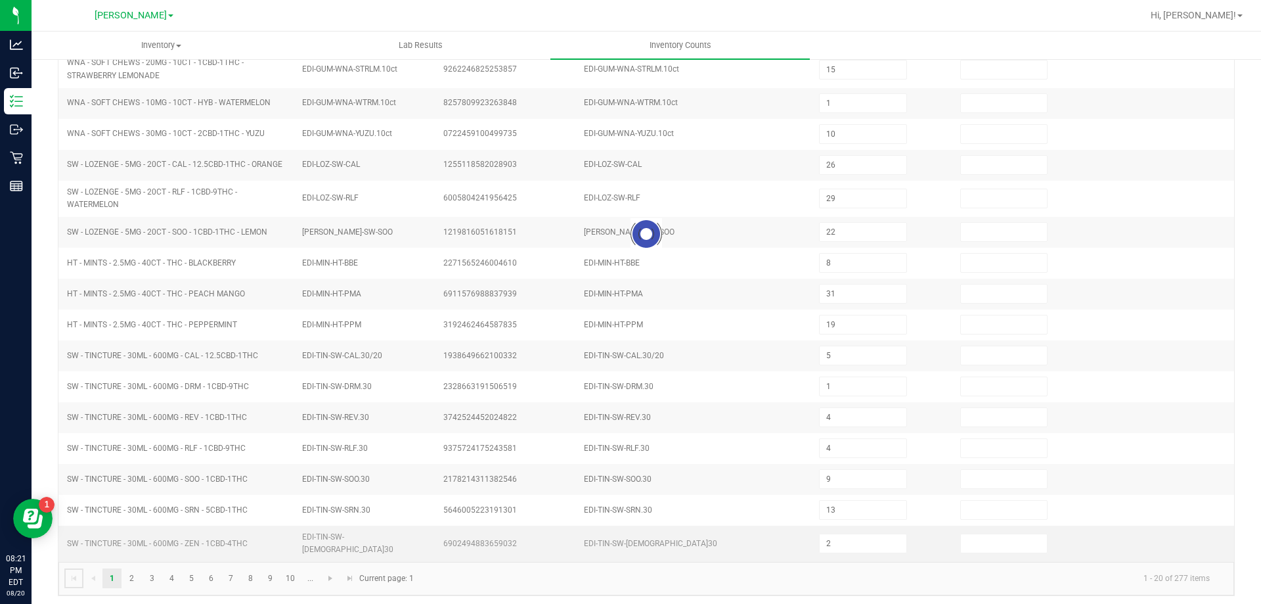
scroll to position [273, 0]
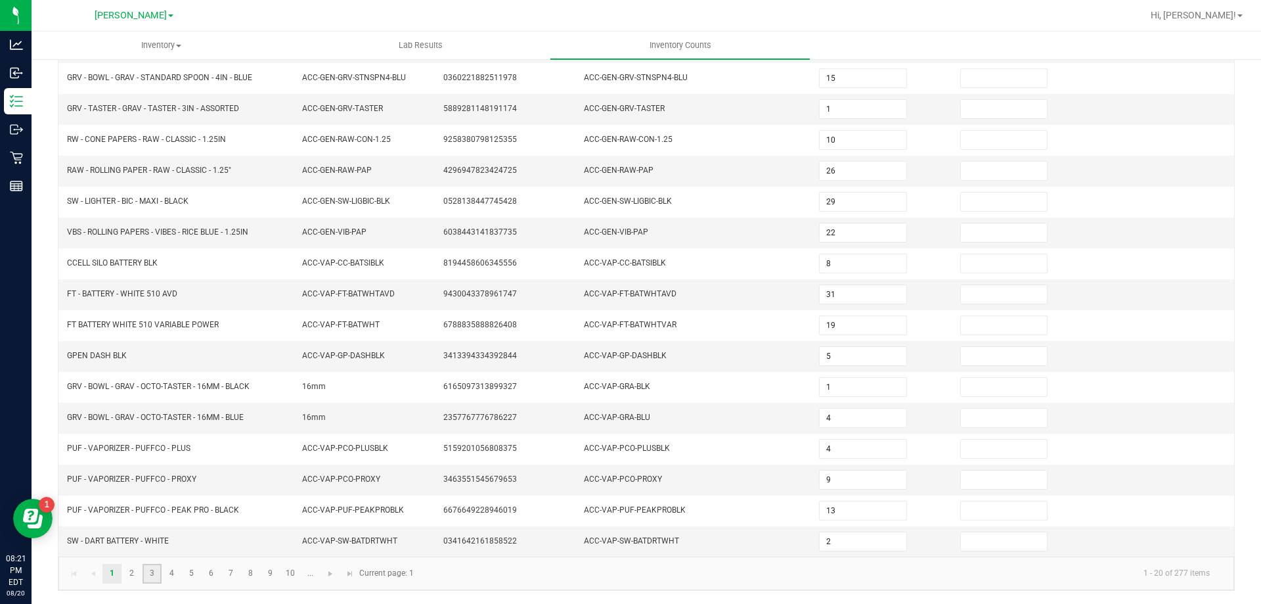
click at [152, 573] on link "3" at bounding box center [152, 573] width 19 height 20
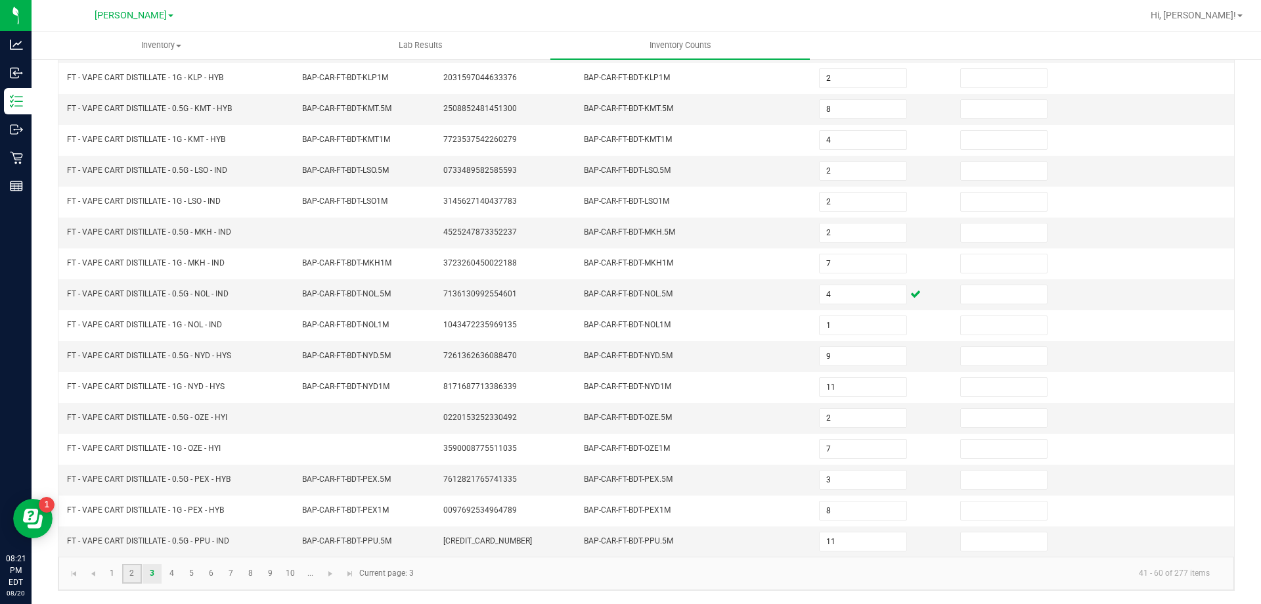
click at [130, 570] on link "2" at bounding box center [131, 573] width 19 height 20
click at [155, 570] on link "3" at bounding box center [152, 573] width 19 height 20
click at [169, 575] on link "4" at bounding box center [171, 573] width 19 height 20
click at [192, 573] on link "5" at bounding box center [191, 573] width 19 height 20
click at [211, 575] on link "6" at bounding box center [211, 573] width 19 height 20
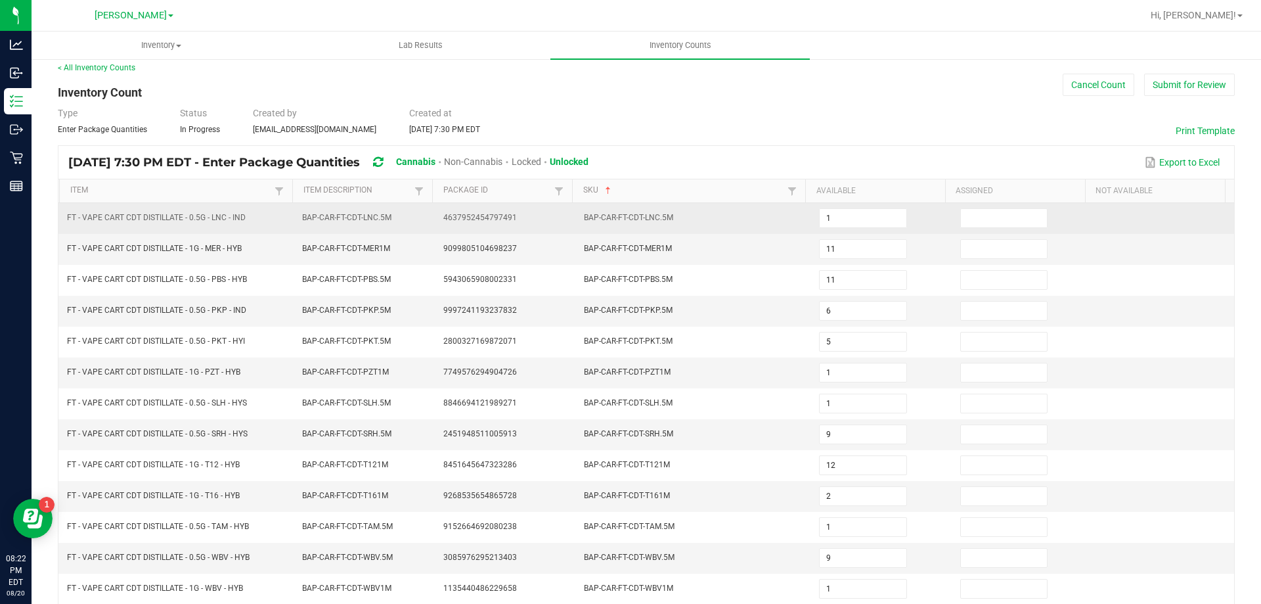
scroll to position [0, 0]
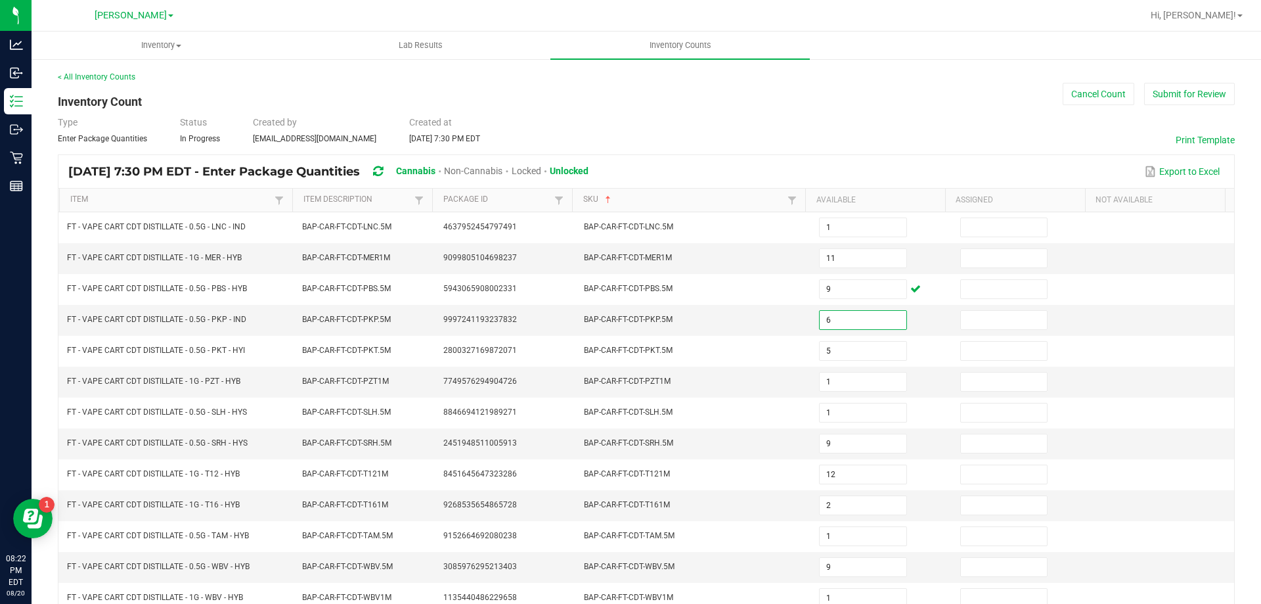
click at [776, 99] on div "< All Inventory Counts Inventory Count Cancel Count Submit for Review Type Ente…" at bounding box center [646, 467] width 1177 height 792
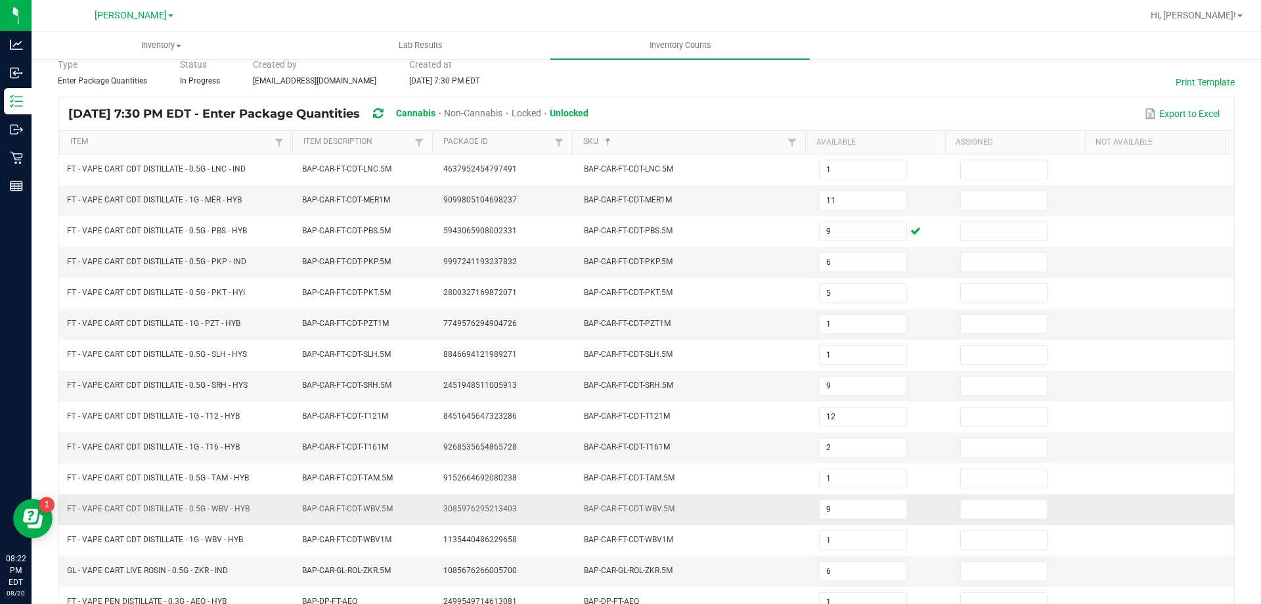
scroll to position [273, 0]
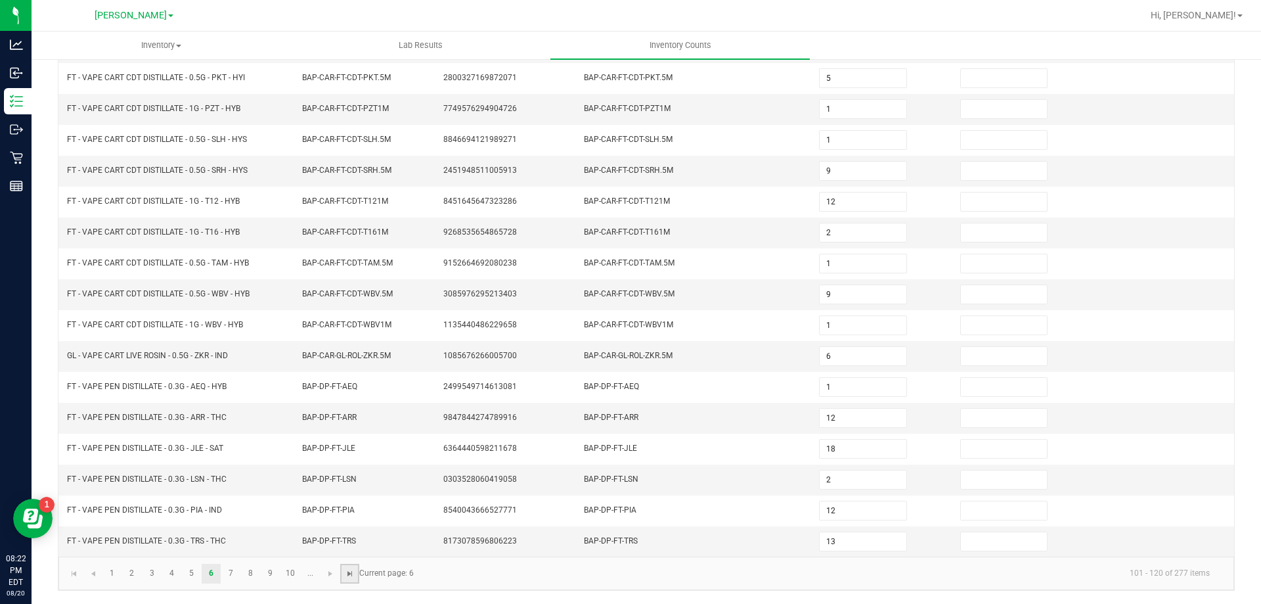
click at [347, 569] on span "Go to the last page" at bounding box center [350, 573] width 11 height 11
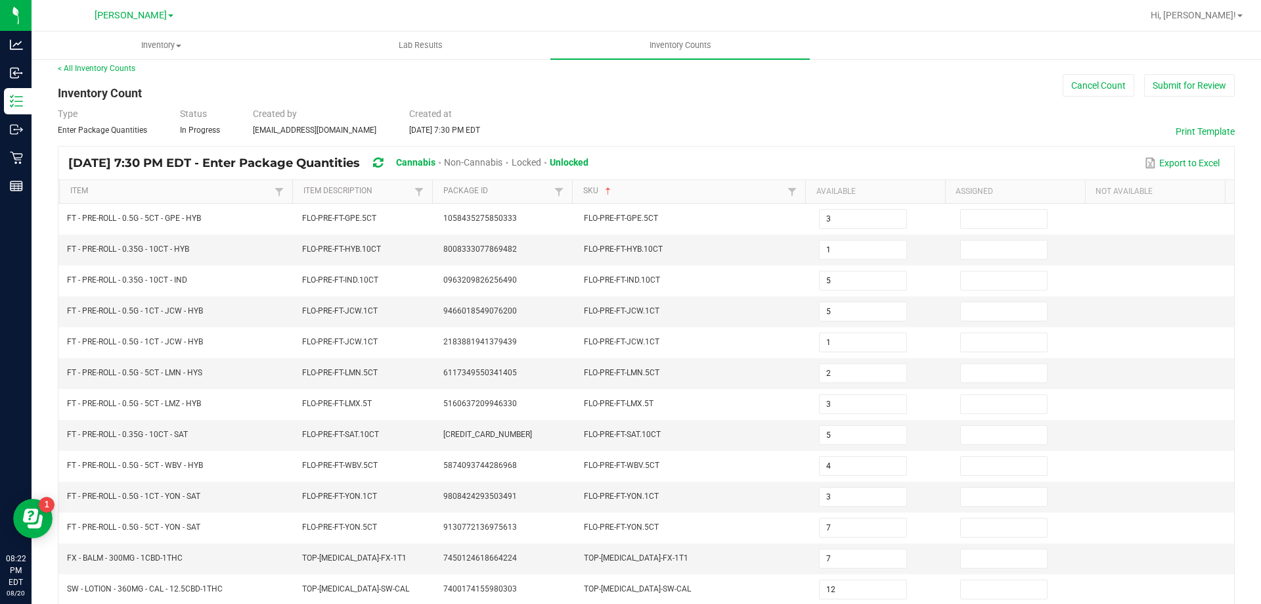
scroll to position [0, 0]
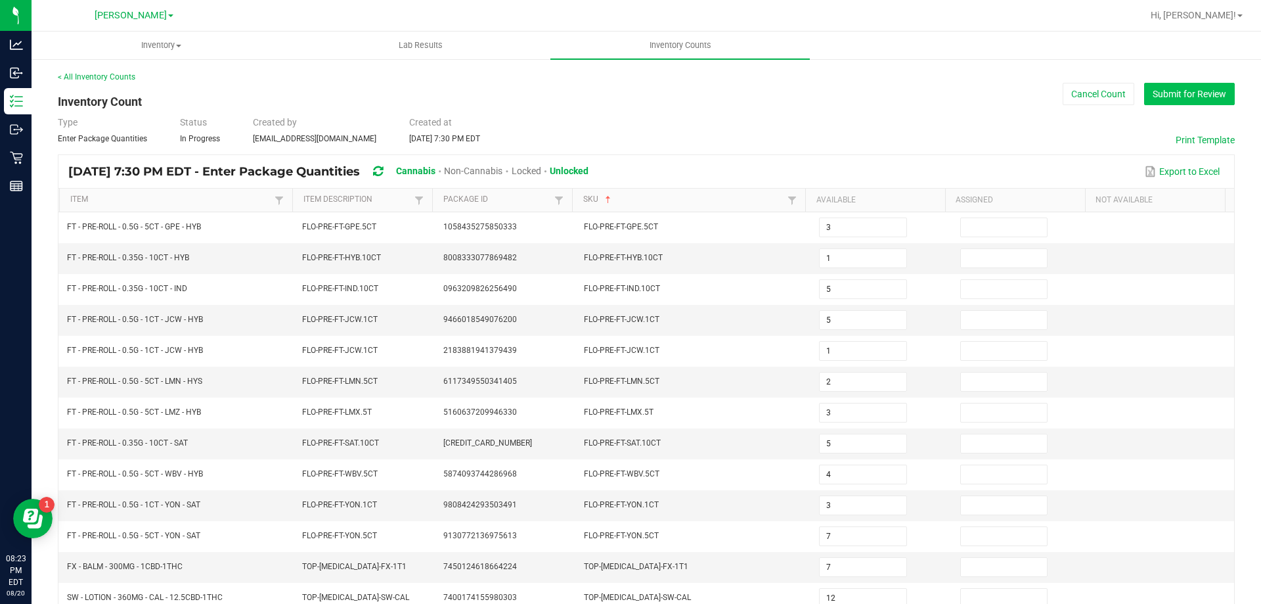
click at [1156, 97] on button "Submit for Review" at bounding box center [1189, 94] width 91 height 22
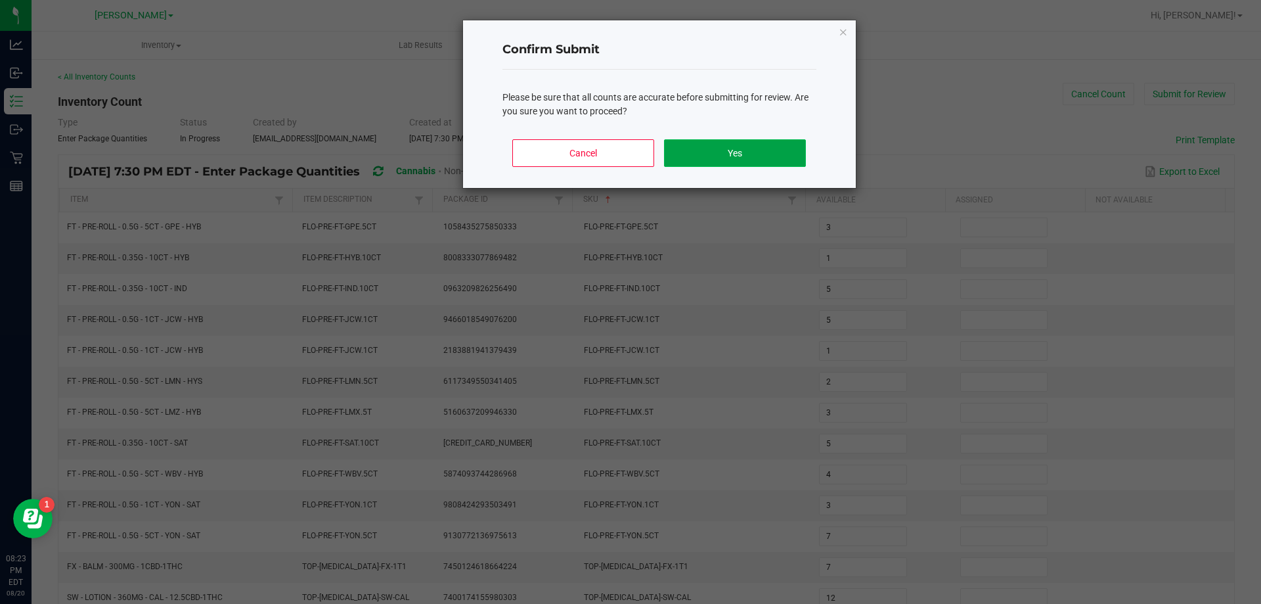
click at [783, 156] on button "Yes" at bounding box center [734, 153] width 141 height 28
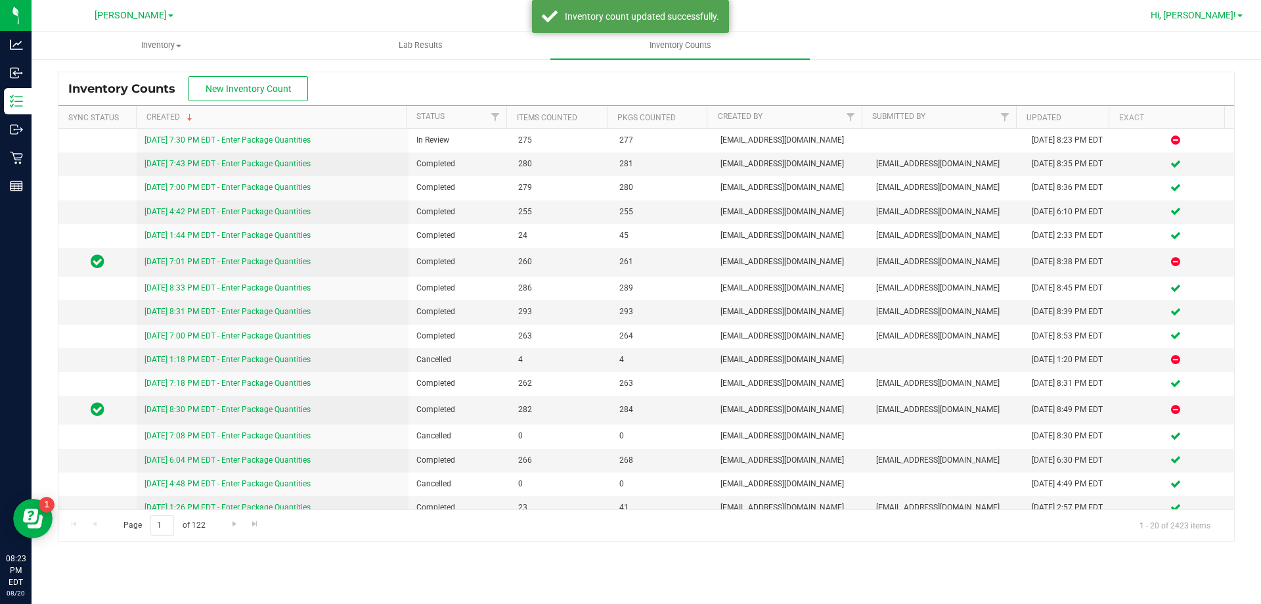
click at [1204, 18] on span "Hi, [PERSON_NAME]!" at bounding box center [1193, 15] width 85 height 11
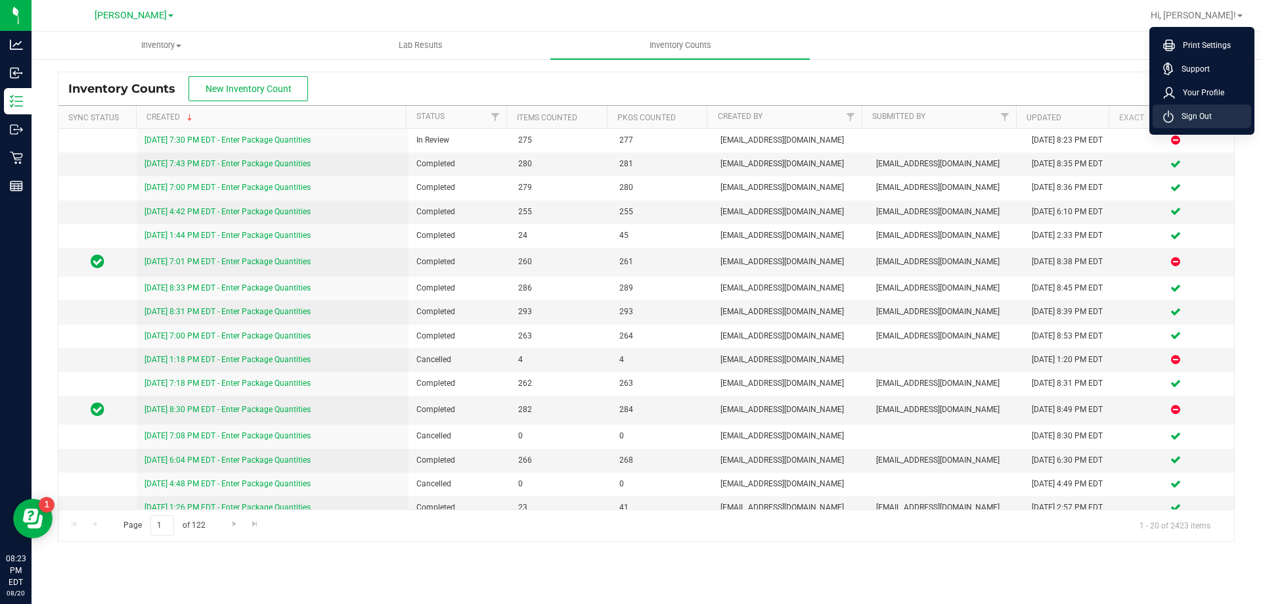
click at [1219, 122] on li "Sign Out" at bounding box center [1202, 116] width 99 height 24
